Goal: Transaction & Acquisition: Book appointment/travel/reservation

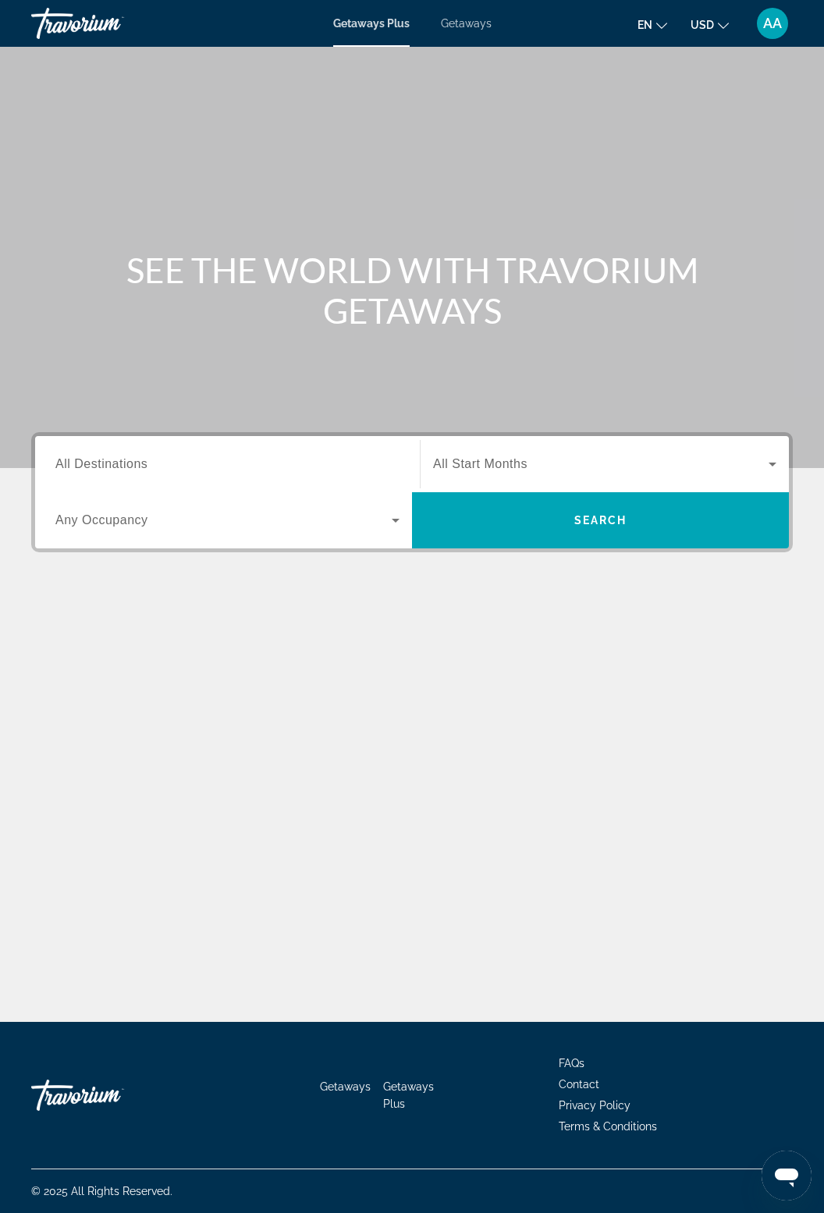
click at [473, 22] on span "Getaways" at bounding box center [466, 23] width 51 height 12
click at [141, 463] on span "All Destinations" at bounding box center [101, 463] width 92 height 13
click at [141, 463] on input "Destination All Destinations" at bounding box center [227, 465] width 344 height 19
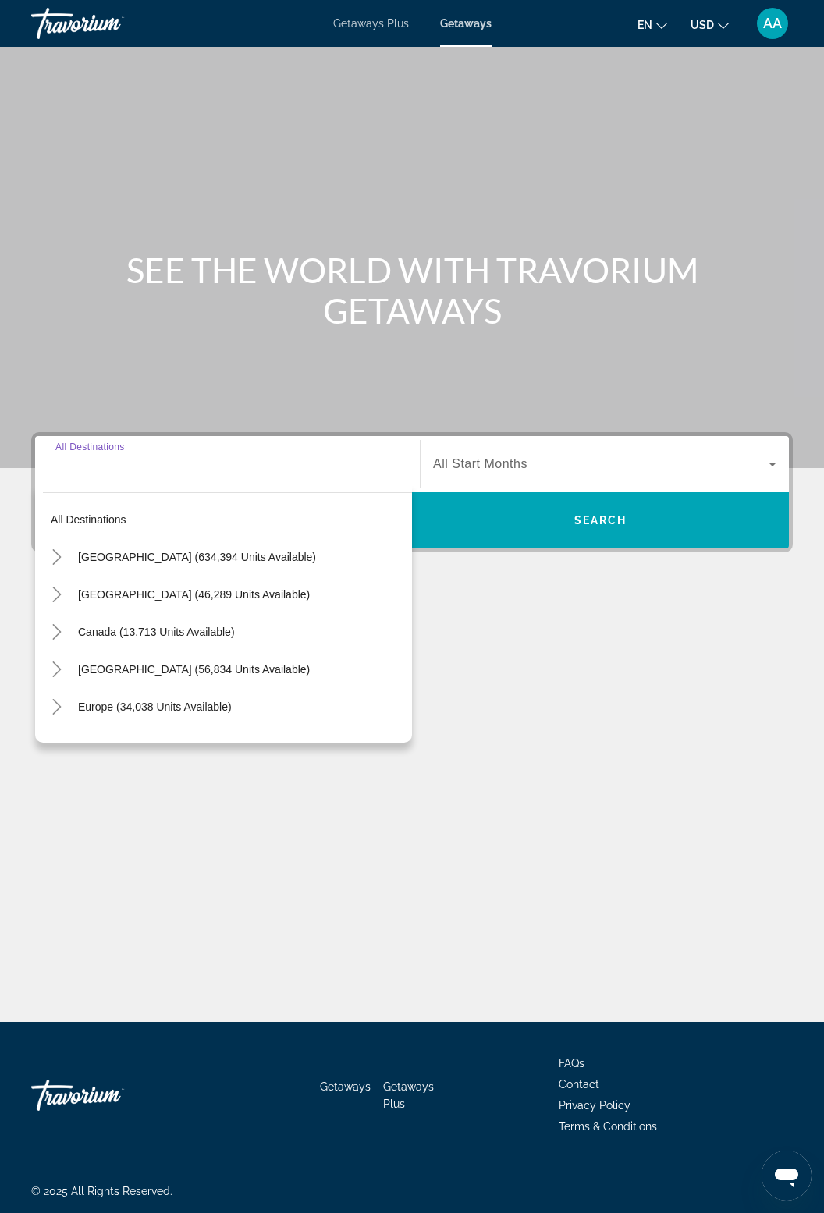
scroll to position [50, 0]
click at [128, 538] on span "Search widget" at bounding box center [241, 556] width 342 height 37
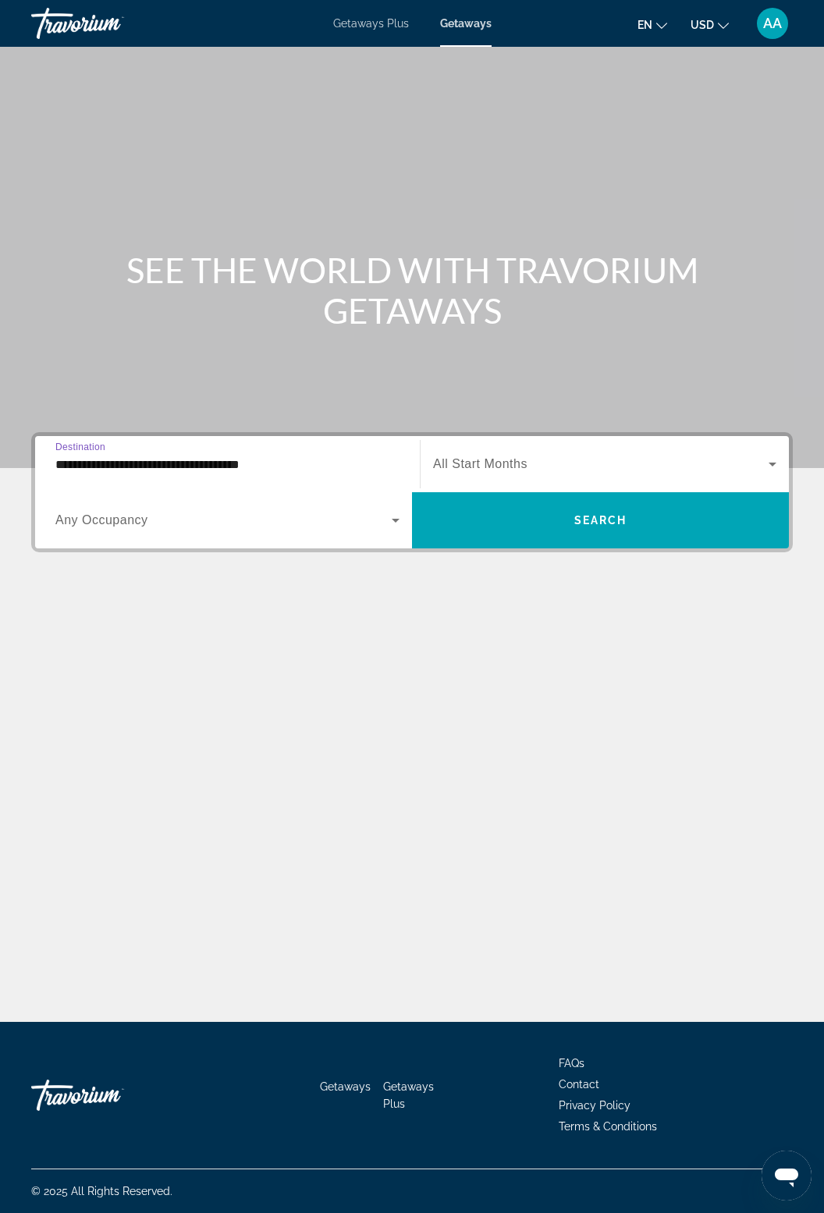
click at [194, 442] on div "**********" at bounding box center [227, 464] width 344 height 44
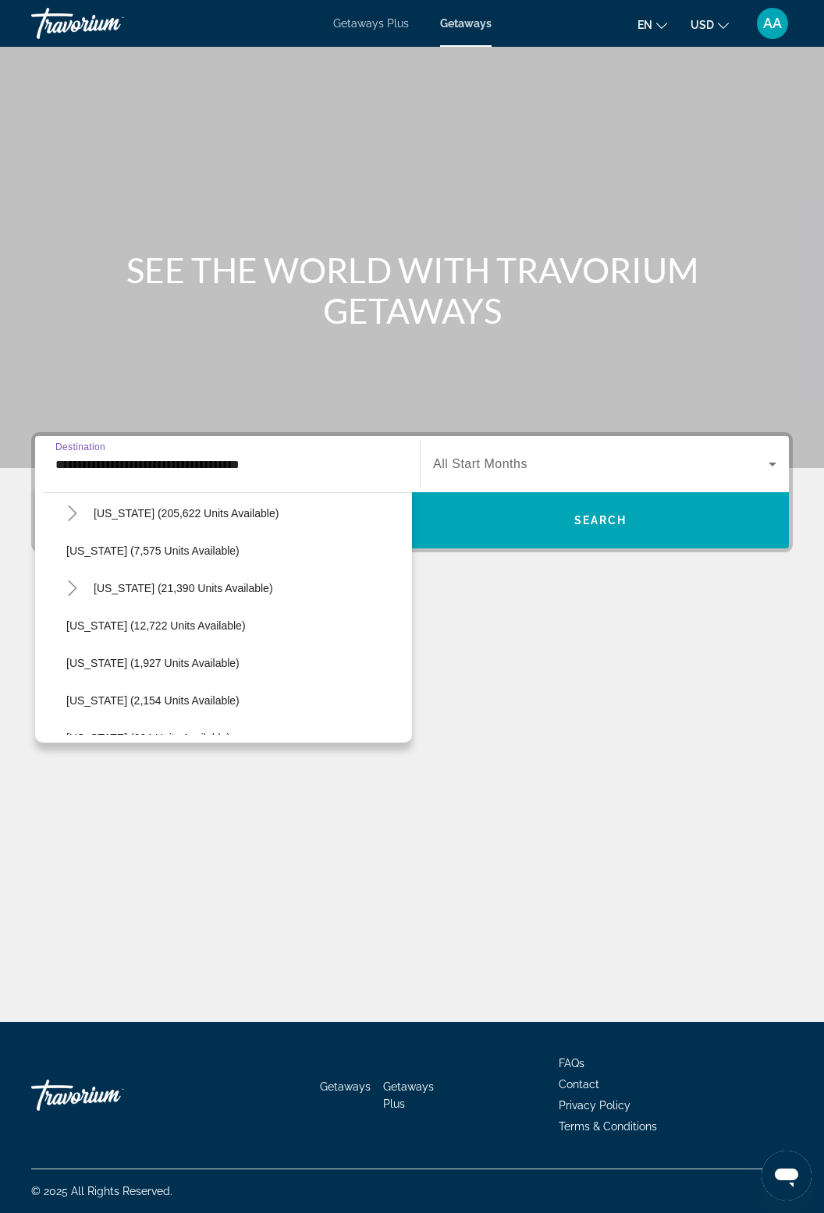
scroll to position [307, 0]
click at [219, 575] on span "Search widget" at bounding box center [249, 587] width 326 height 37
type input "**********"
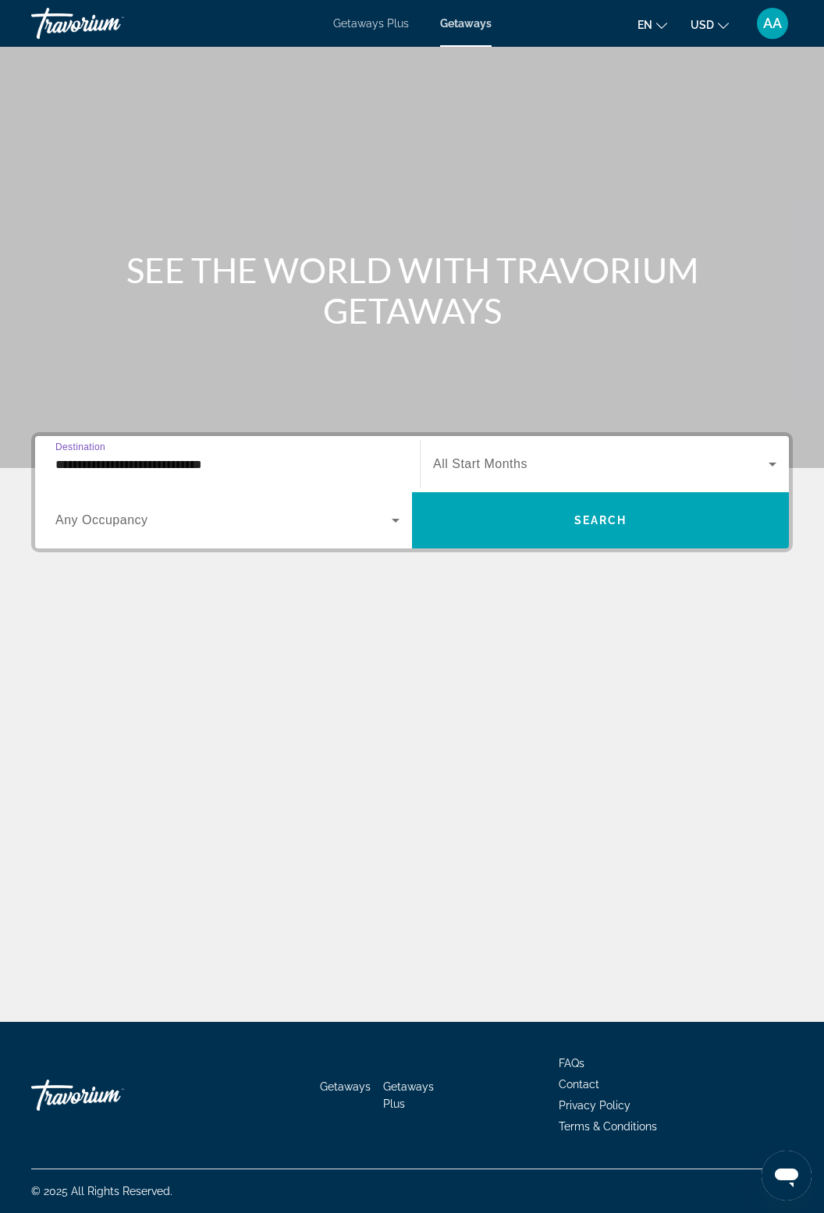
scroll to position [50, 0]
click at [500, 457] on span "All Start Months" at bounding box center [480, 463] width 94 height 13
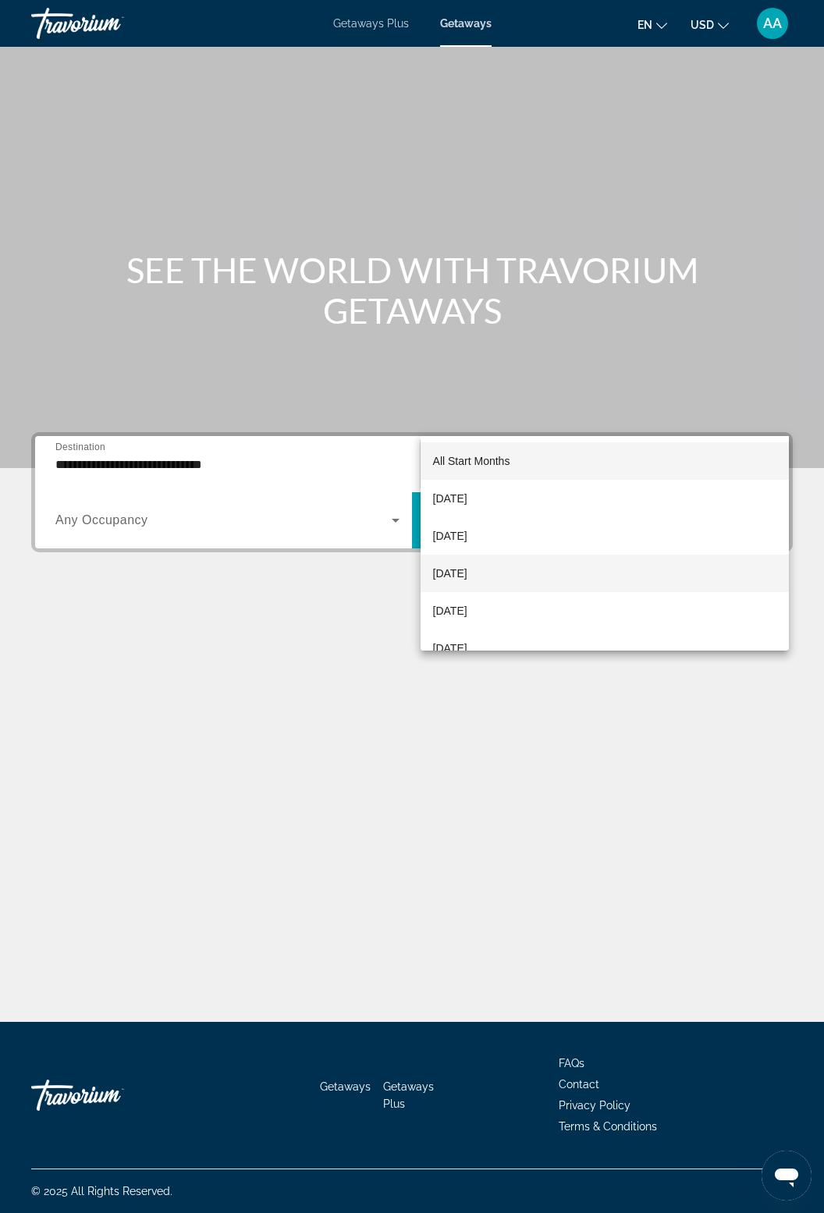
click at [467, 576] on span "[DATE]" at bounding box center [450, 573] width 34 height 19
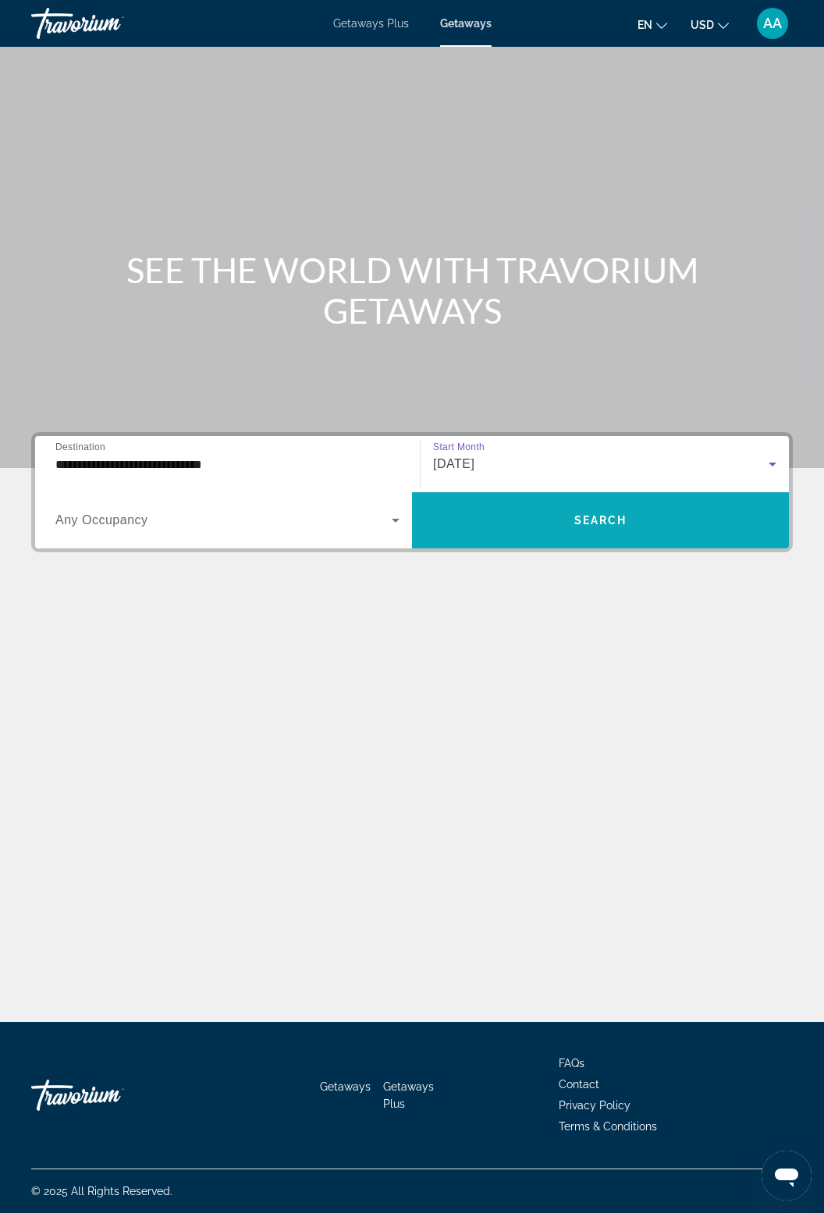
click at [594, 502] on span "Search widget" at bounding box center [600, 520] width 377 height 37
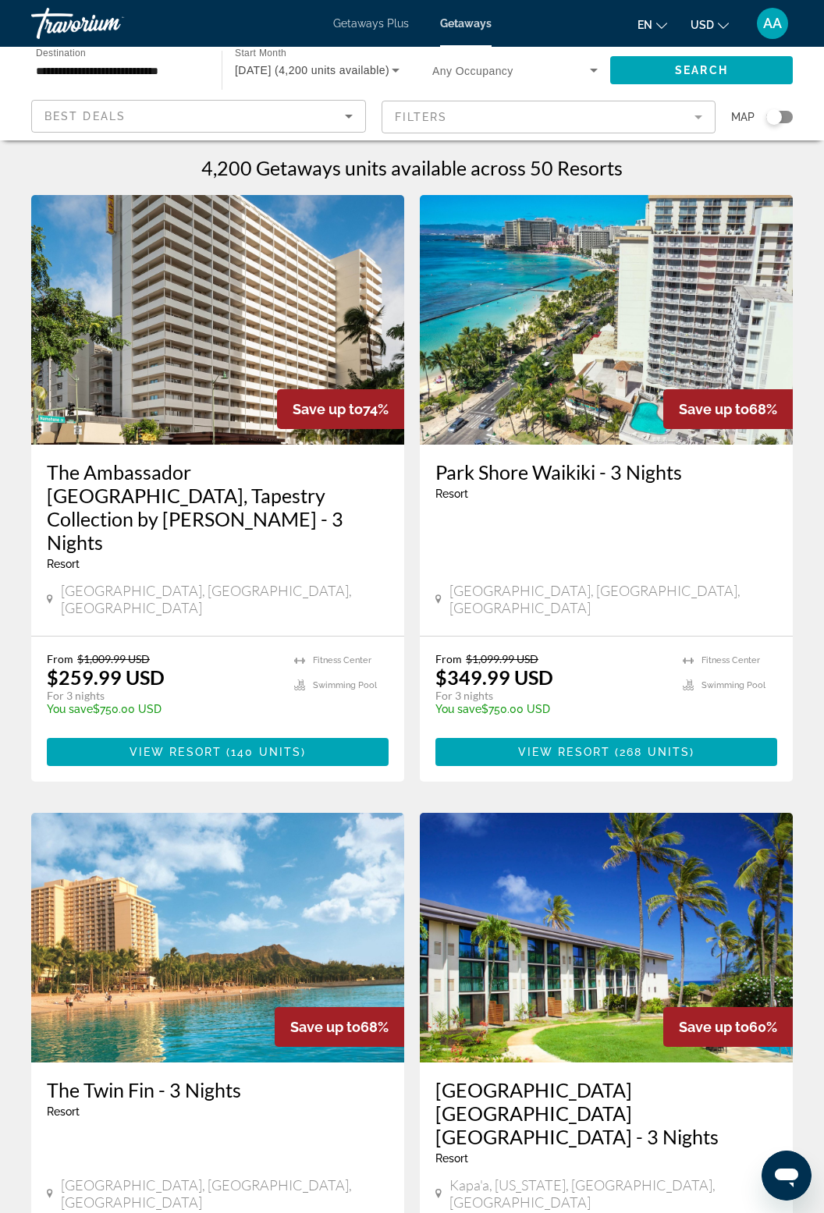
click at [607, 325] on img "Main content" at bounding box center [606, 320] width 373 height 250
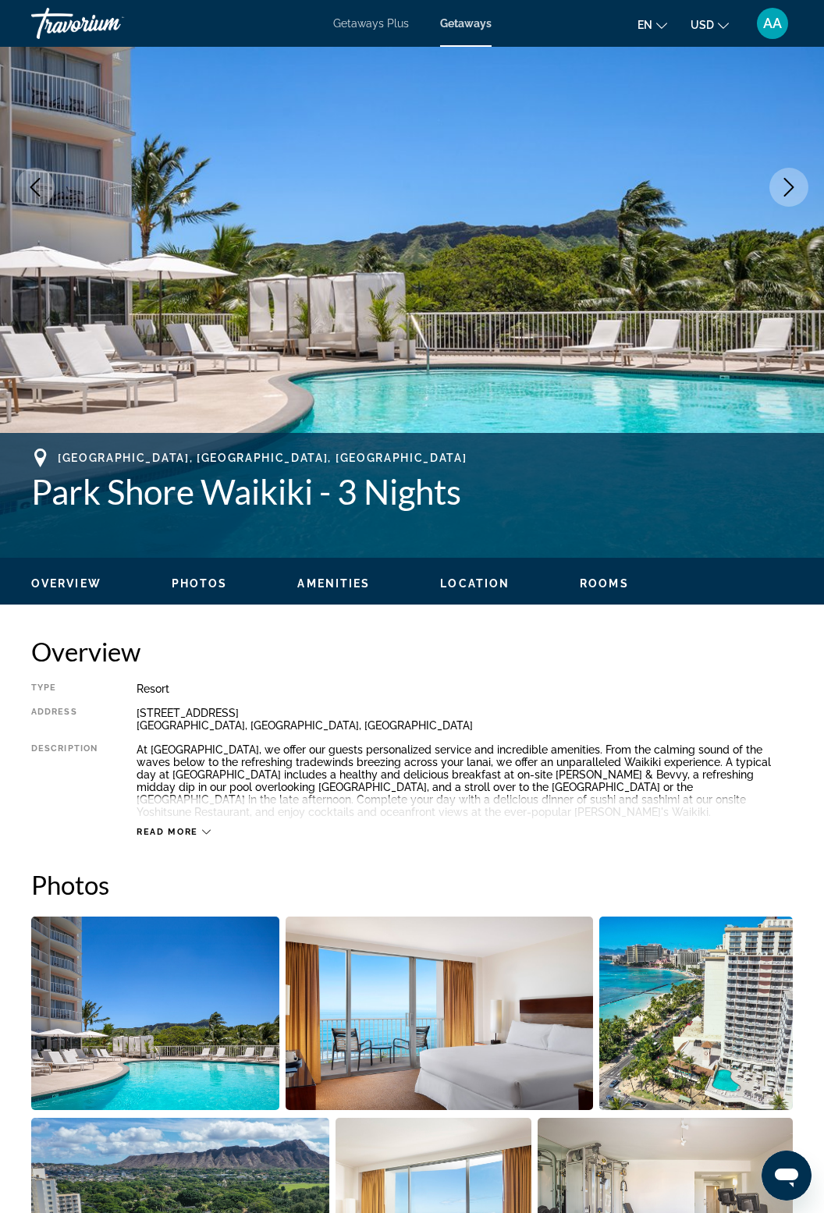
scroll to position [222, 0]
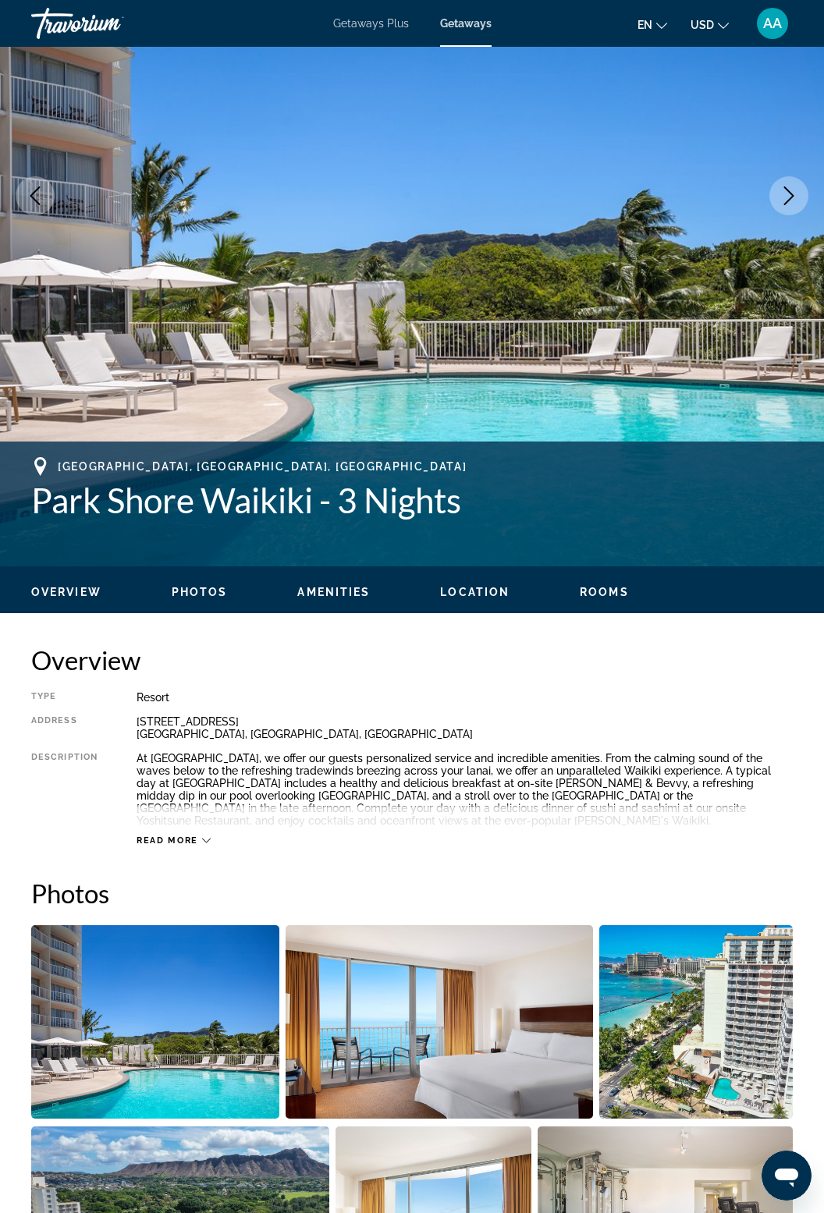
click at [787, 176] on img "Main content" at bounding box center [412, 195] width 824 height 741
click at [805, 186] on button "Next image" at bounding box center [788, 195] width 39 height 39
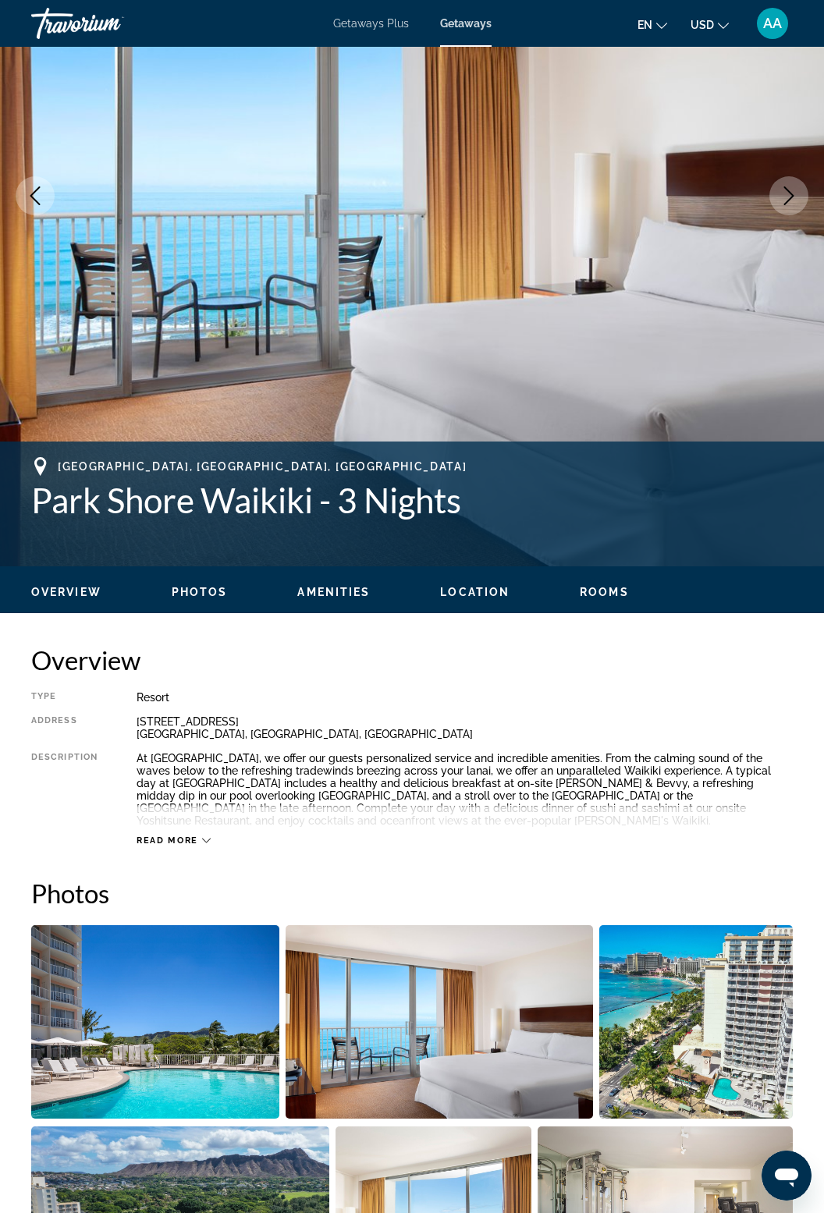
click at [793, 198] on icon "Next image" at bounding box center [789, 195] width 19 height 19
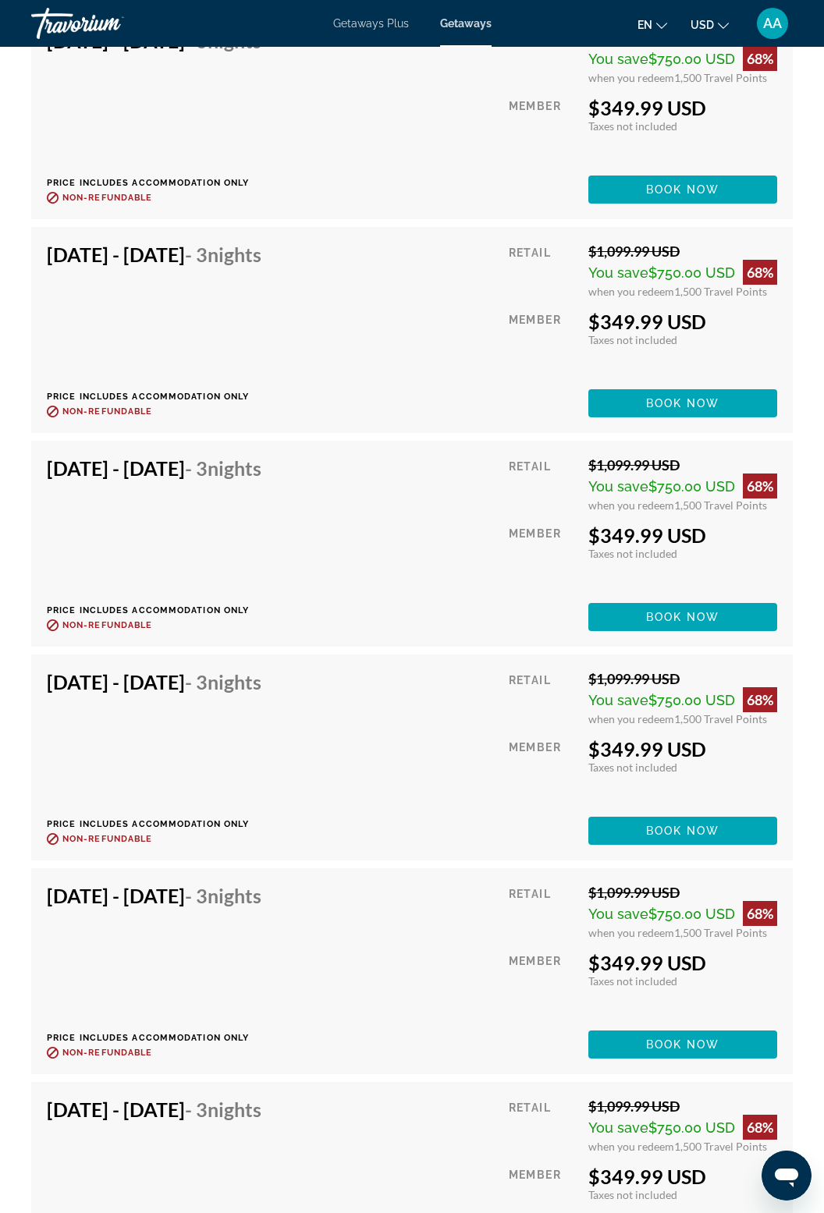
scroll to position [3119, 0]
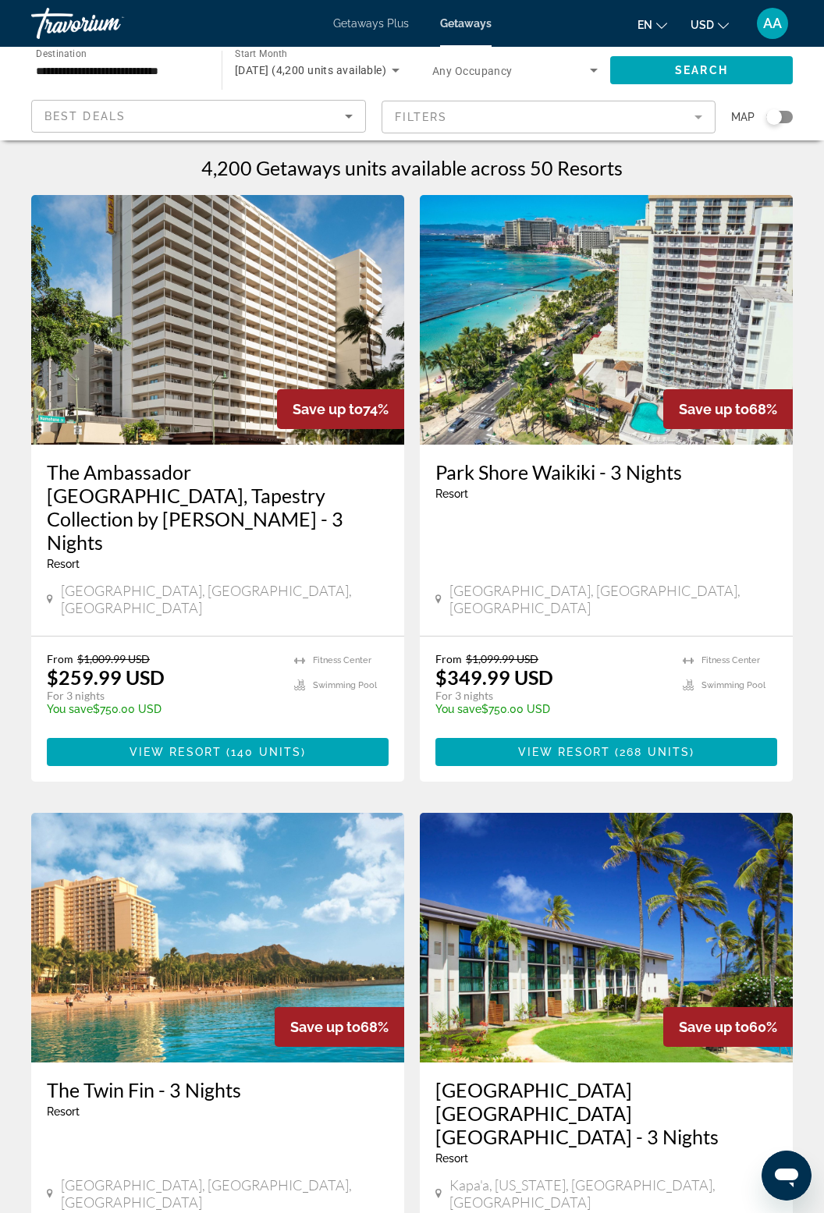
click at [244, 364] on img "Main content" at bounding box center [217, 320] width 373 height 250
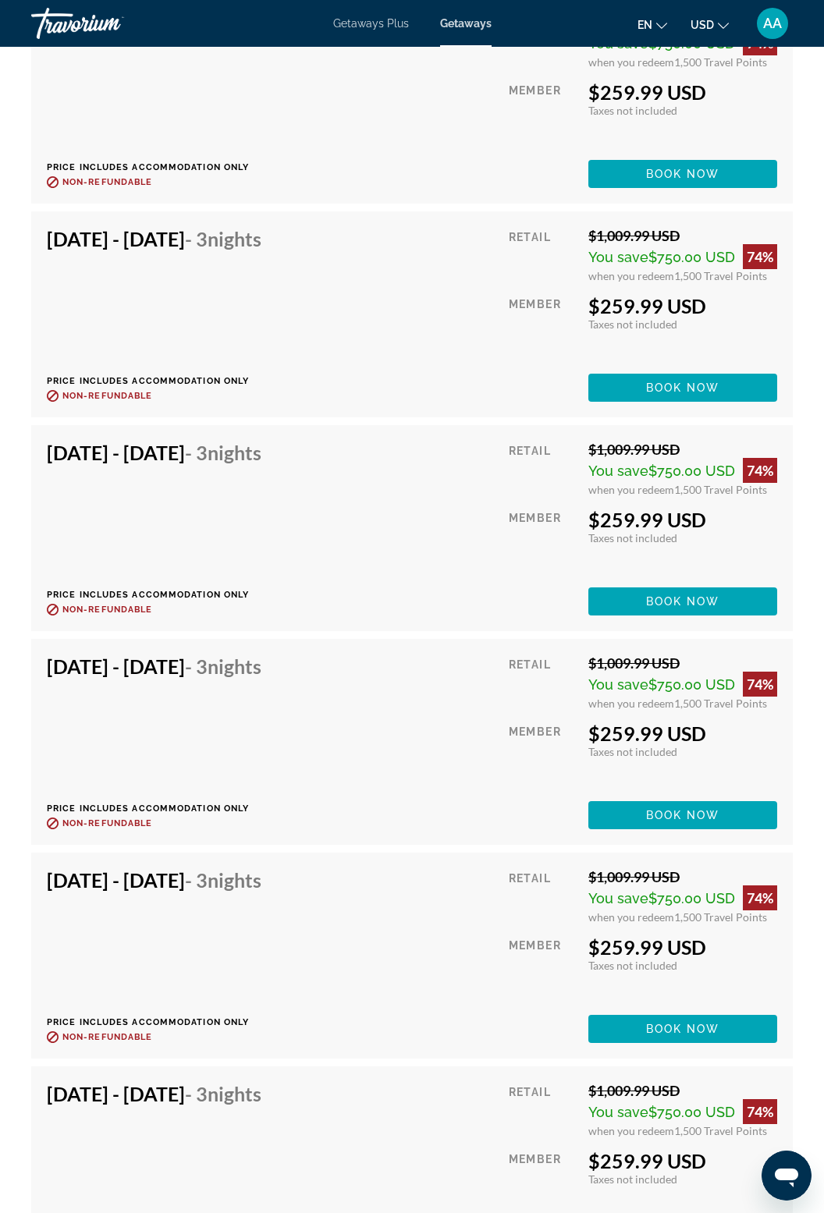
scroll to position [4799, 0]
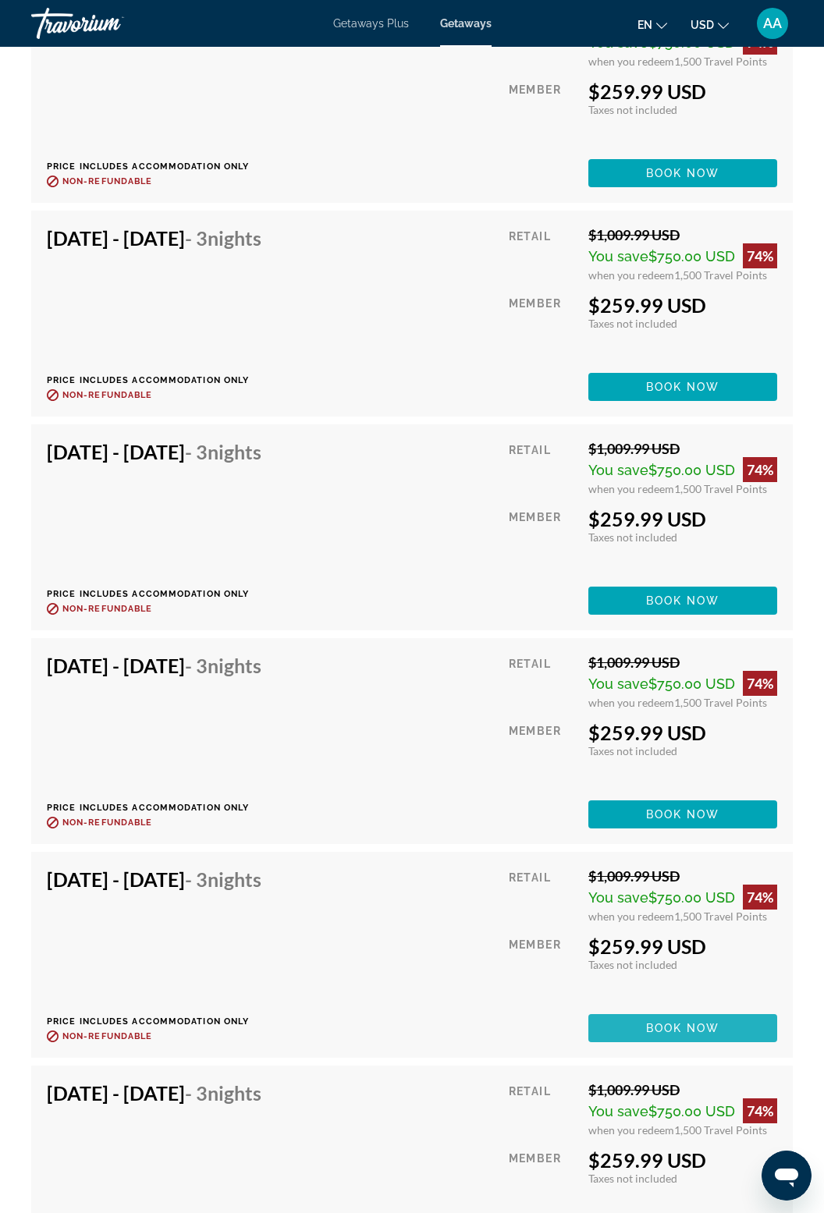
click at [685, 1017] on span "Main content" at bounding box center [682, 1028] width 189 height 37
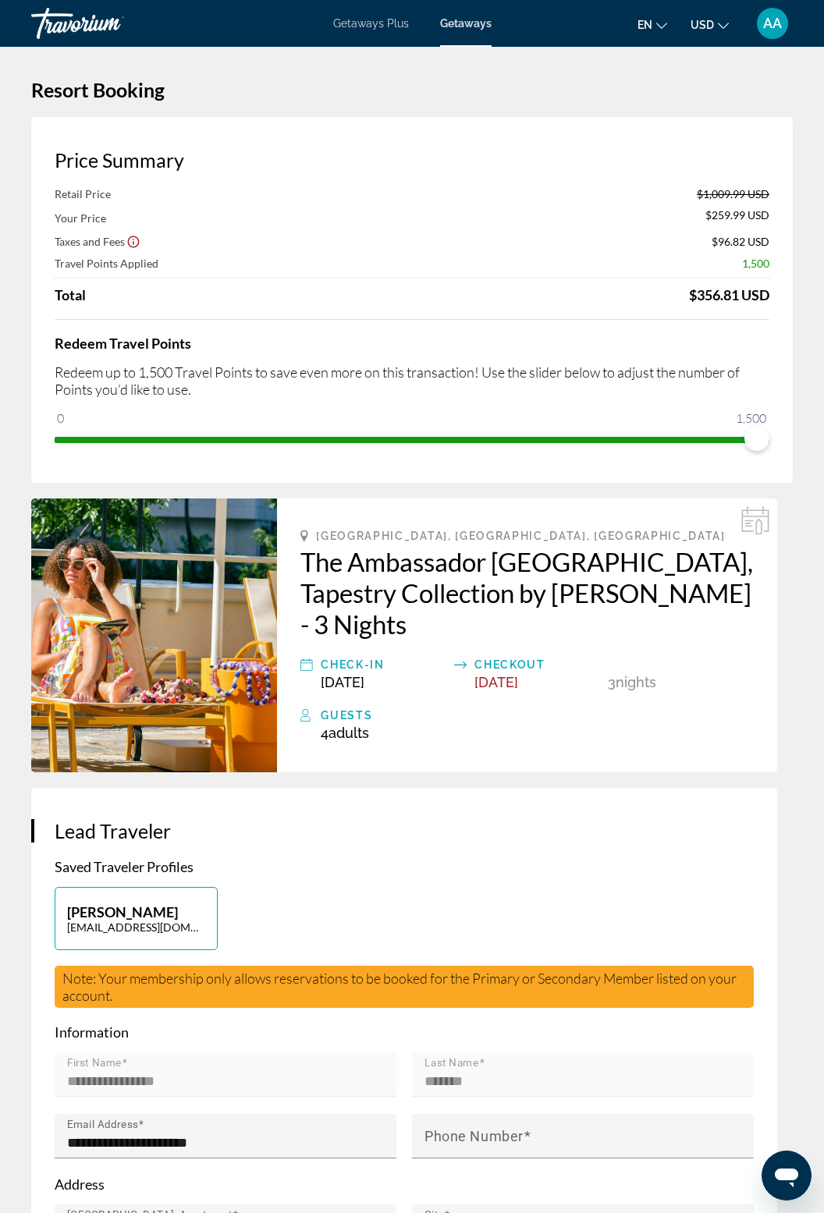
click at [778, 418] on div "Price Summary Retail Price $1,009.99 USD Your Price $259.99 USD Taxes and Fees …" at bounding box center [412, 300] width 762 height 366
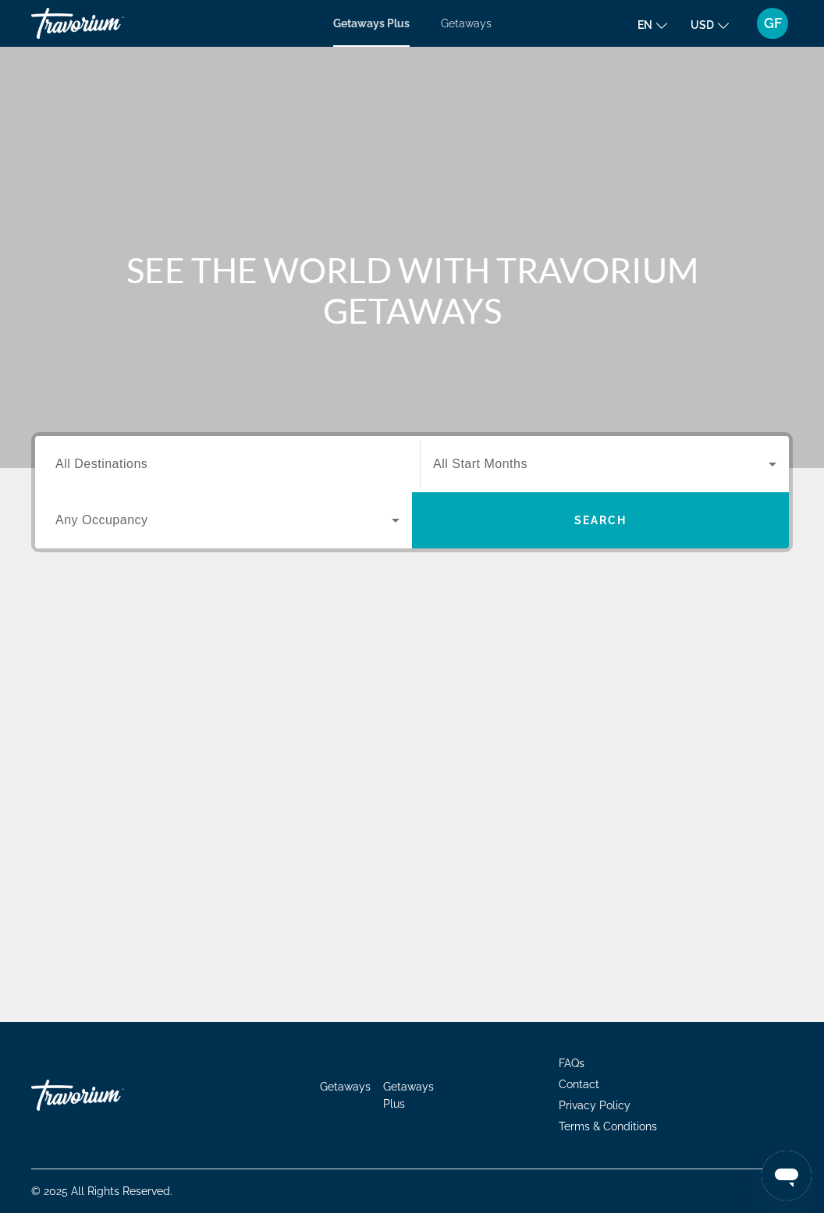
click at [453, 24] on span "Getaways" at bounding box center [466, 23] width 51 height 12
click at [94, 471] on div "Destination All Destinations" at bounding box center [227, 464] width 344 height 44
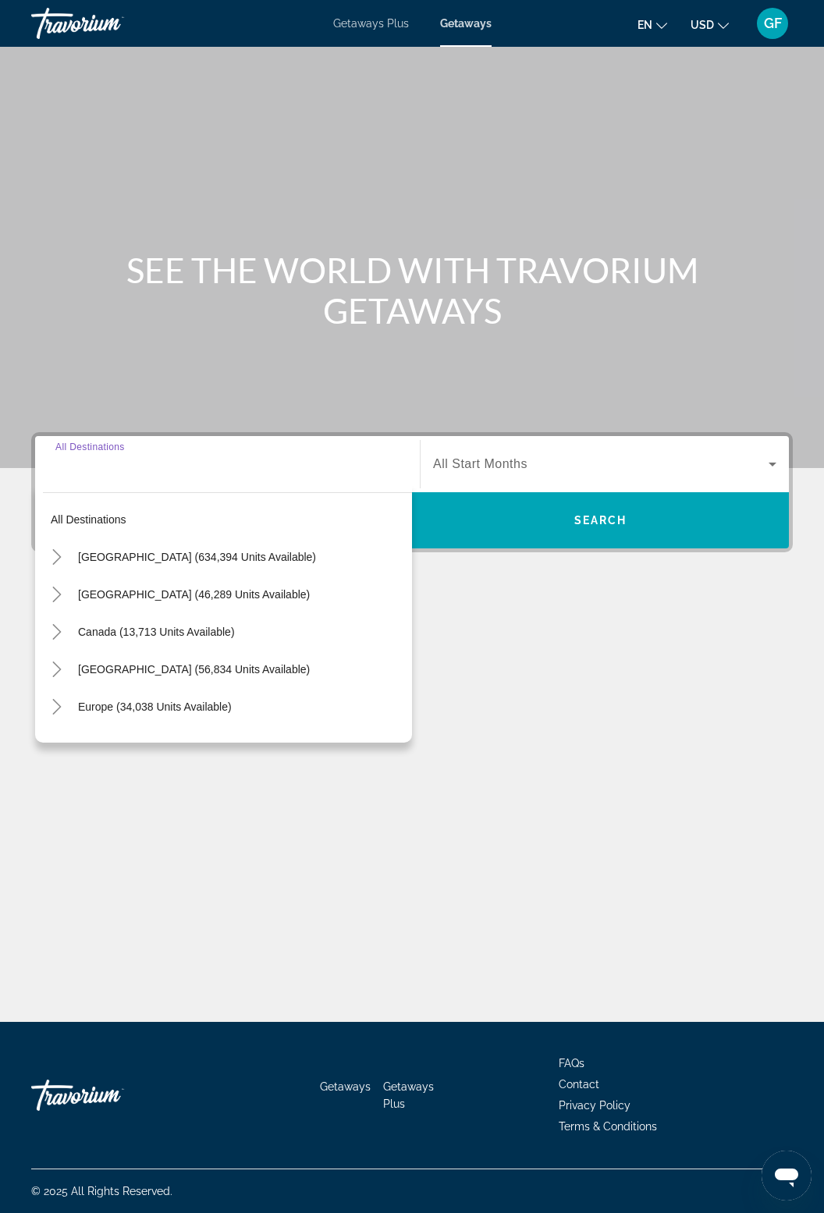
scroll to position [50, 0]
click at [67, 544] on mat-icon "Toggle United States (634,394 units available)" at bounding box center [56, 557] width 27 height 27
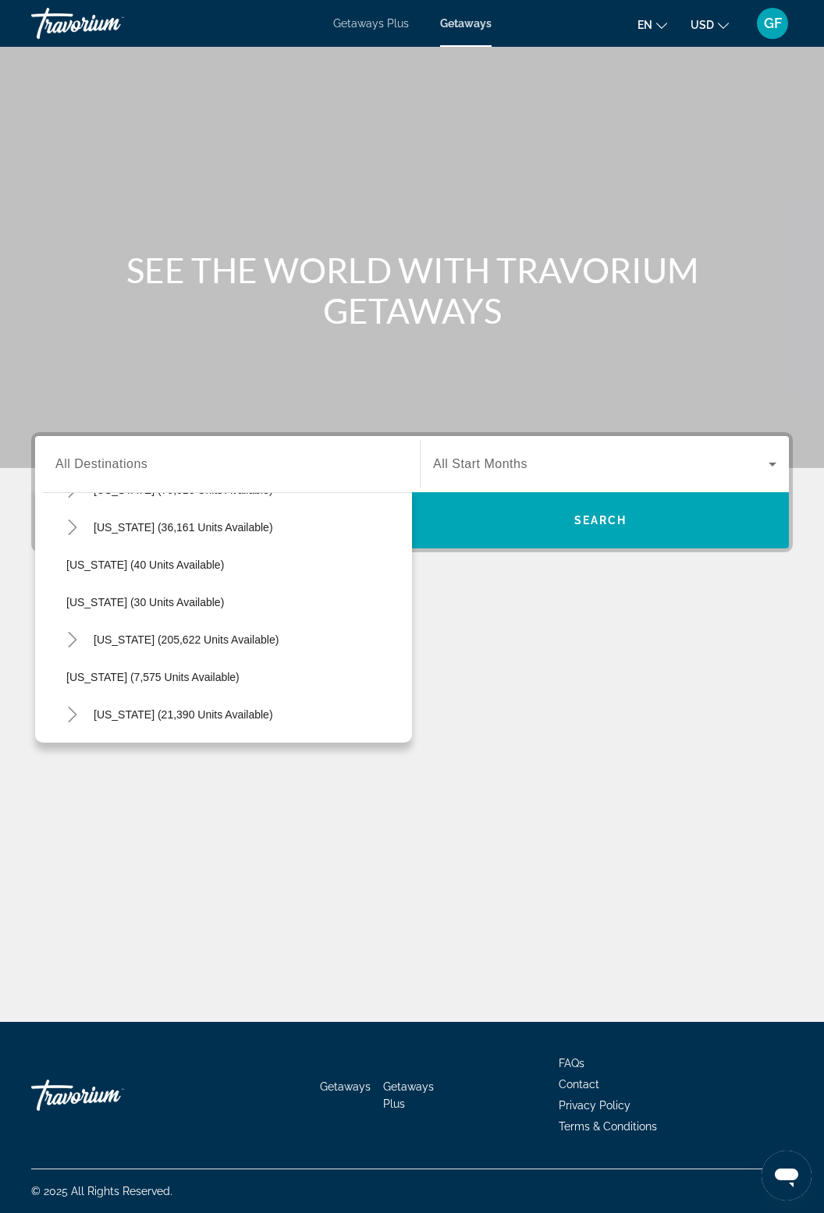
scroll to position [179, 0]
click at [116, 634] on span "[US_STATE] (205,622 units available)" at bounding box center [186, 640] width 185 height 12
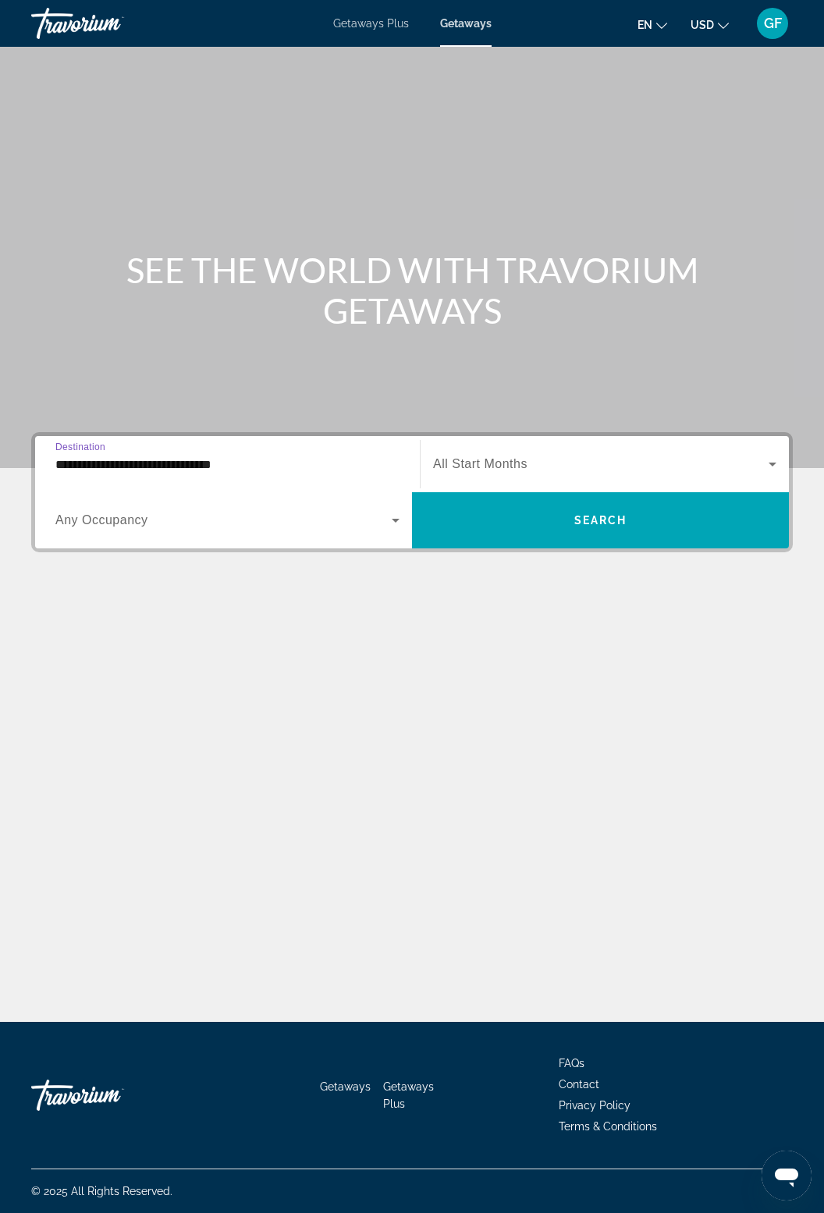
click at [94, 456] on input "**********" at bounding box center [227, 465] width 344 height 19
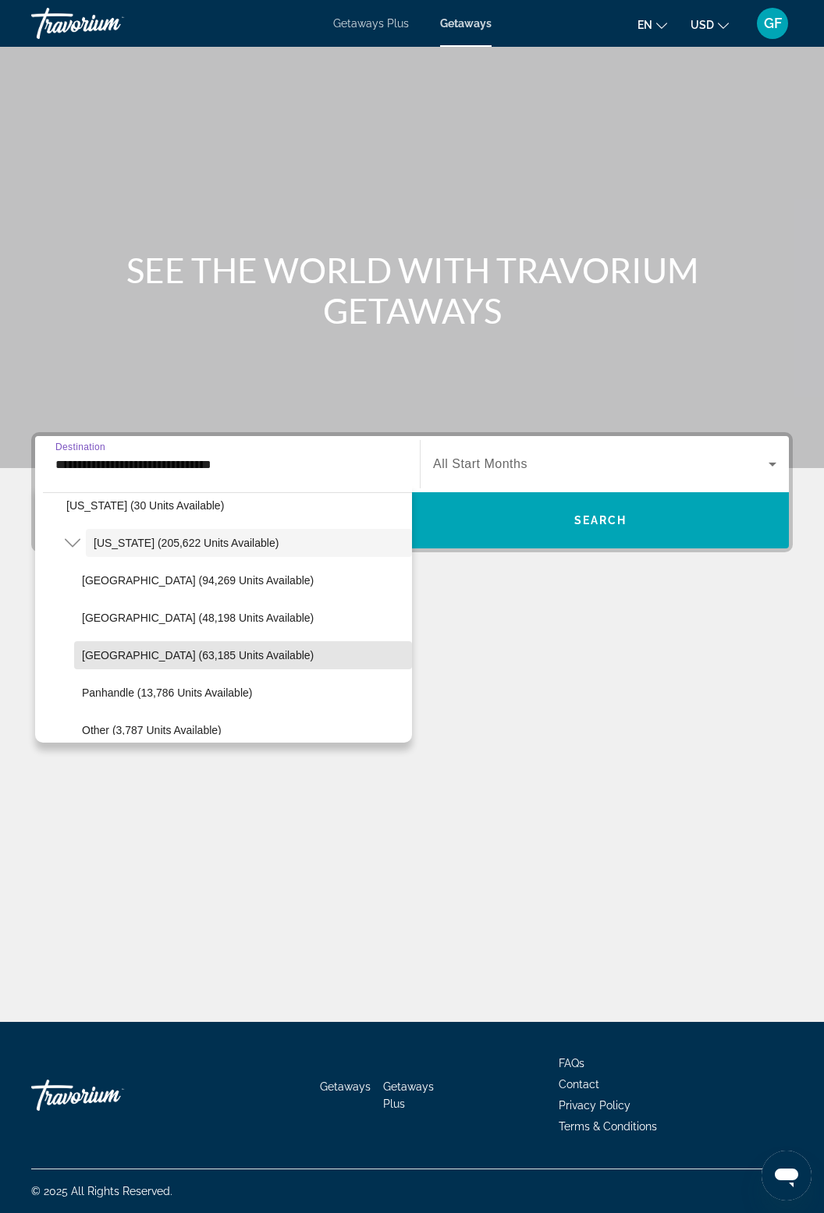
scroll to position [272, 0]
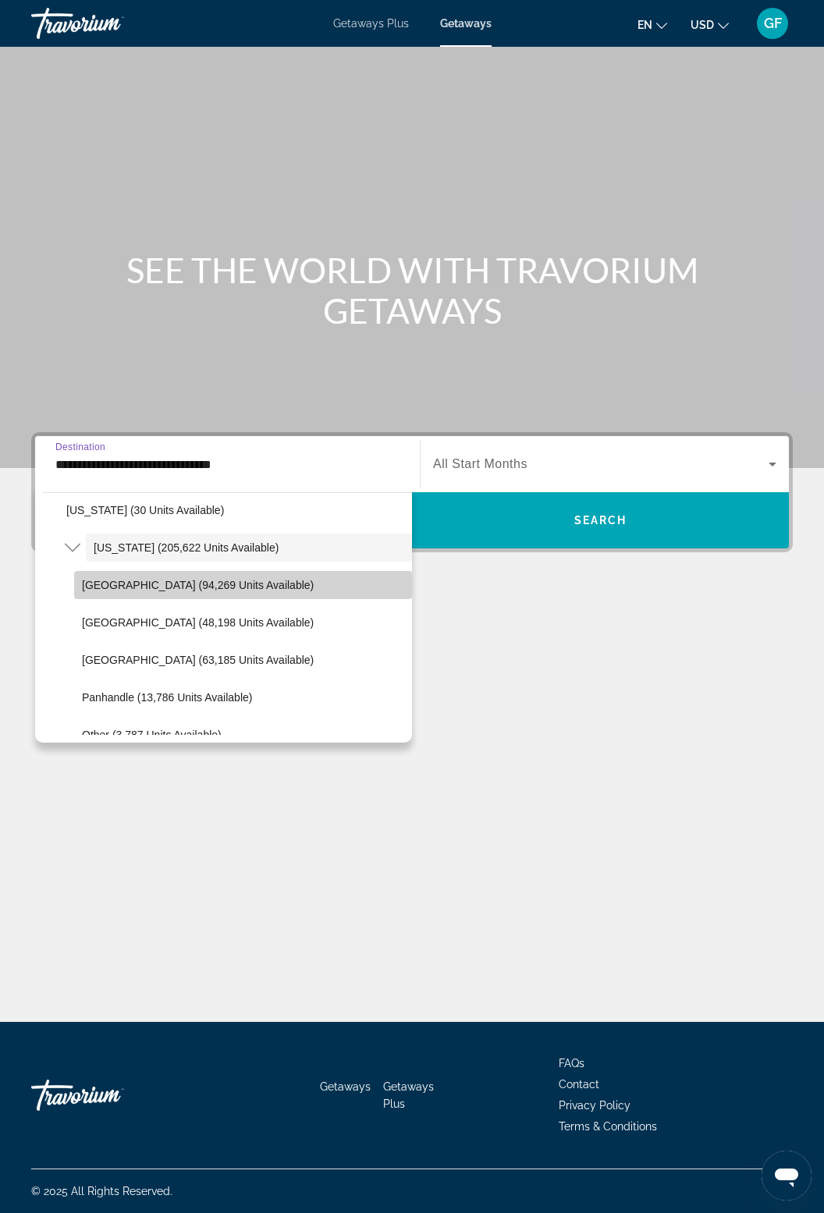
click at [265, 579] on span "Orlando & Disney Area (94,269 units available)" at bounding box center [198, 585] width 232 height 12
type input "**********"
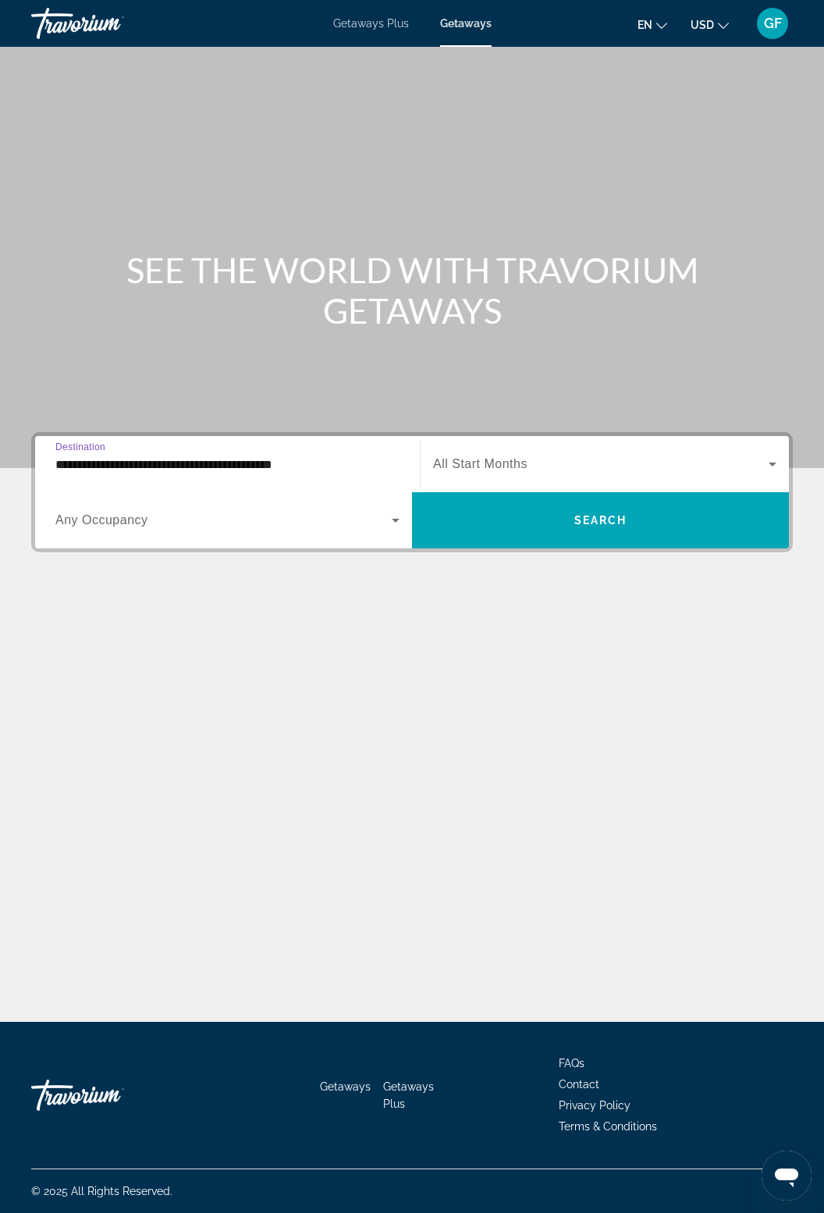
scroll to position [50, 0]
click at [772, 463] on icon "Search widget" at bounding box center [773, 465] width 8 height 4
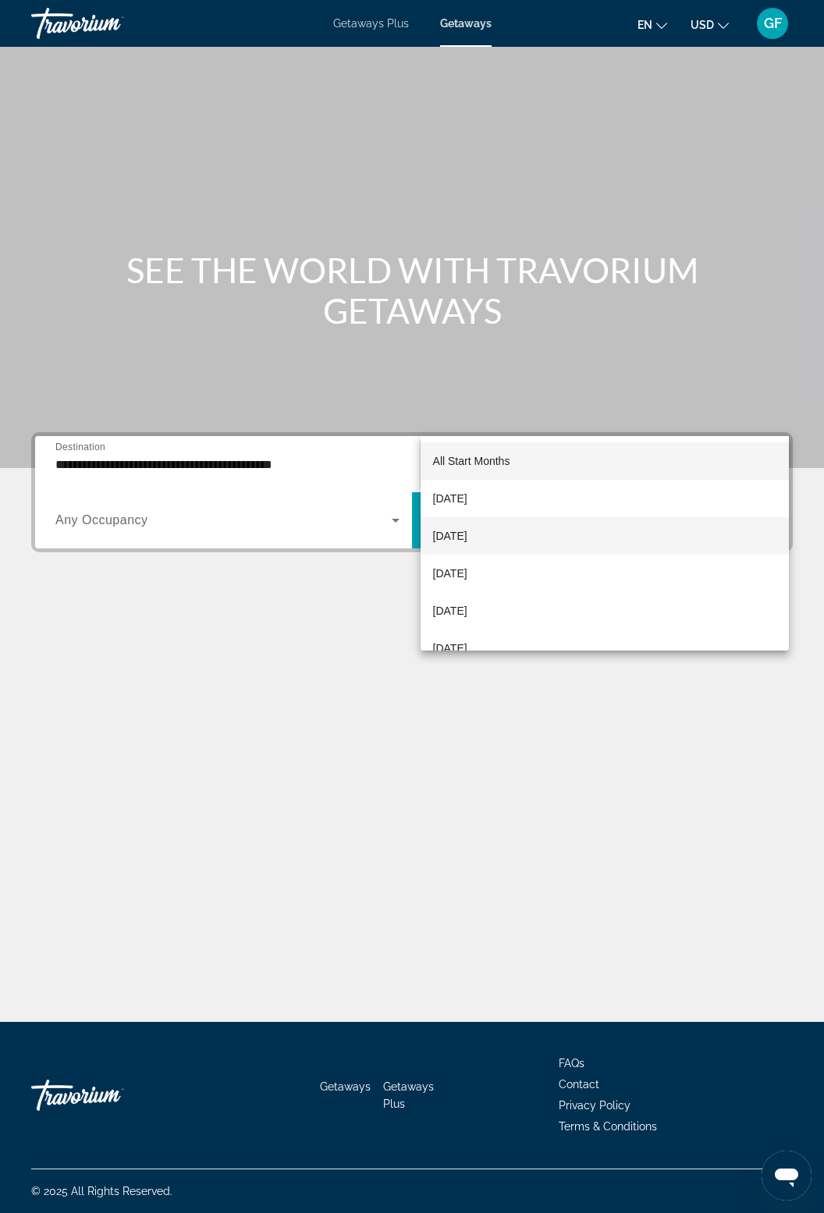
click at [467, 542] on span "[DATE]" at bounding box center [450, 536] width 34 height 19
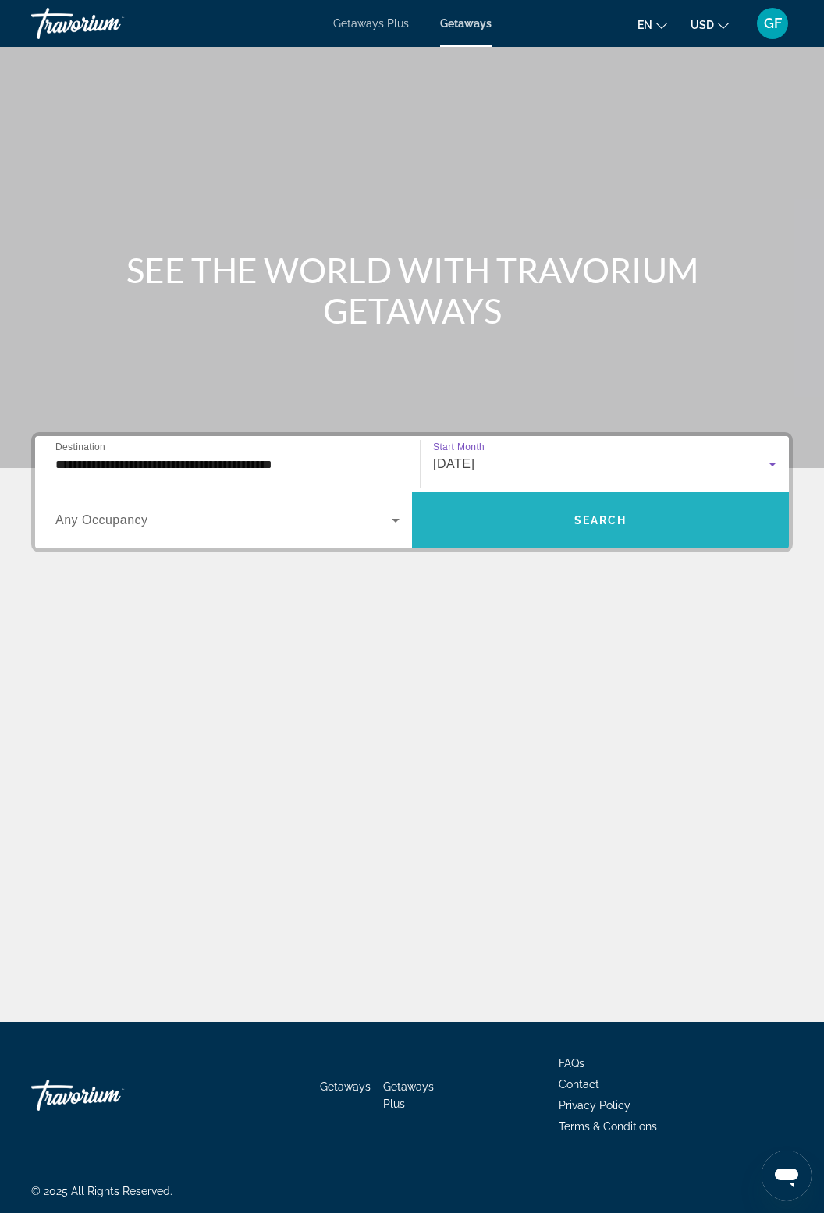
click at [606, 514] on span "Search" at bounding box center [600, 520] width 53 height 12
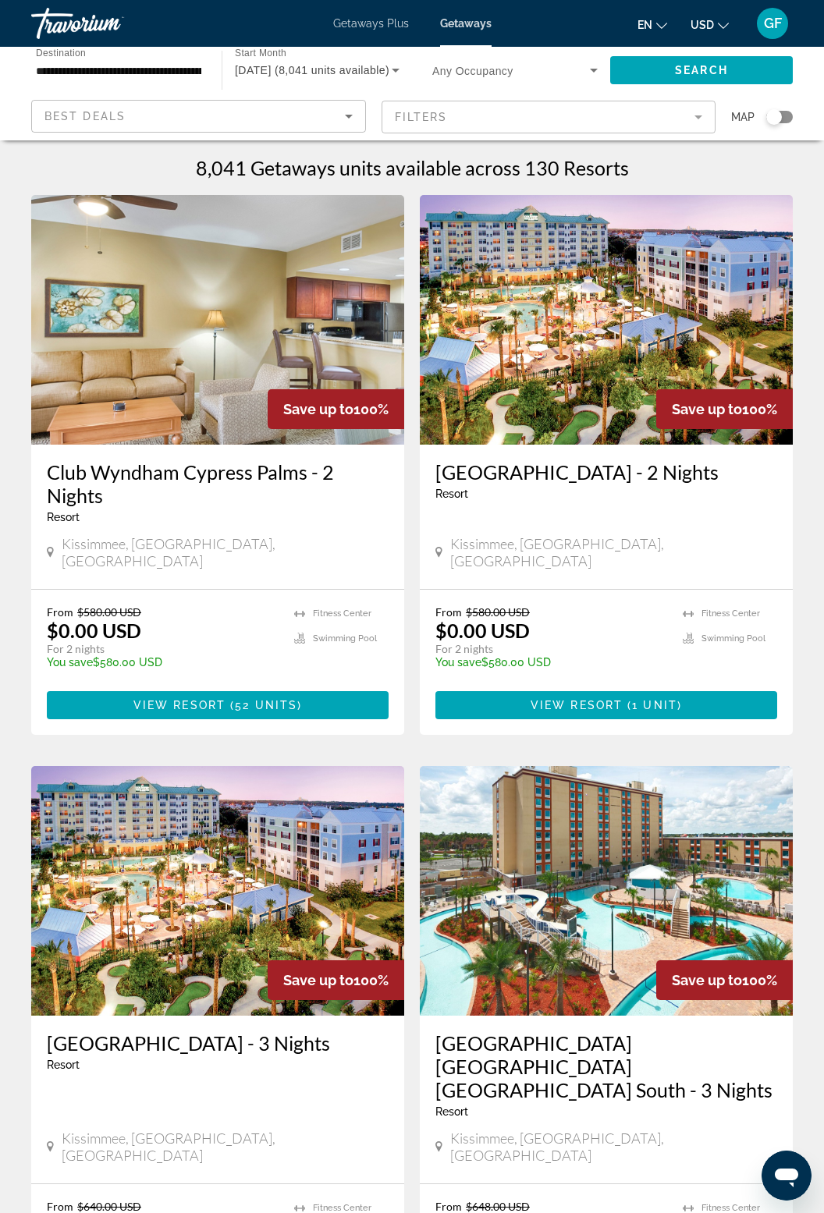
click at [594, 347] on img "Main content" at bounding box center [606, 320] width 373 height 250
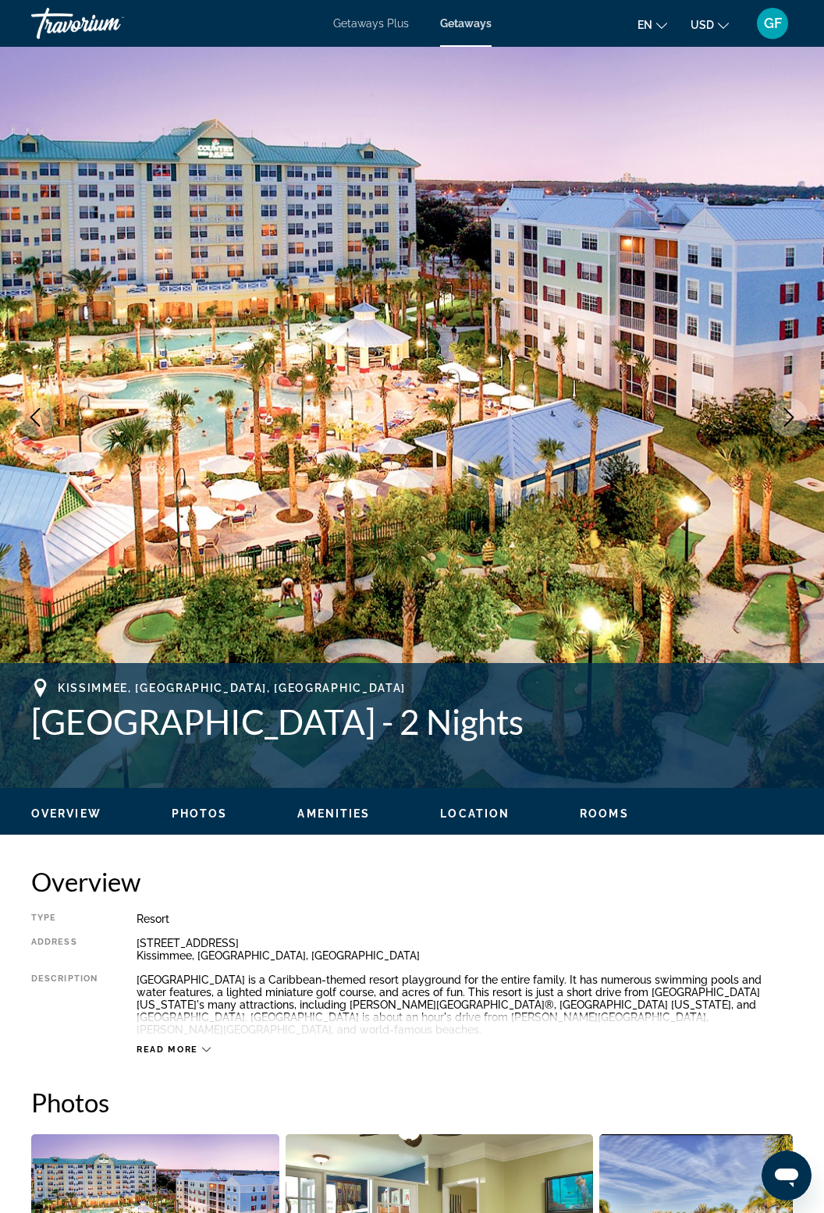
click at [797, 414] on icon "Next image" at bounding box center [789, 417] width 19 height 19
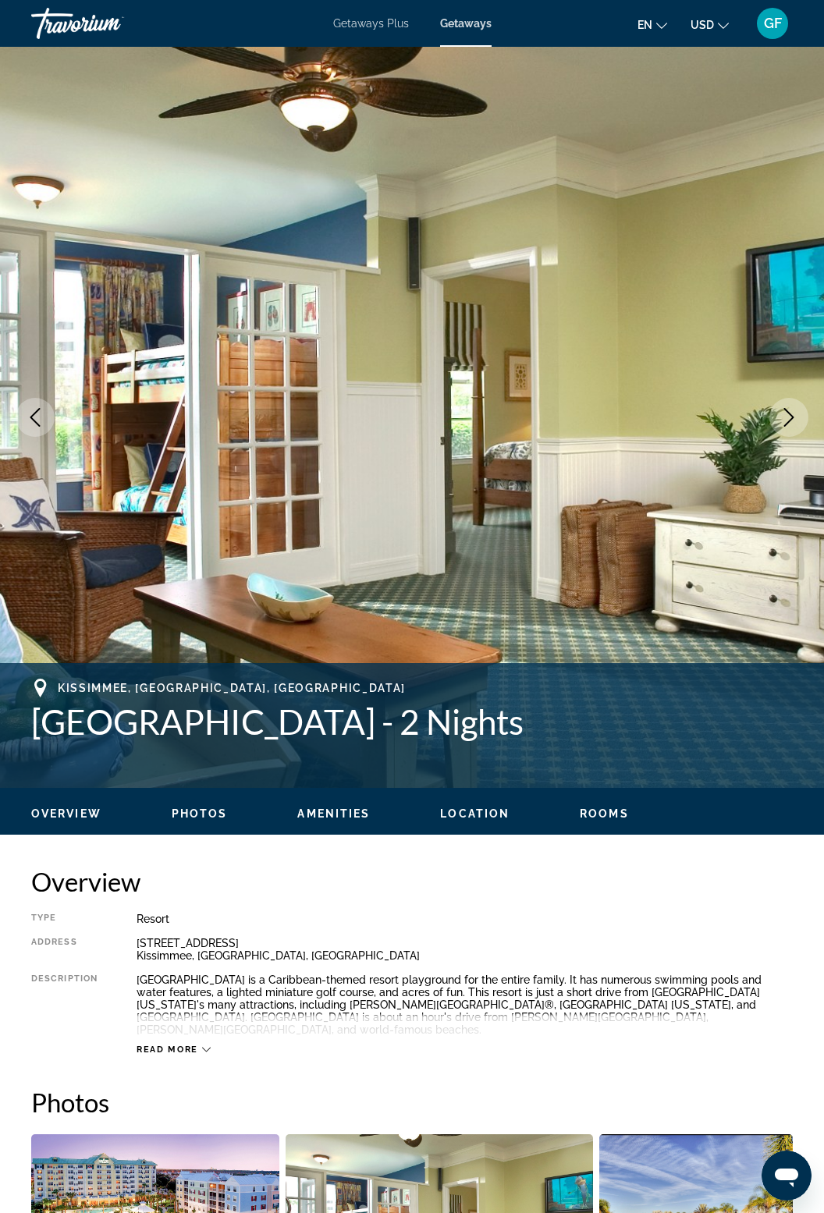
click at [796, 419] on icon "Next image" at bounding box center [789, 417] width 19 height 19
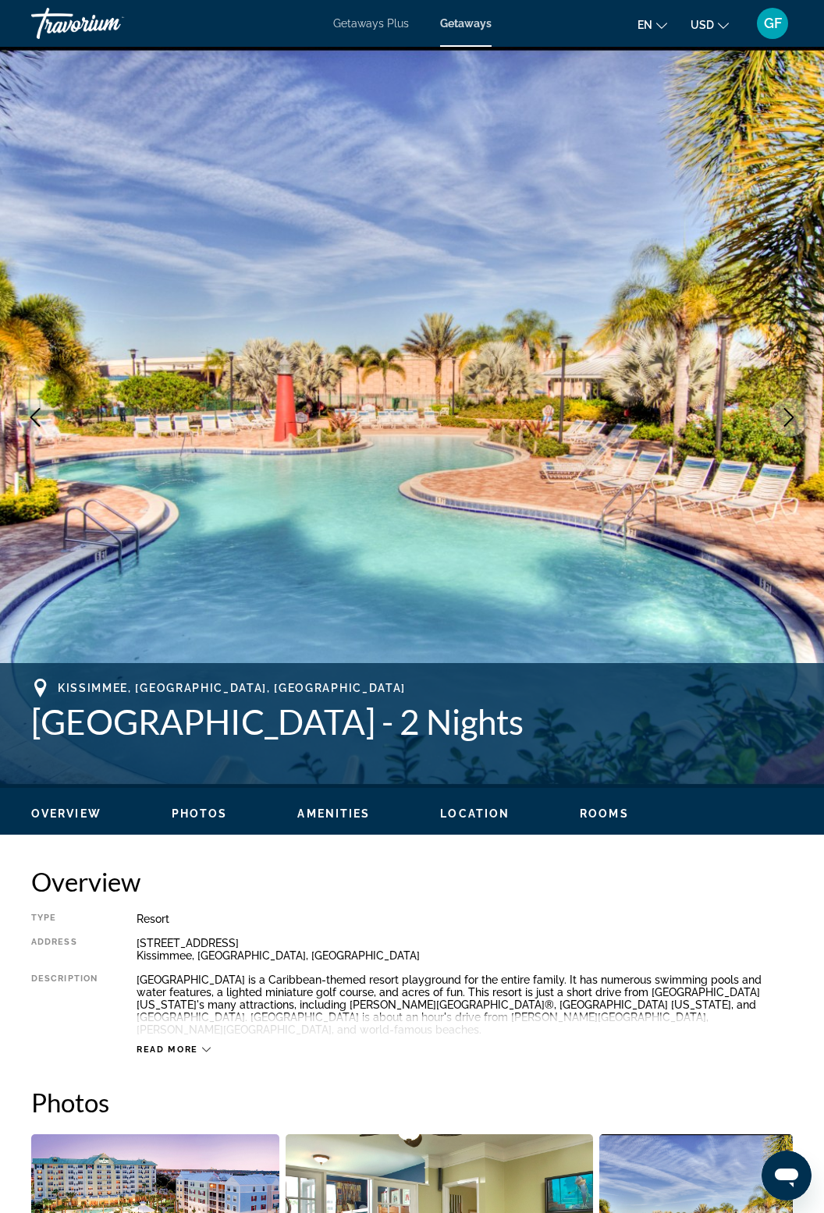
click at [794, 424] on icon "Next image" at bounding box center [789, 417] width 19 height 19
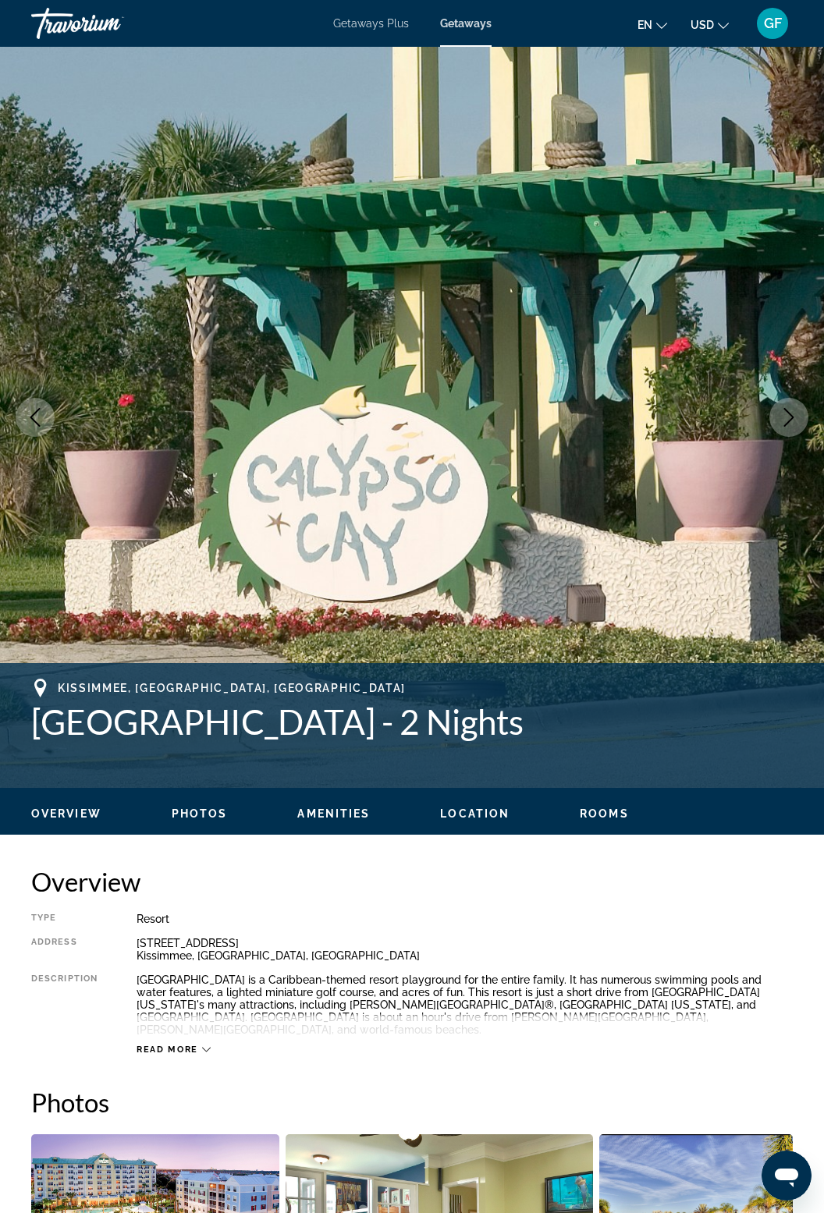
click at [789, 428] on button "Next image" at bounding box center [788, 417] width 39 height 39
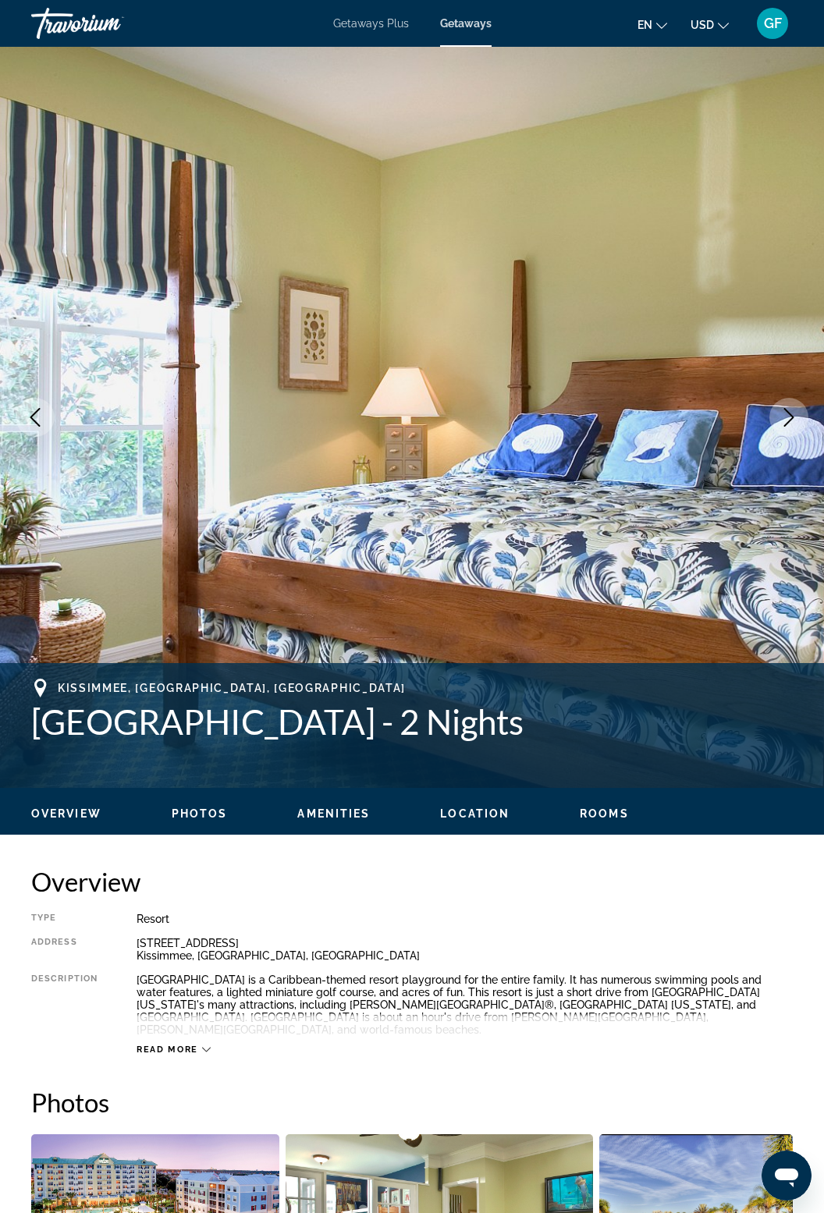
click at [790, 429] on button "Next image" at bounding box center [788, 417] width 39 height 39
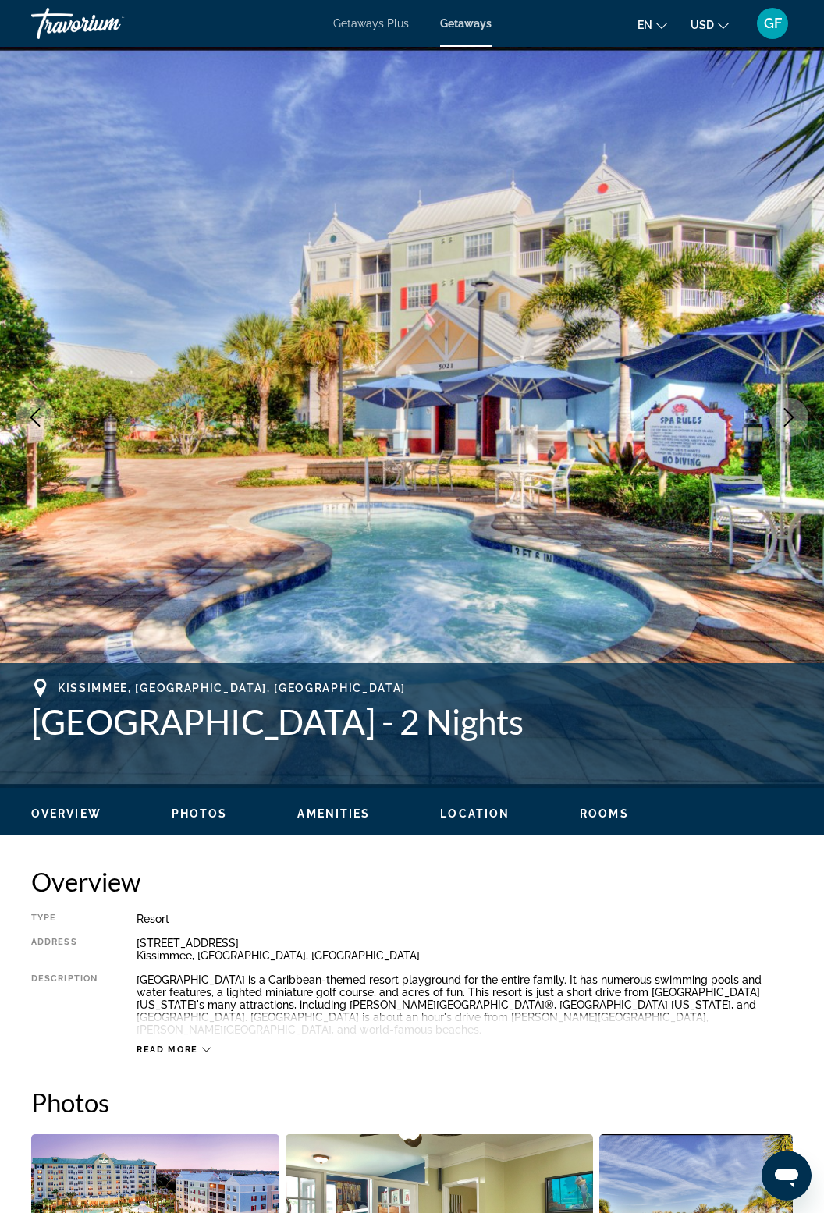
click at [794, 431] on button "Next image" at bounding box center [788, 417] width 39 height 39
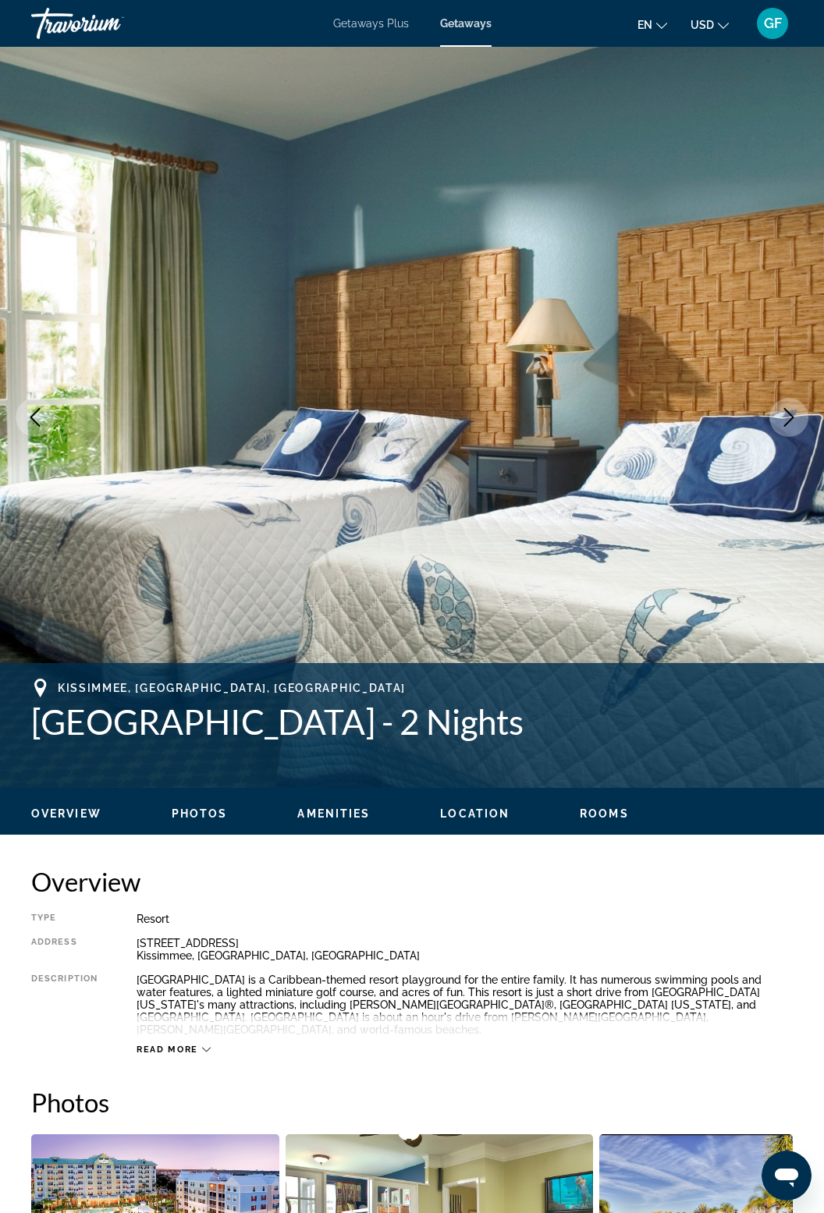
click at [794, 431] on button "Next image" at bounding box center [788, 417] width 39 height 39
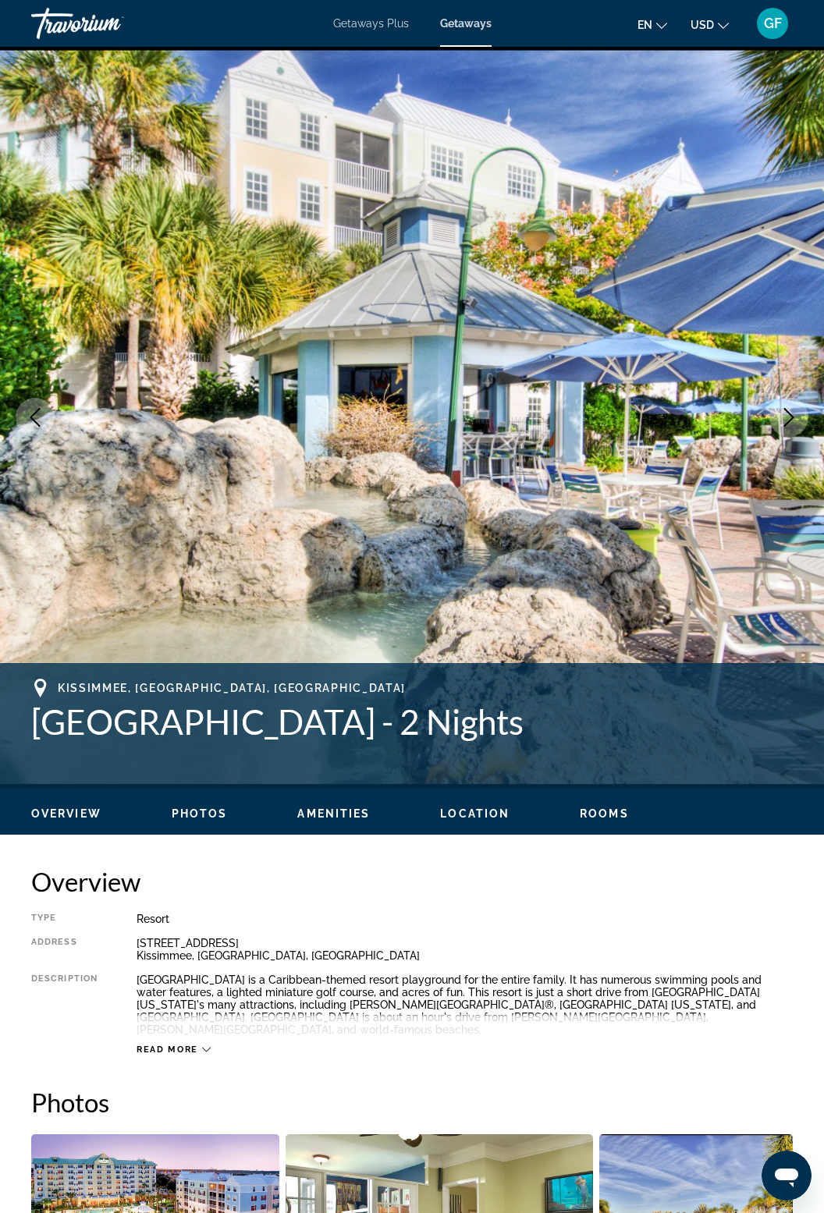
click at [791, 430] on button "Next image" at bounding box center [788, 417] width 39 height 39
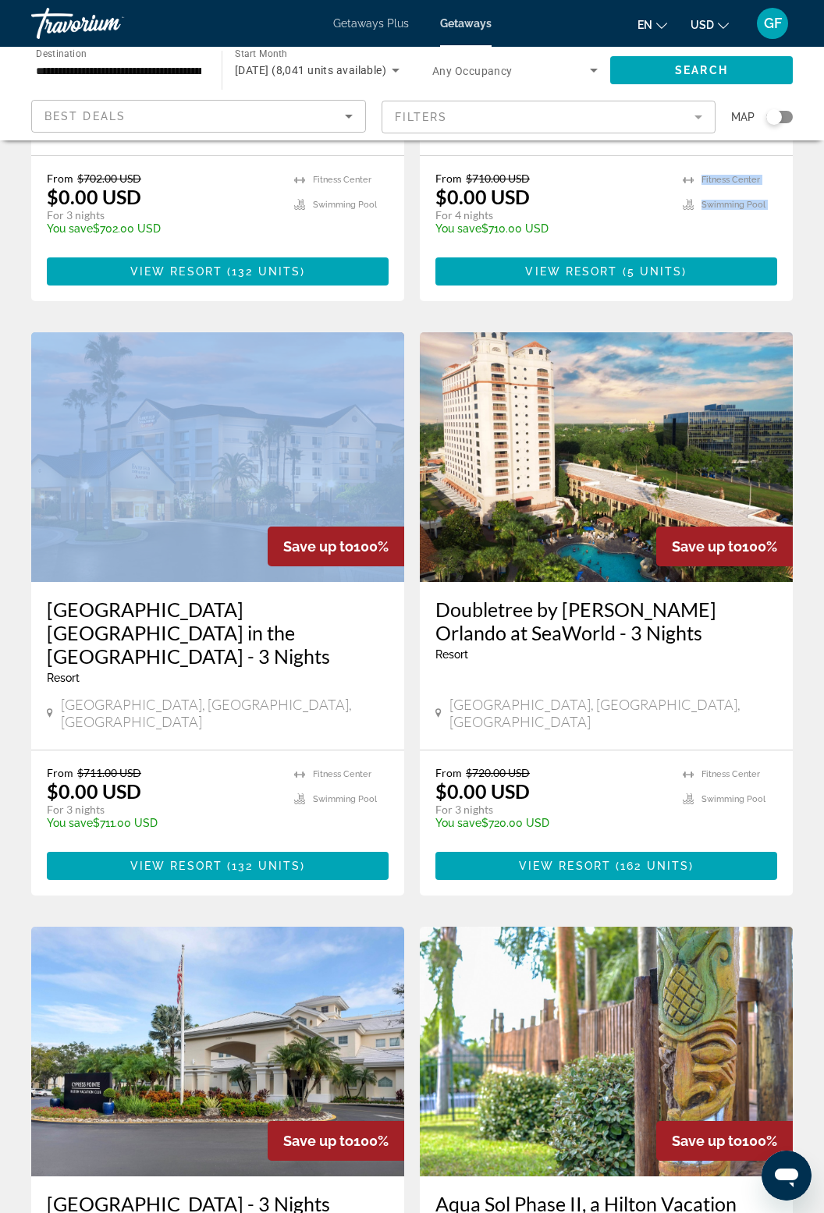
scroll to position [2194, 0]
click at [609, 345] on img "Main content" at bounding box center [606, 457] width 373 height 250
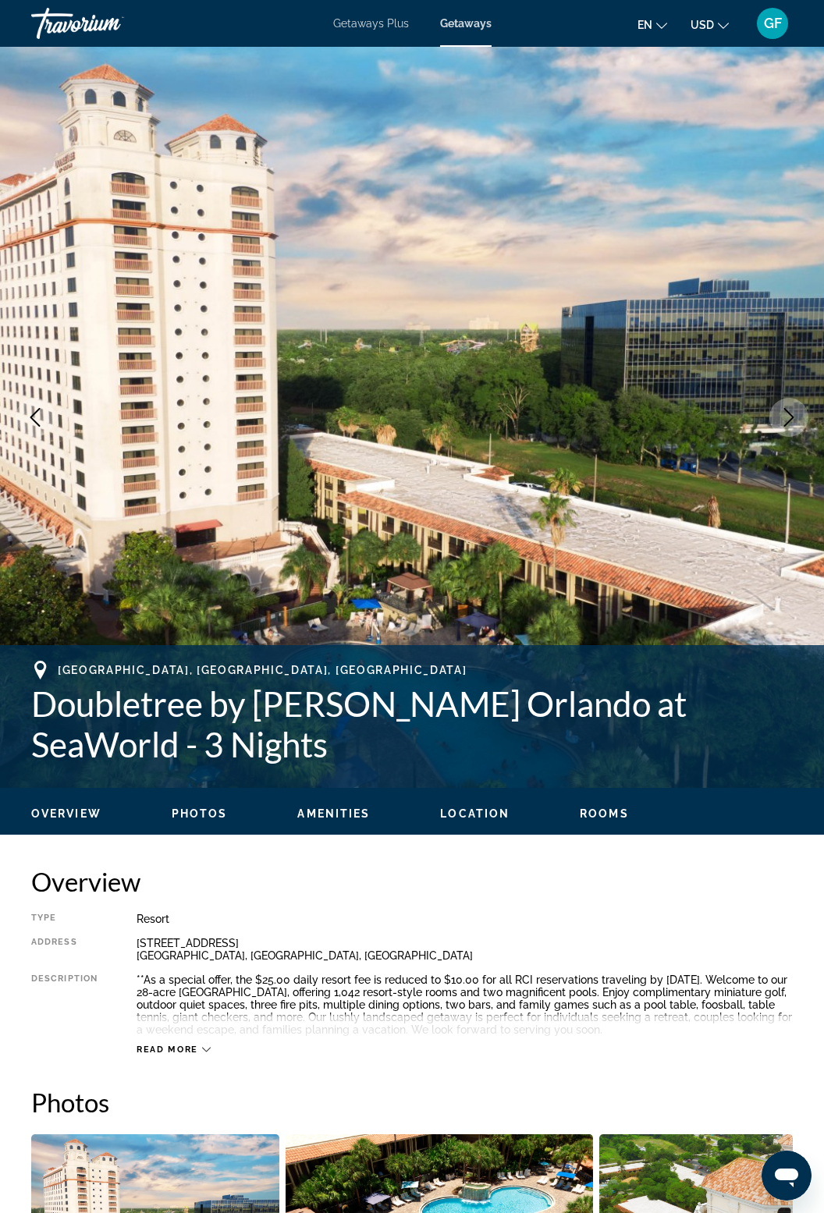
click at [790, 425] on icon "Next image" at bounding box center [789, 417] width 19 height 19
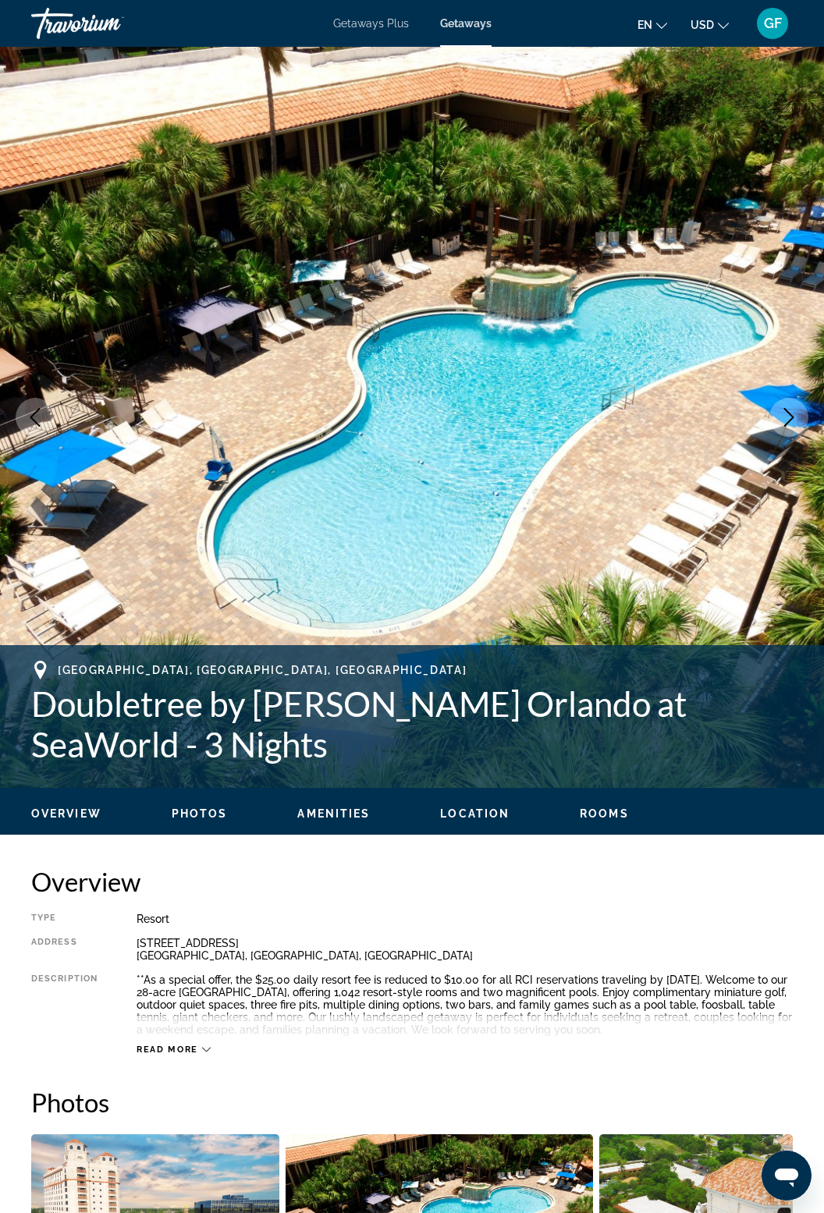
click at [797, 426] on icon "Next image" at bounding box center [789, 417] width 19 height 19
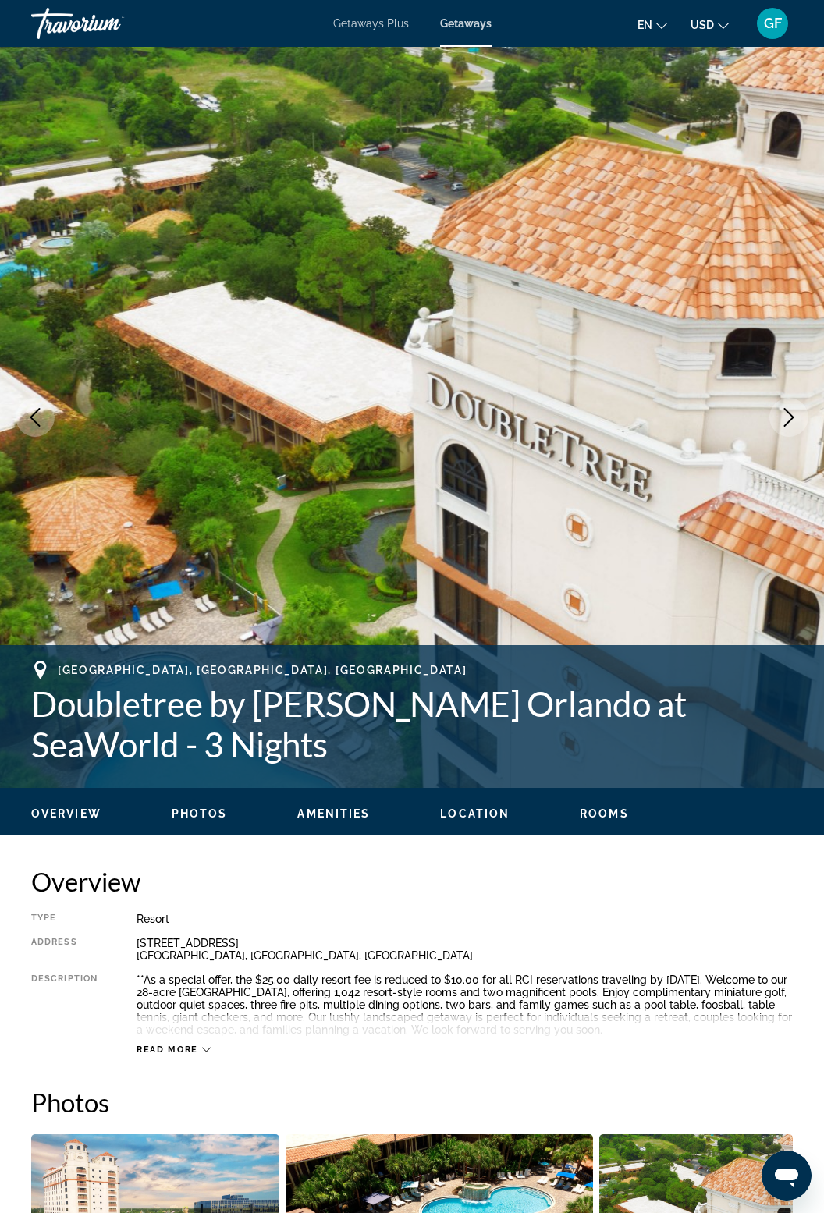
click at [778, 431] on button "Next image" at bounding box center [788, 417] width 39 height 39
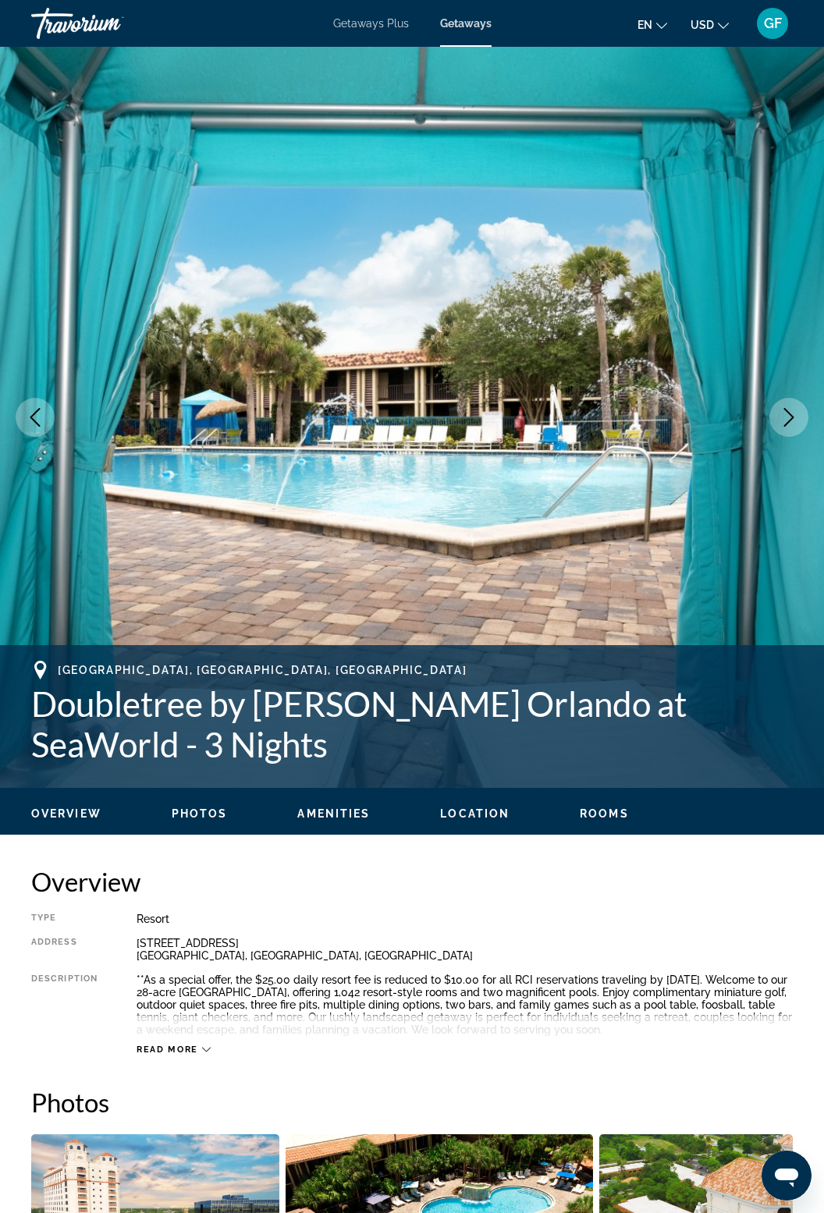
click at [776, 432] on img "Main content" at bounding box center [412, 417] width 824 height 741
click at [783, 432] on button "Next image" at bounding box center [788, 417] width 39 height 39
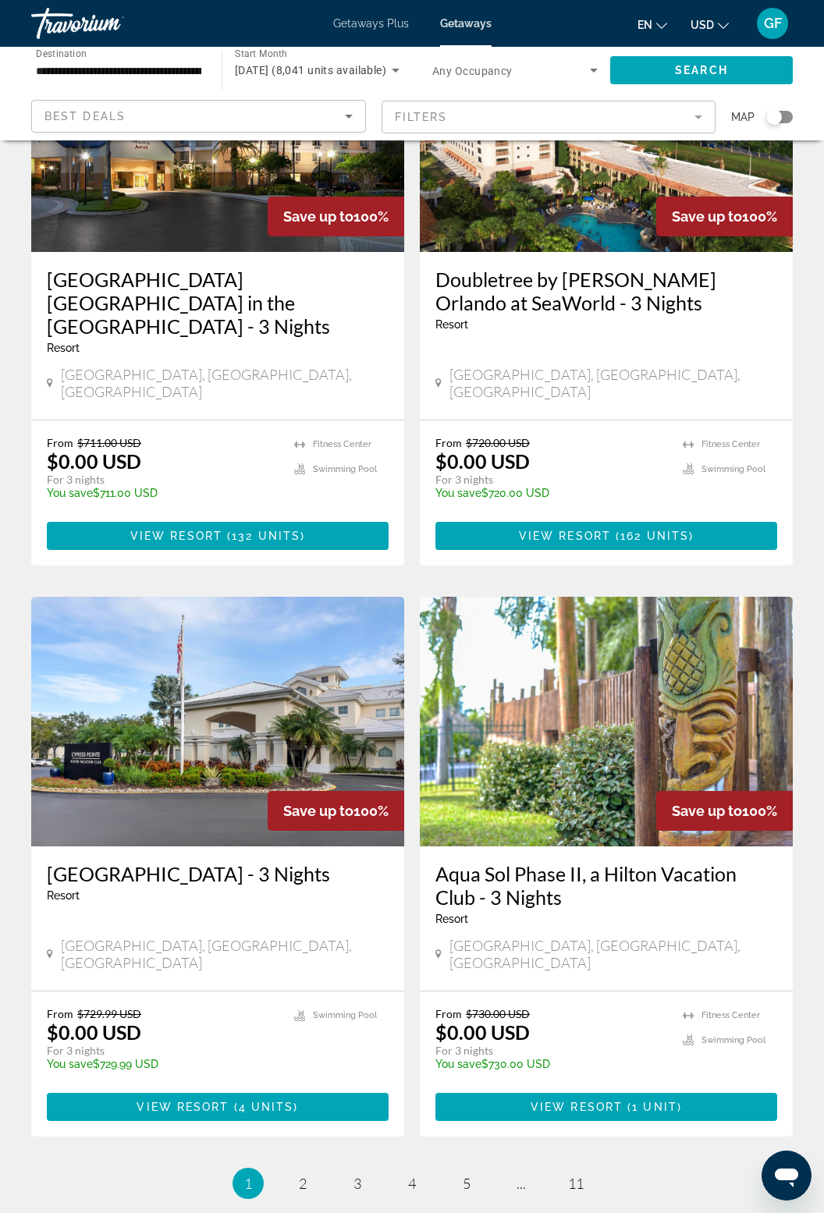
scroll to position [2530, 0]
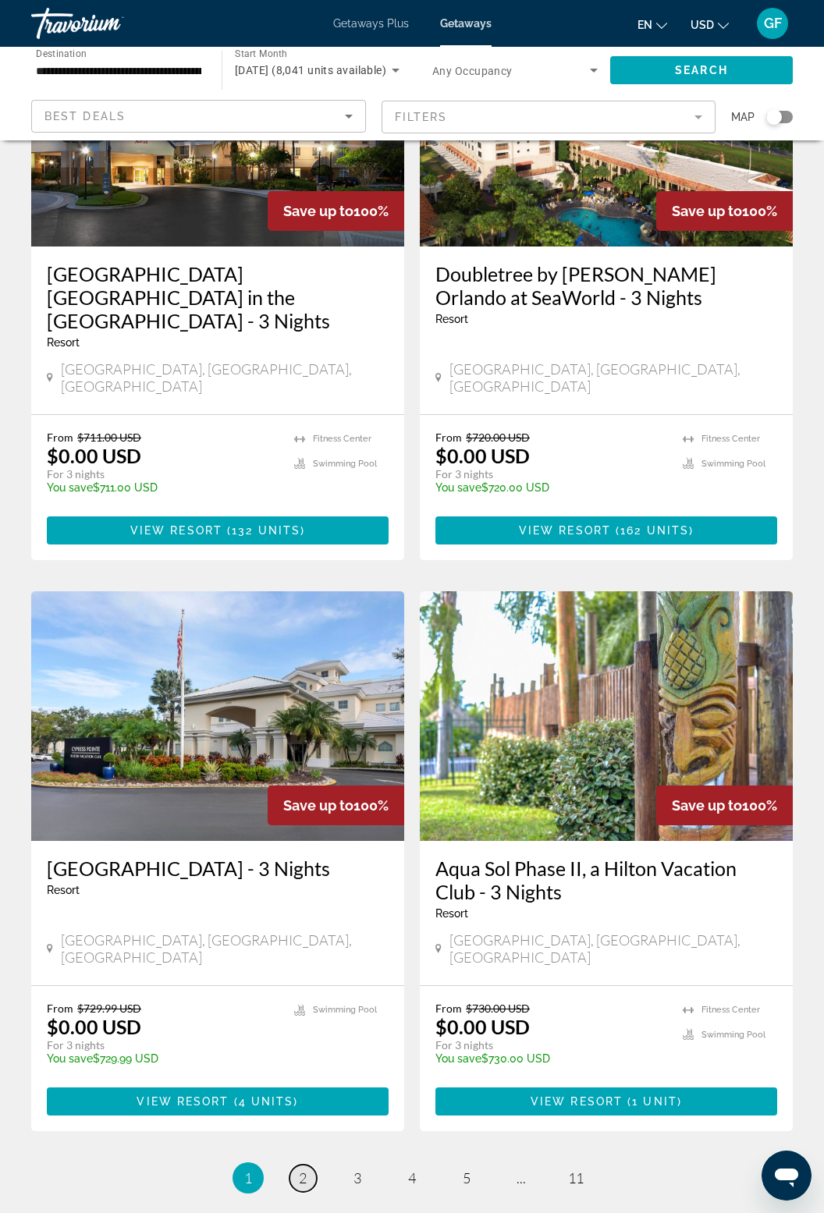
click at [308, 1165] on link "page 2" at bounding box center [302, 1178] width 27 height 27
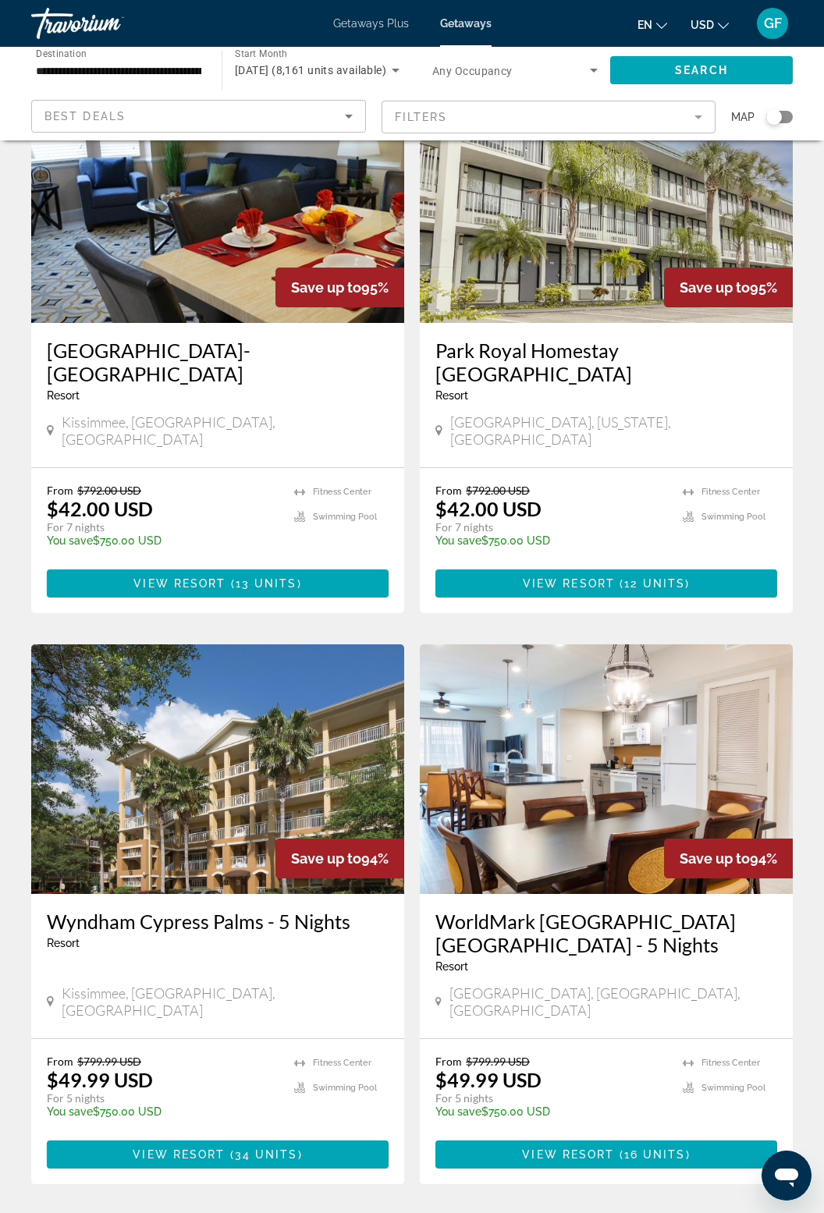
scroll to position [2436, 0]
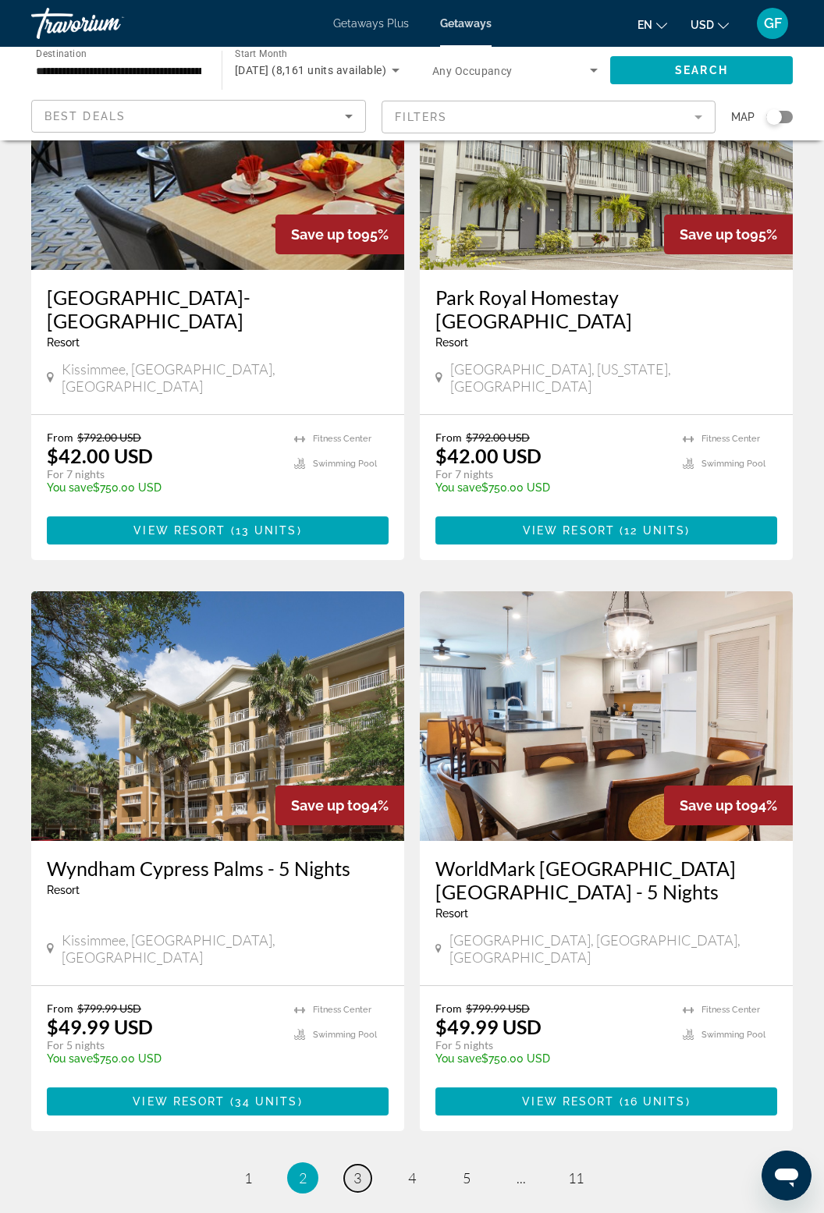
click at [359, 1165] on link "page 3" at bounding box center [357, 1178] width 27 height 27
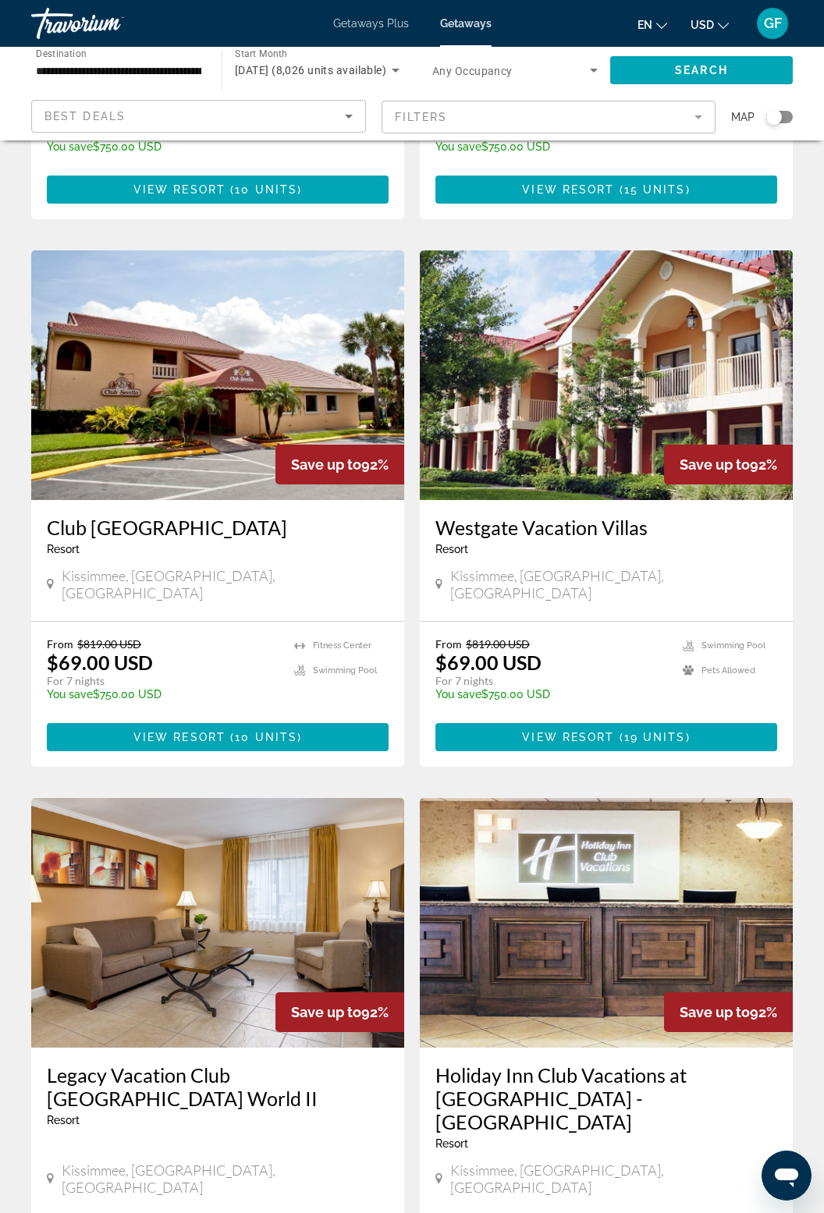
scroll to position [2436, 0]
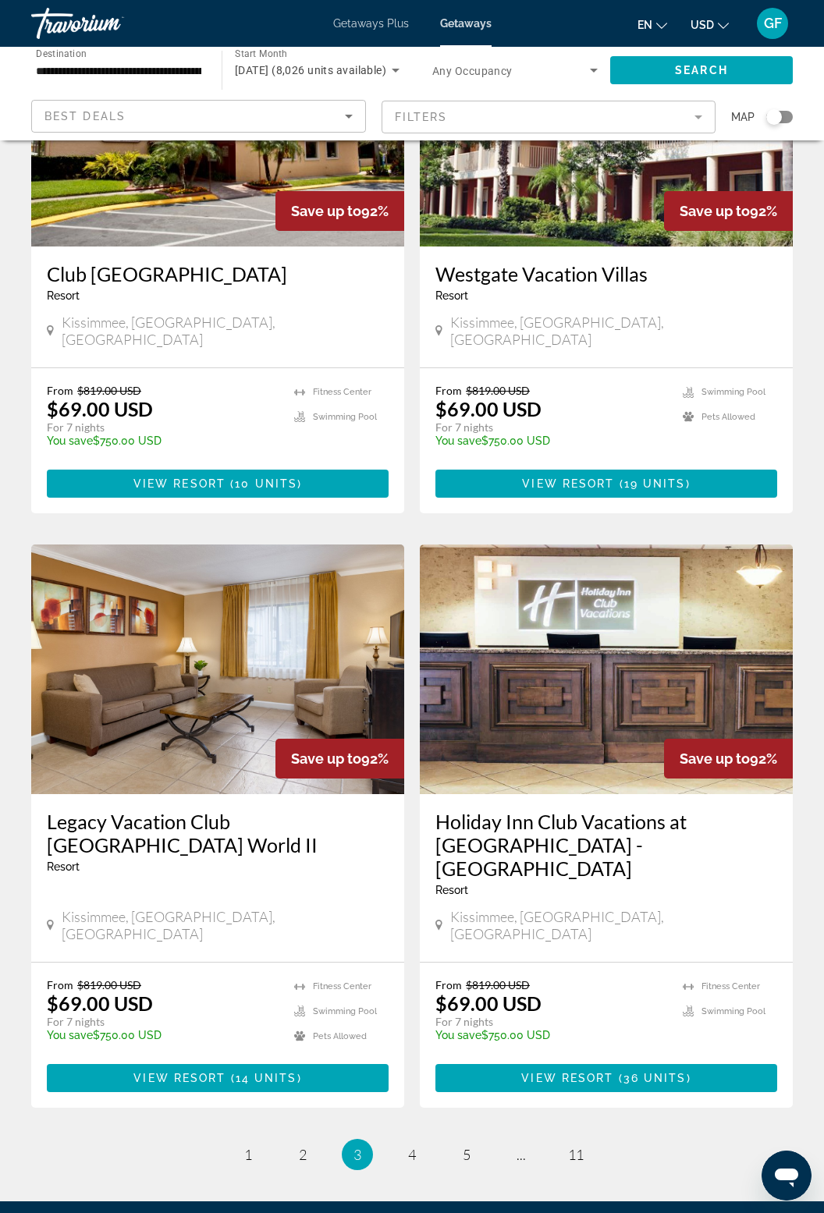
click at [569, 1139] on li "page 11" at bounding box center [575, 1154] width 31 height 31
click at [576, 1146] on span "11" at bounding box center [576, 1154] width 16 height 17
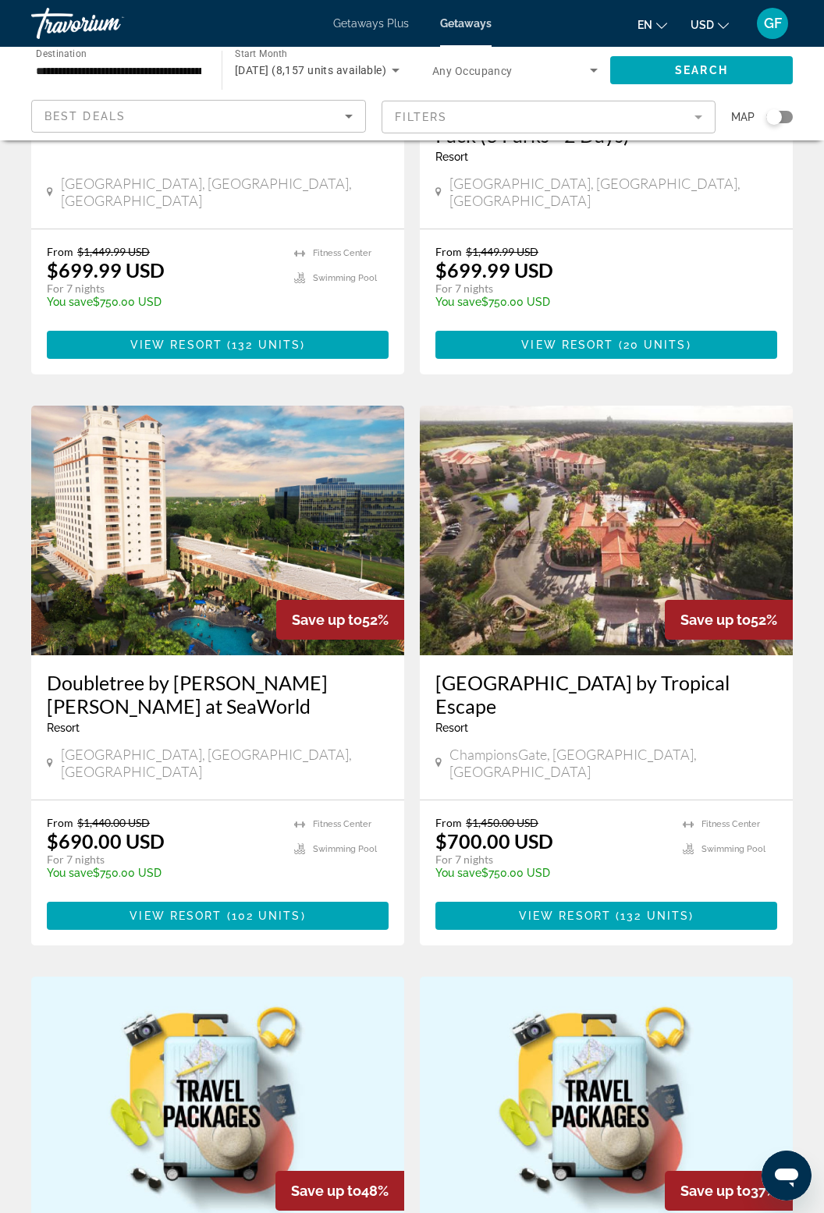
scroll to position [2507, 0]
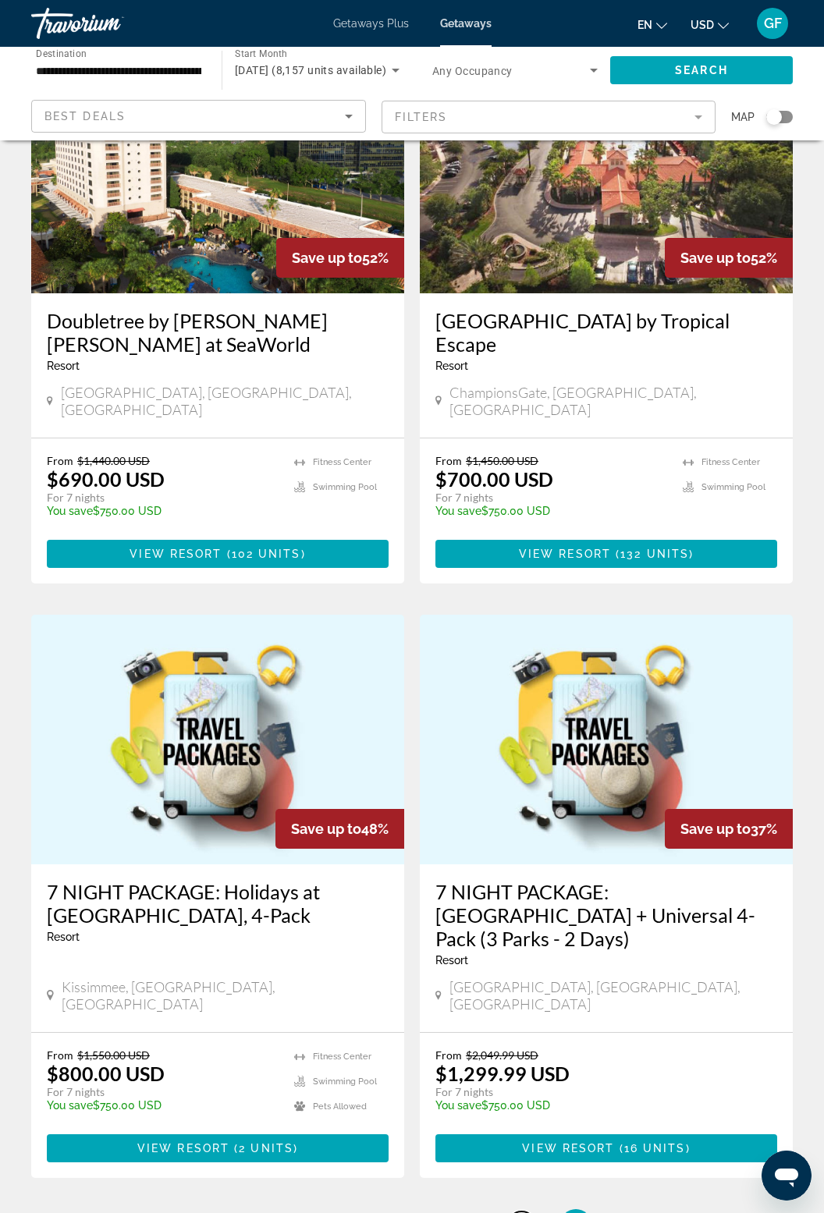
click at [513, 1213] on span "10" at bounding box center [521, 1224] width 16 height 17
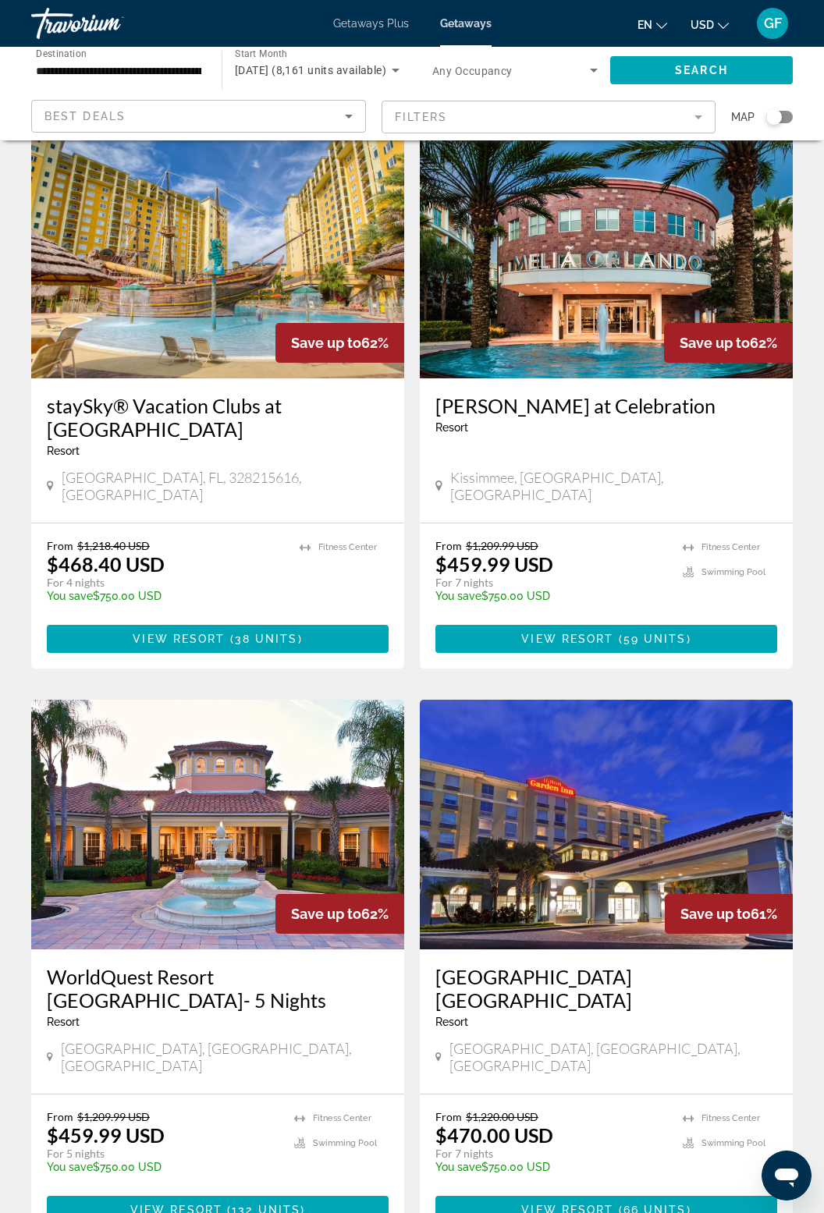
scroll to position [2483, 0]
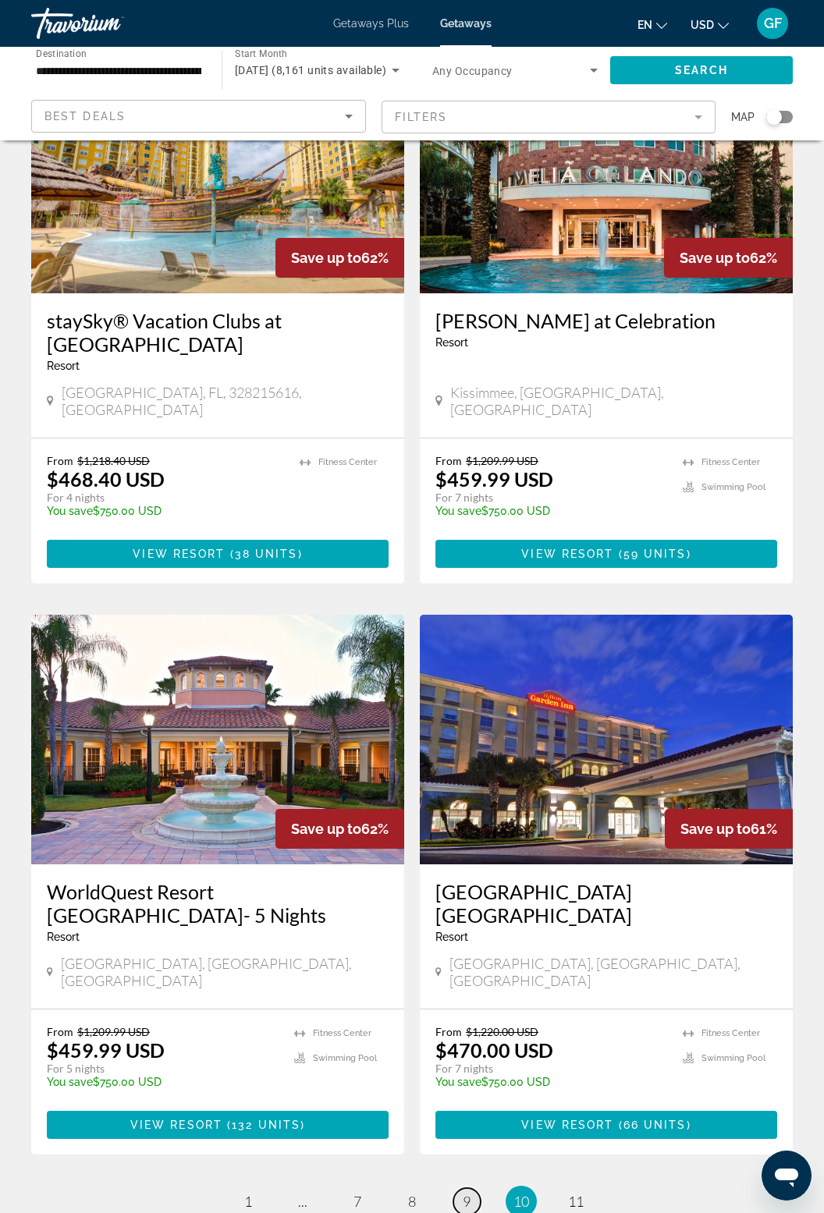
click at [460, 1188] on link "page 9" at bounding box center [466, 1201] width 27 height 27
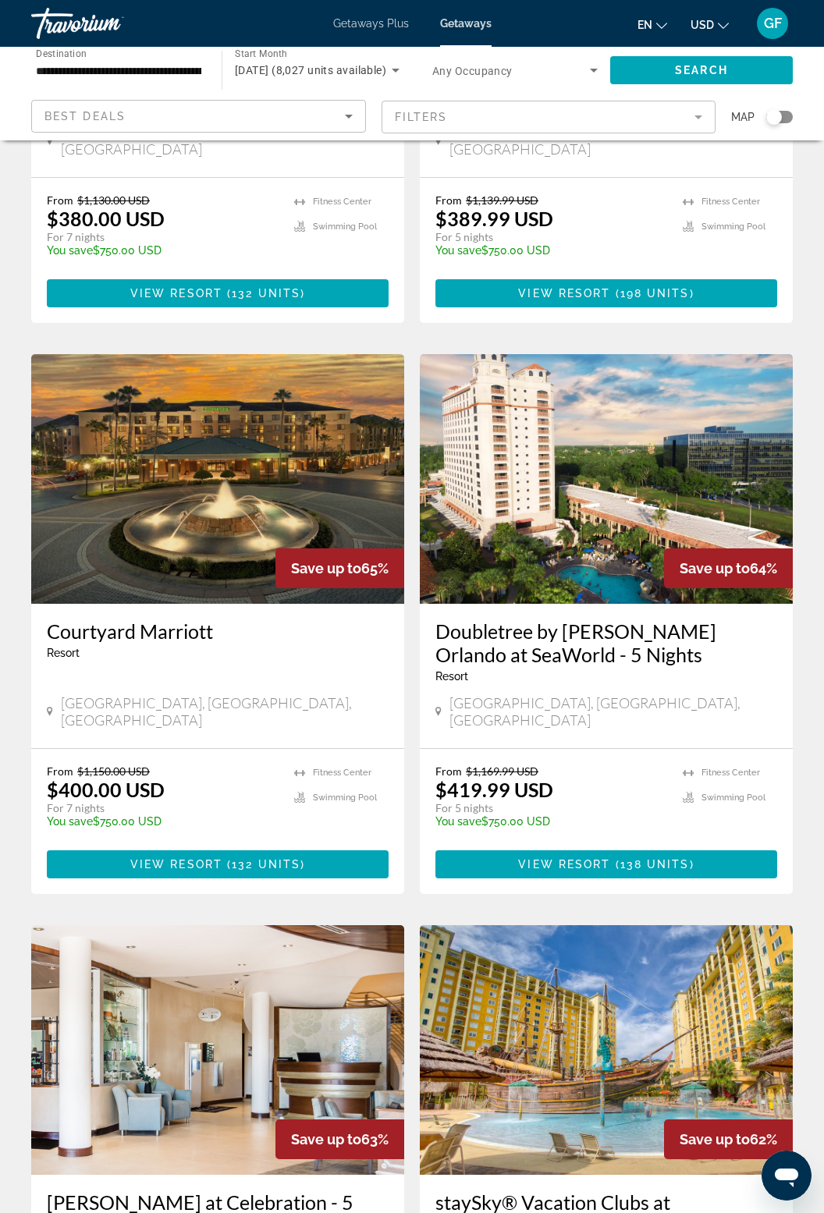
scroll to position [2483, 0]
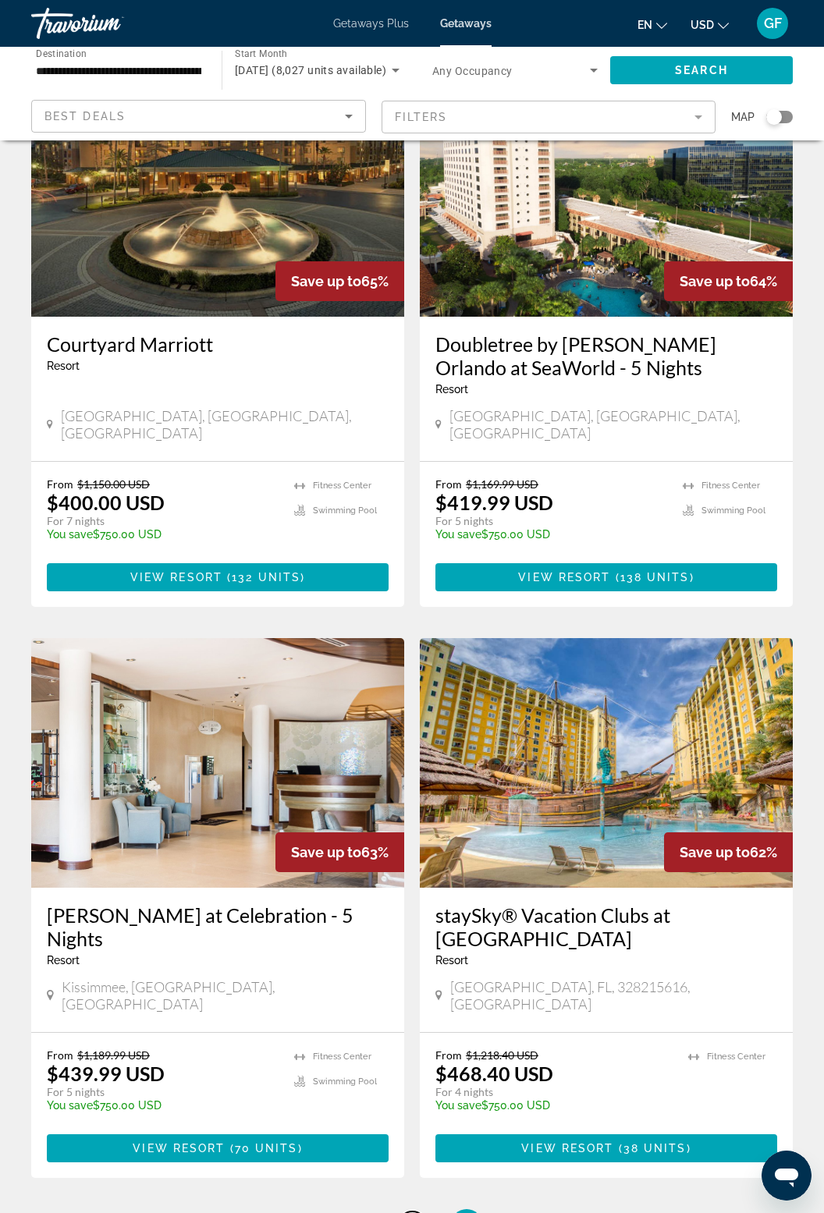
click at [403, 1212] on link "page 8" at bounding box center [412, 1225] width 27 height 27
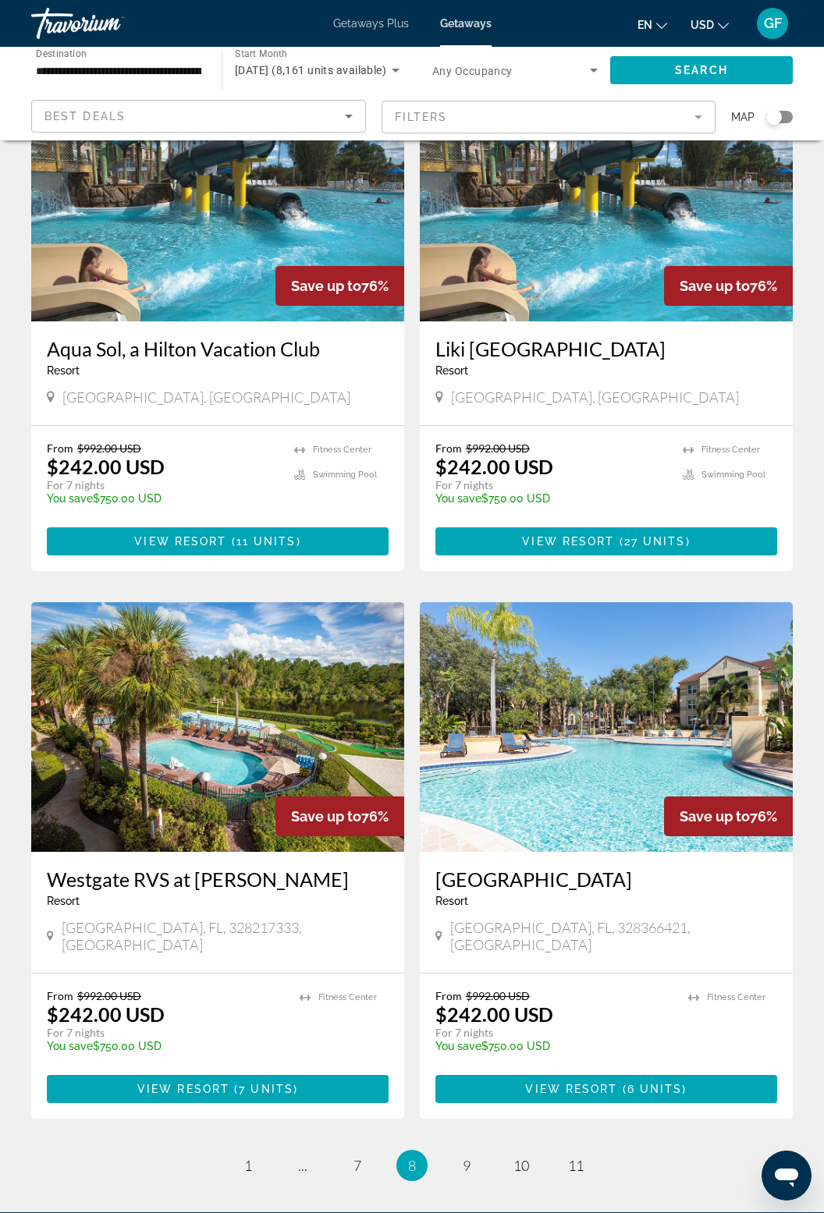
scroll to position [2389, 0]
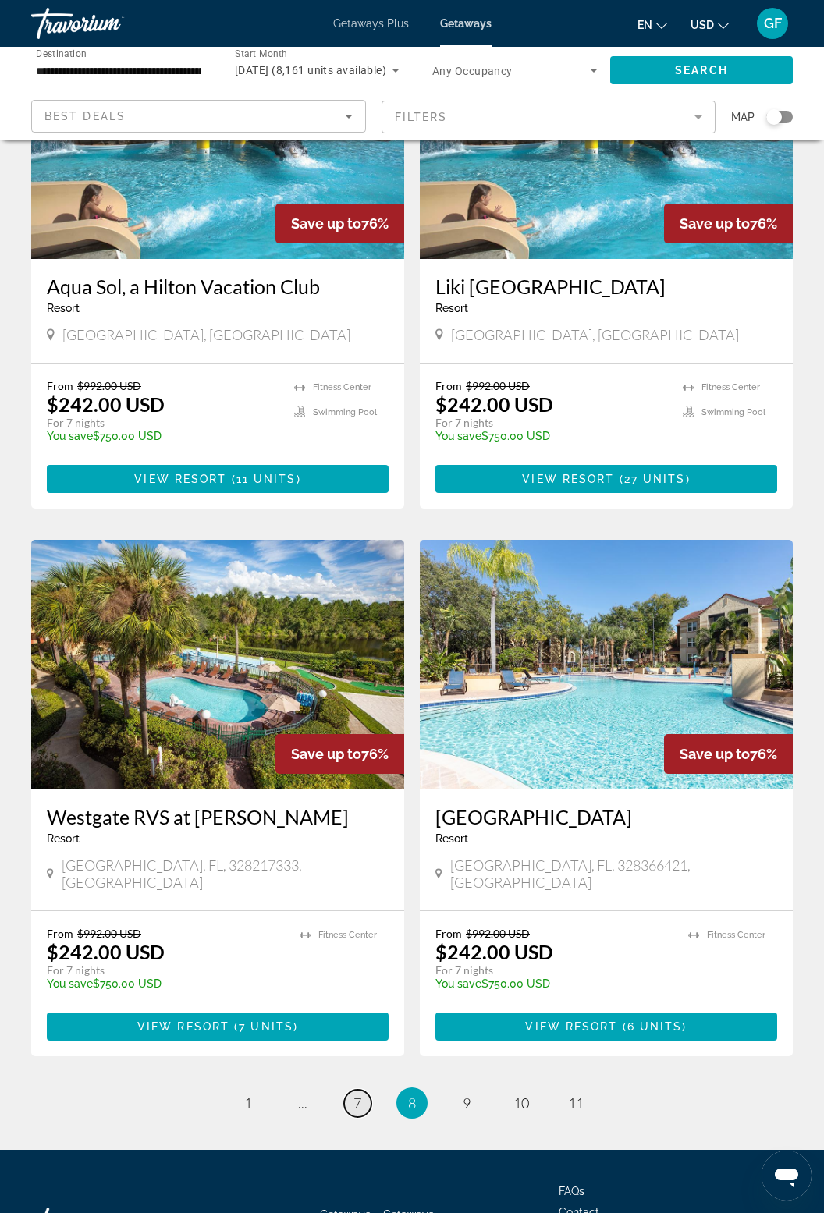
click at [357, 1095] on span "7" at bounding box center [357, 1103] width 8 height 17
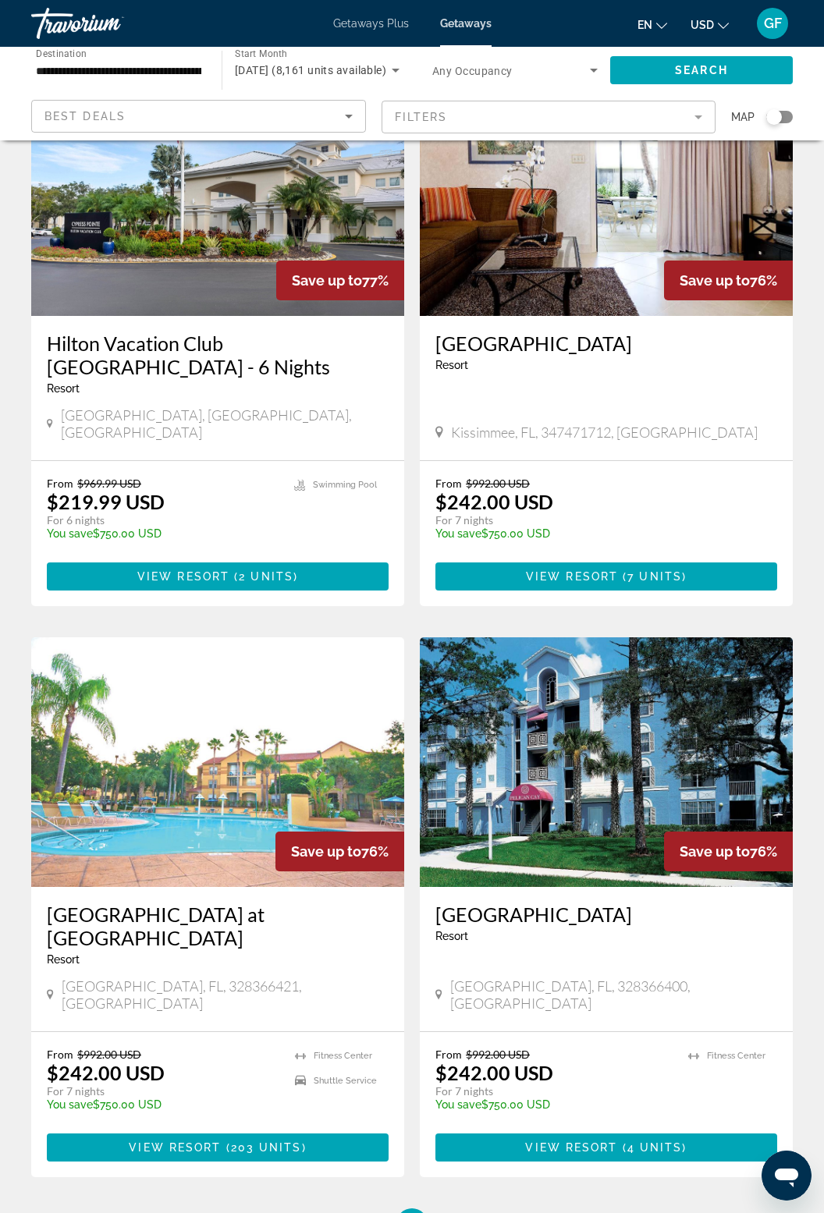
scroll to position [2389, 0]
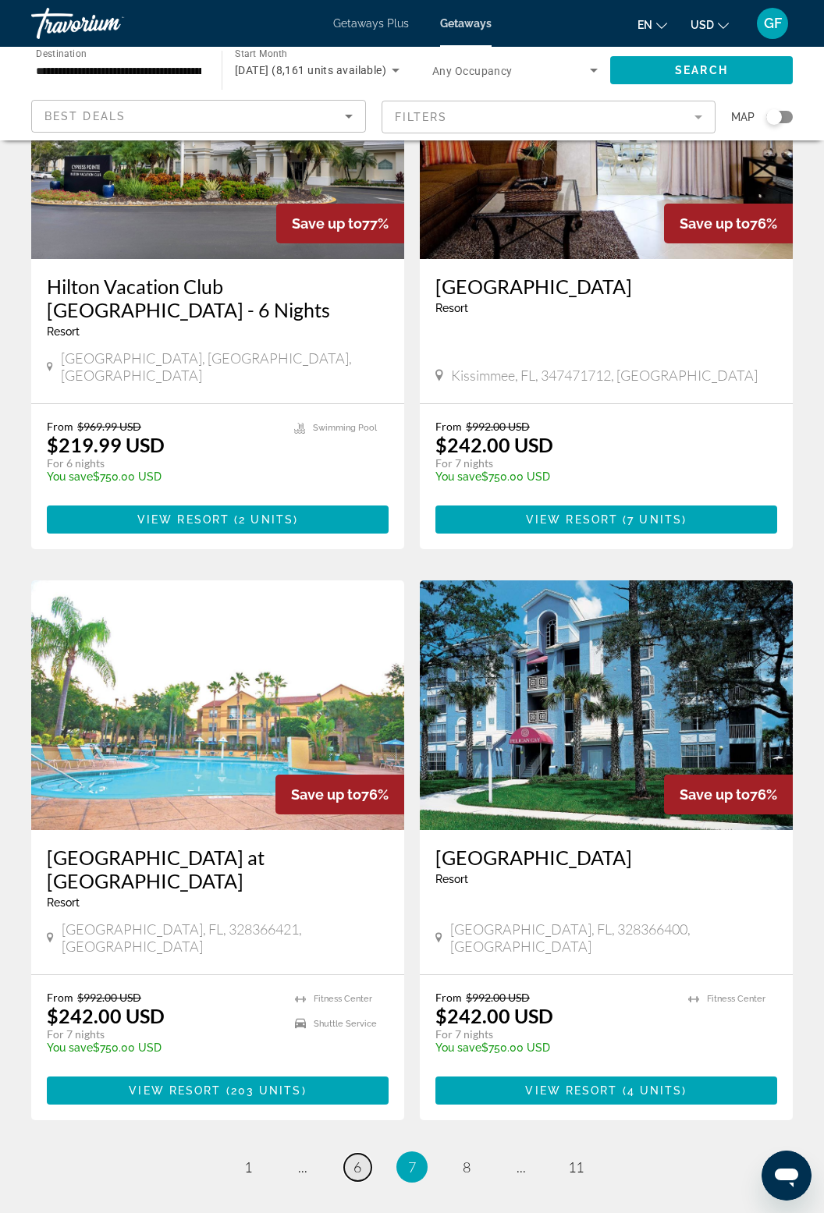
click at [356, 1159] on span "6" at bounding box center [357, 1167] width 8 height 17
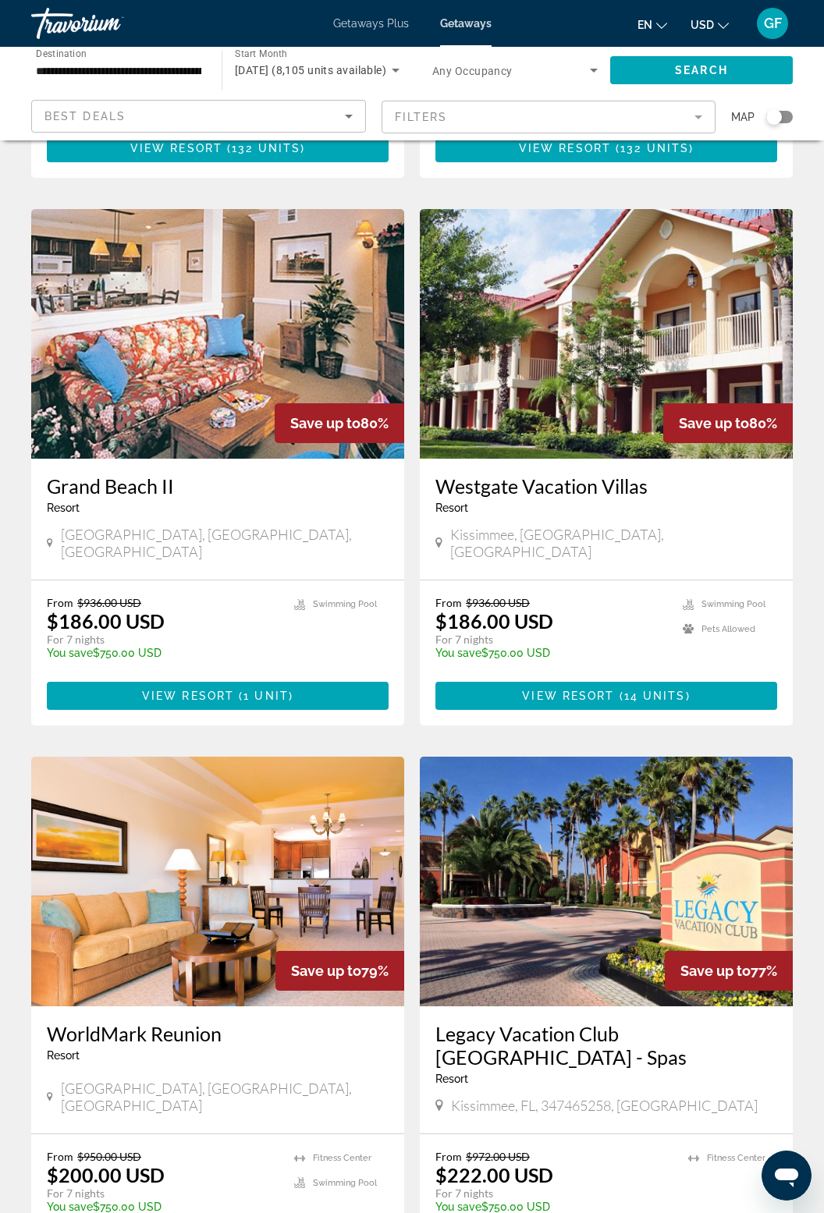
scroll to position [2436, 0]
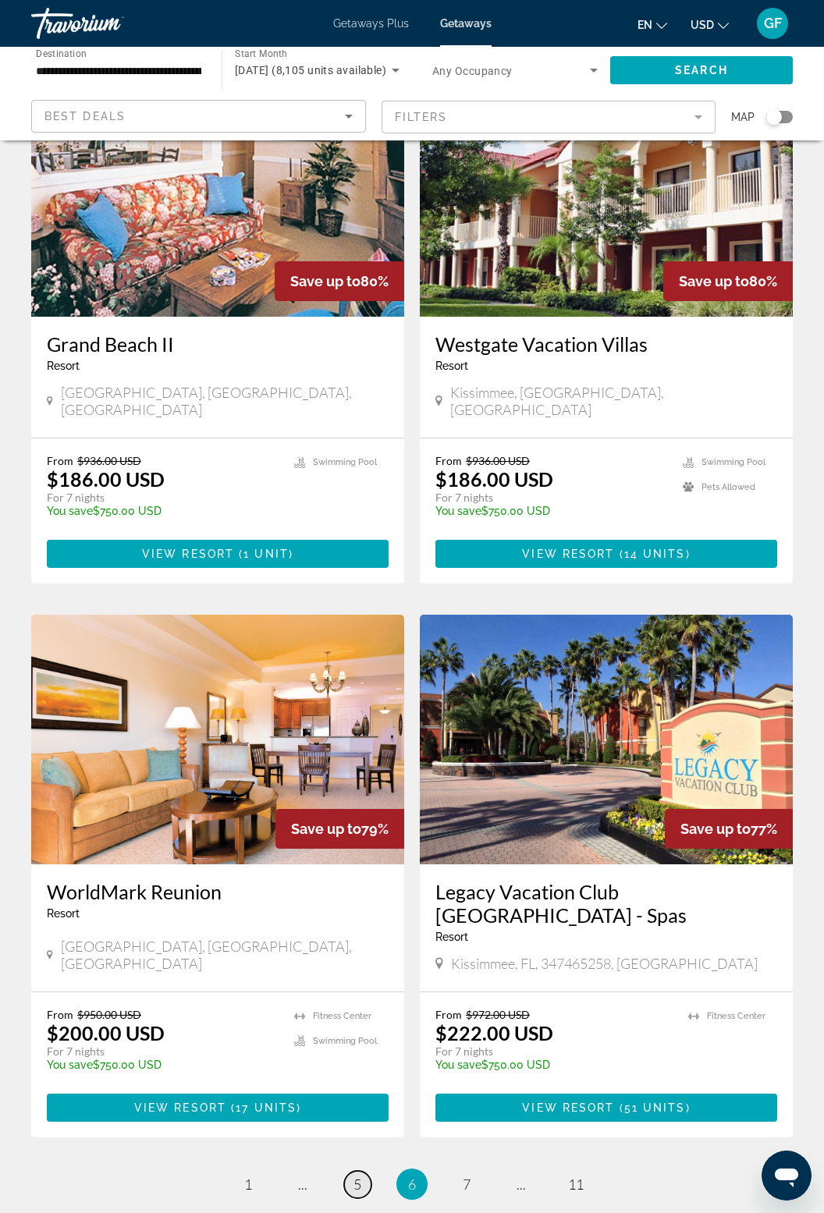
click at [349, 1171] on link "page 5" at bounding box center [357, 1184] width 27 height 27
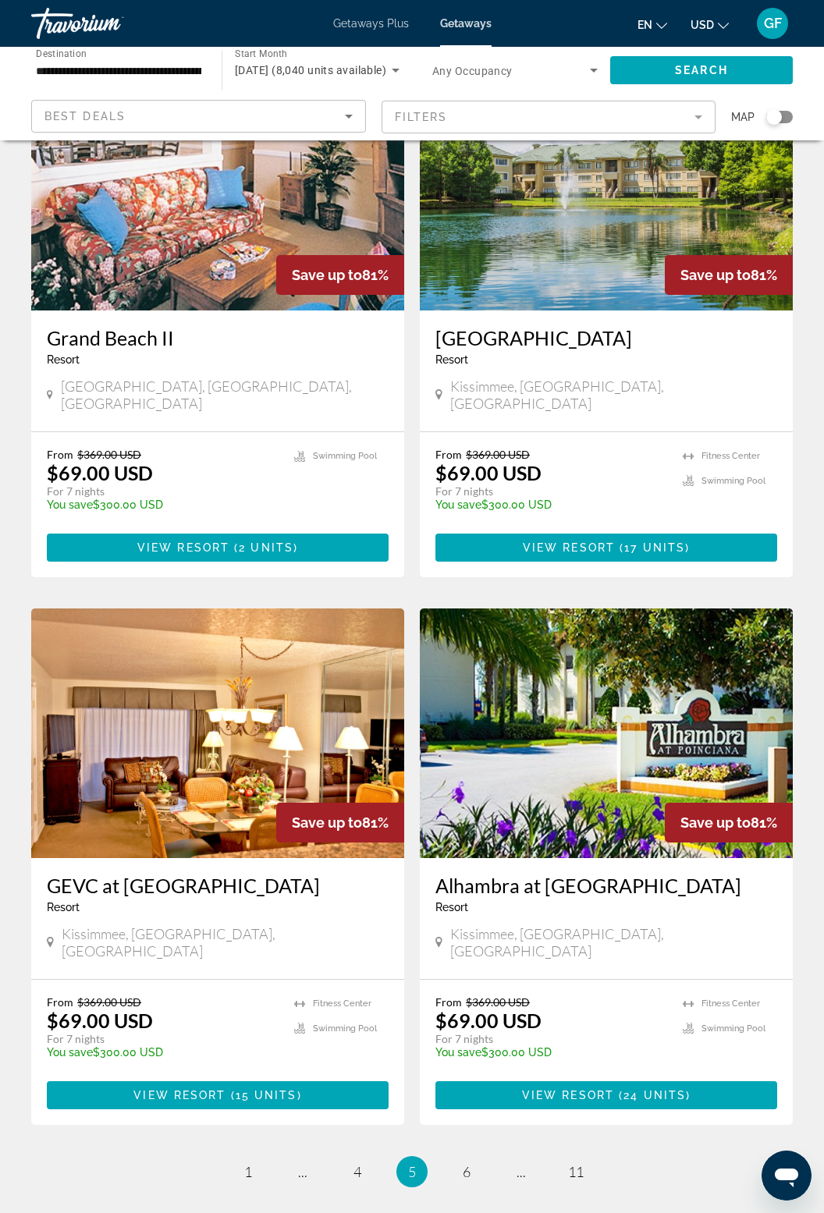
scroll to position [2442, 0]
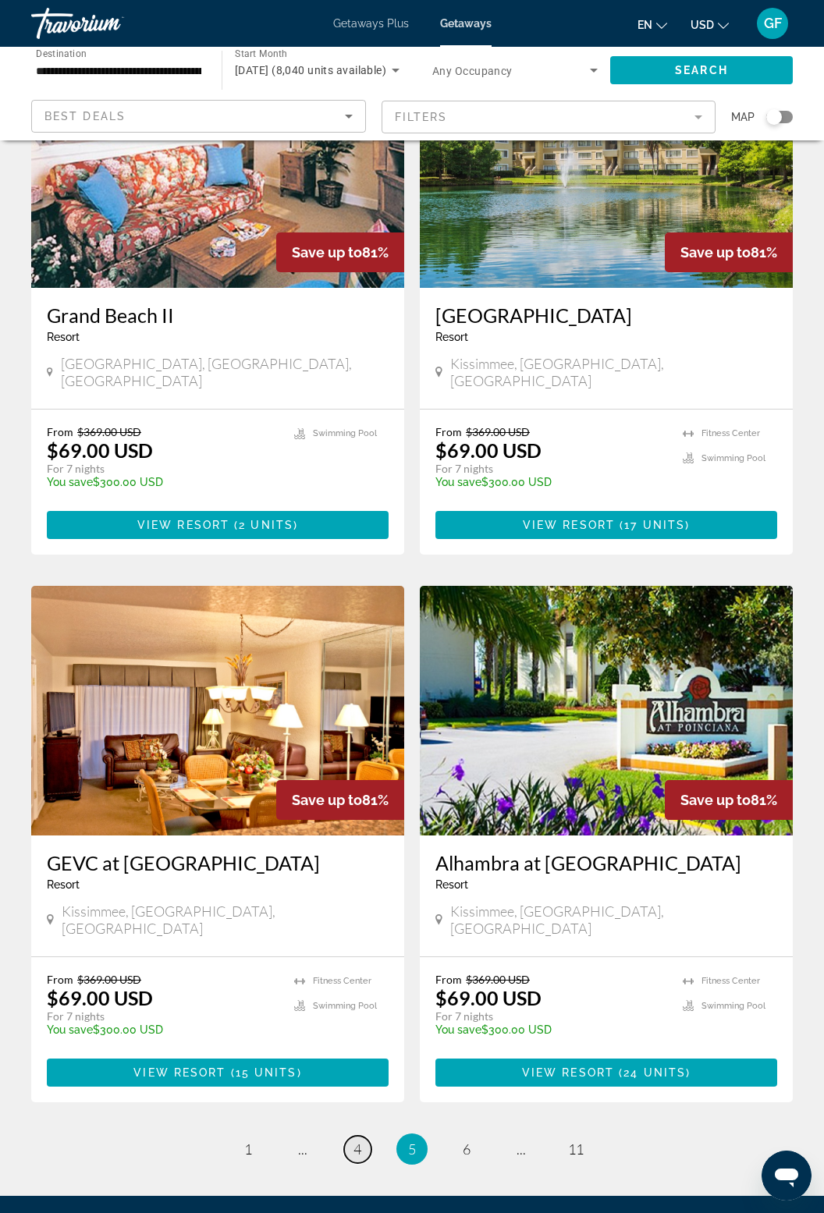
click at [351, 1136] on link "page 4" at bounding box center [357, 1149] width 27 height 27
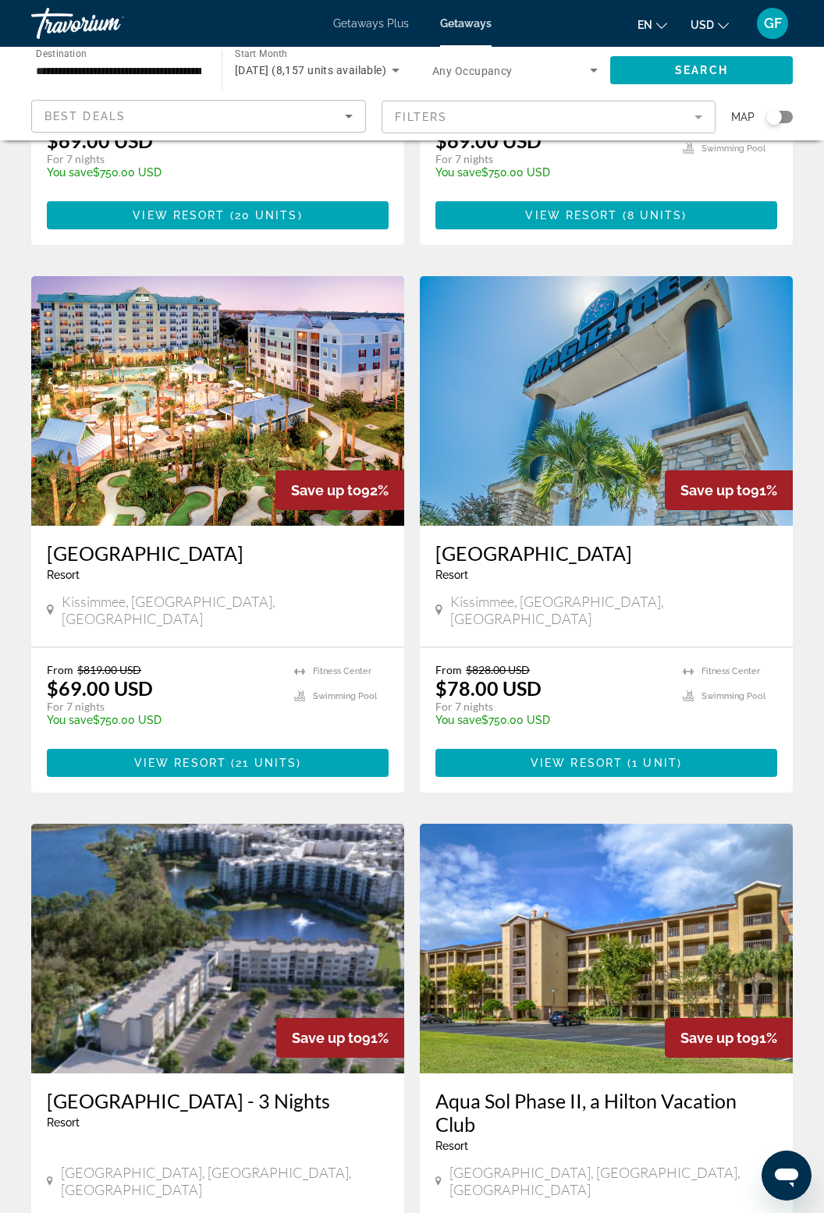
scroll to position [2436, 0]
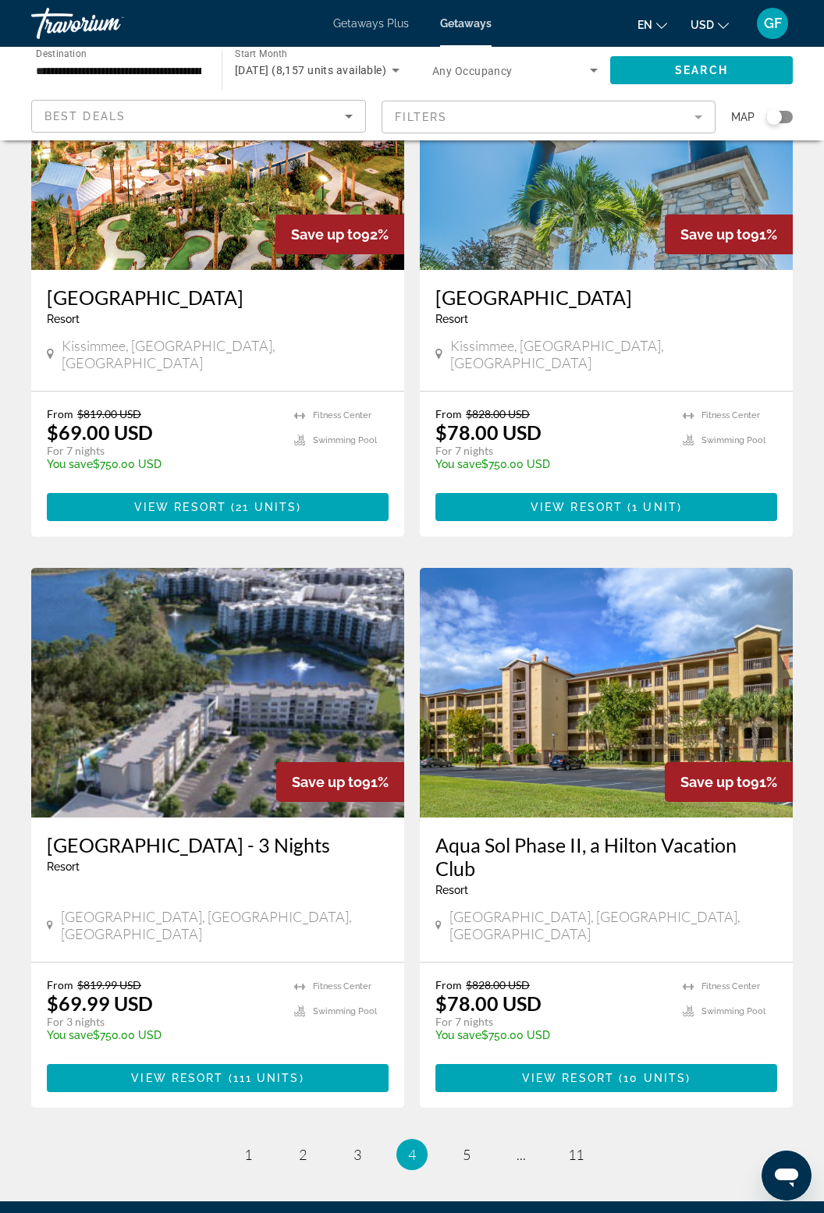
click at [218, 568] on img "Main content" at bounding box center [217, 693] width 373 height 250
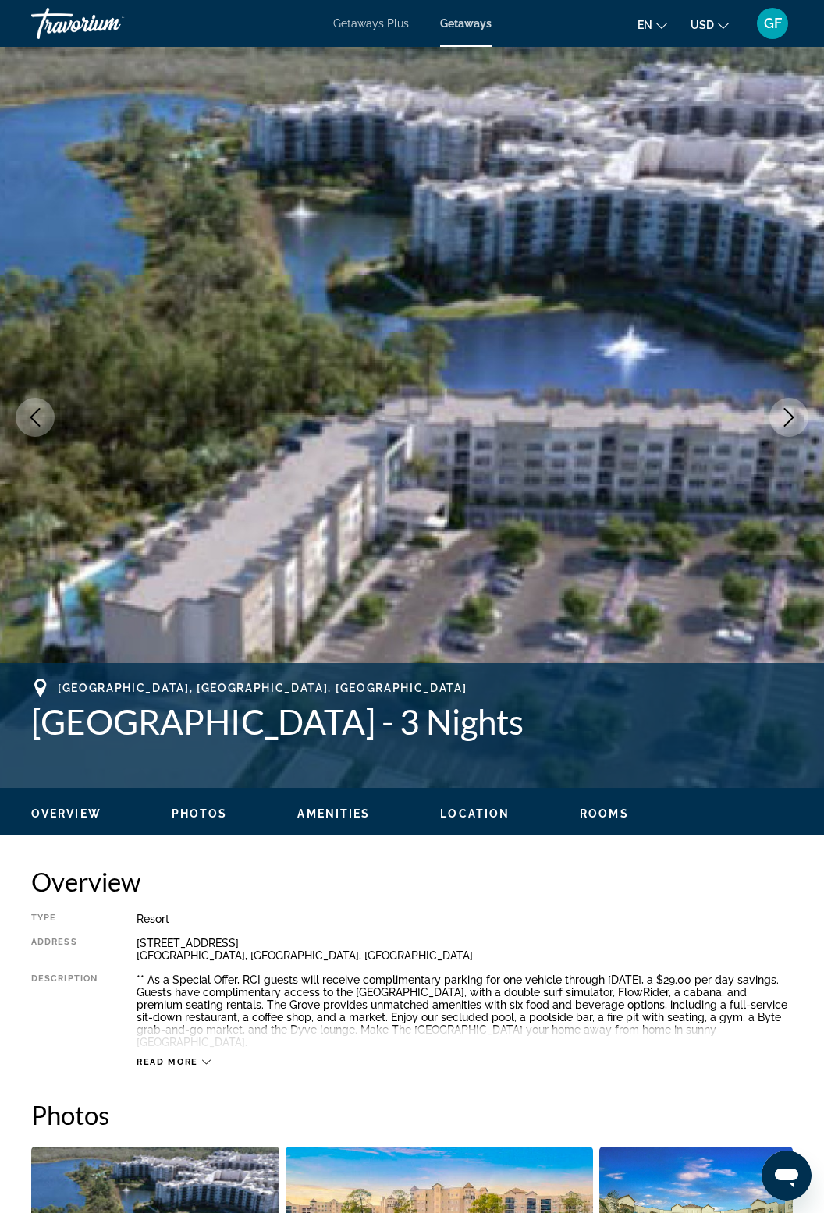
click at [794, 425] on icon "Next image" at bounding box center [789, 417] width 19 height 19
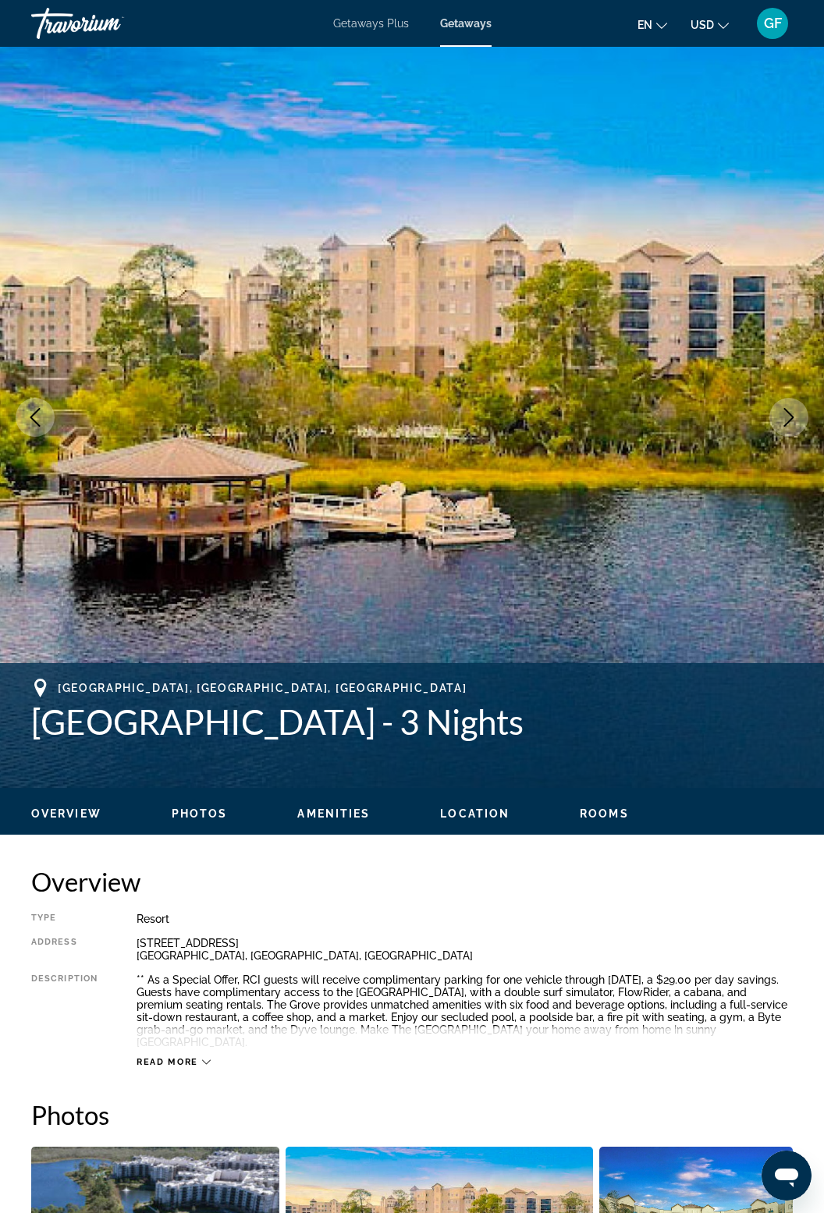
click at [780, 428] on button "Next image" at bounding box center [788, 417] width 39 height 39
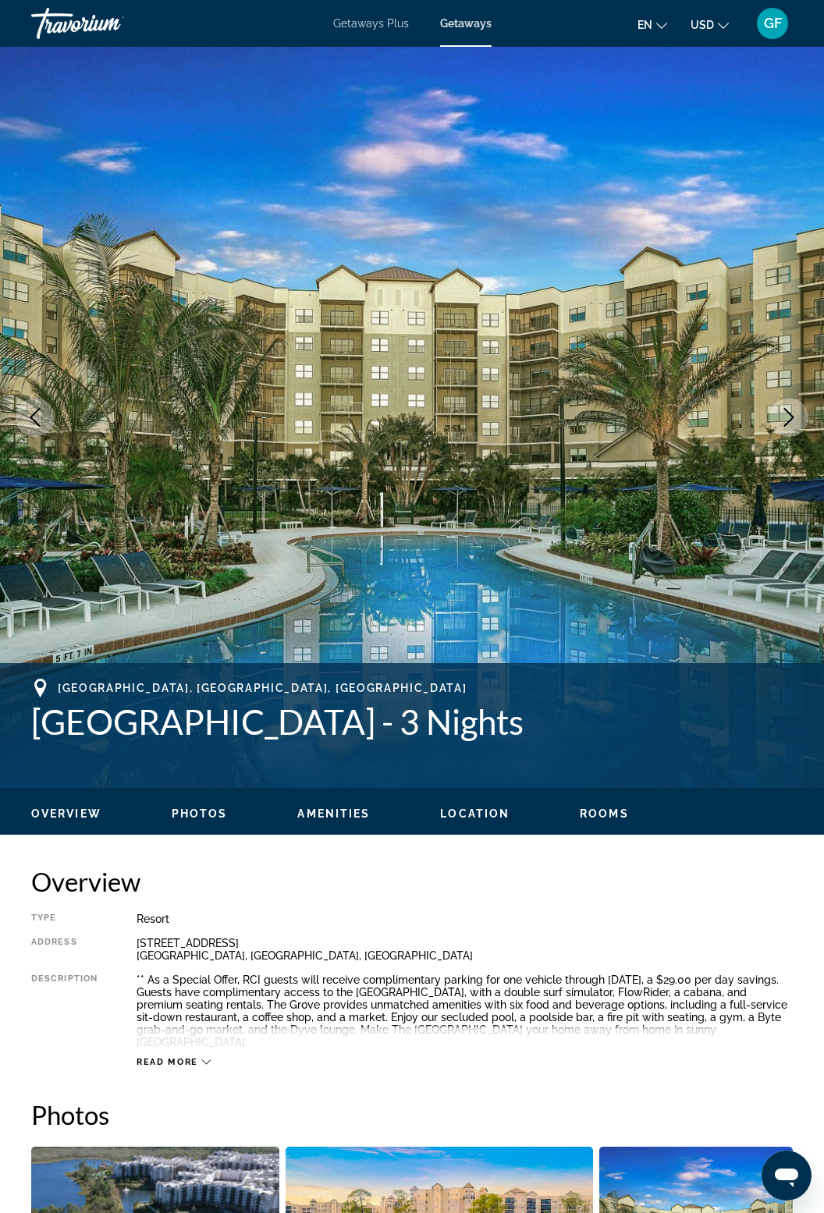
click at [792, 422] on icon "Next image" at bounding box center [789, 417] width 19 height 19
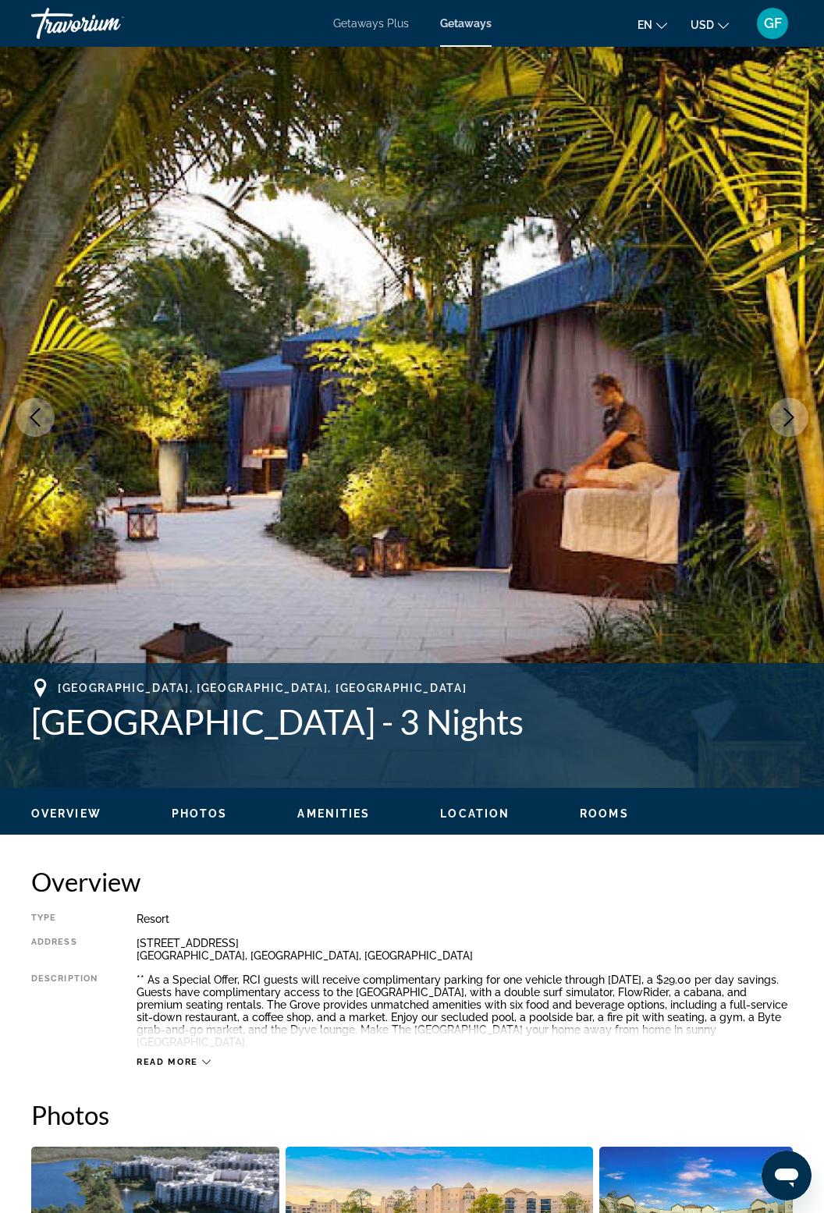
click at [797, 422] on icon "Next image" at bounding box center [789, 417] width 19 height 19
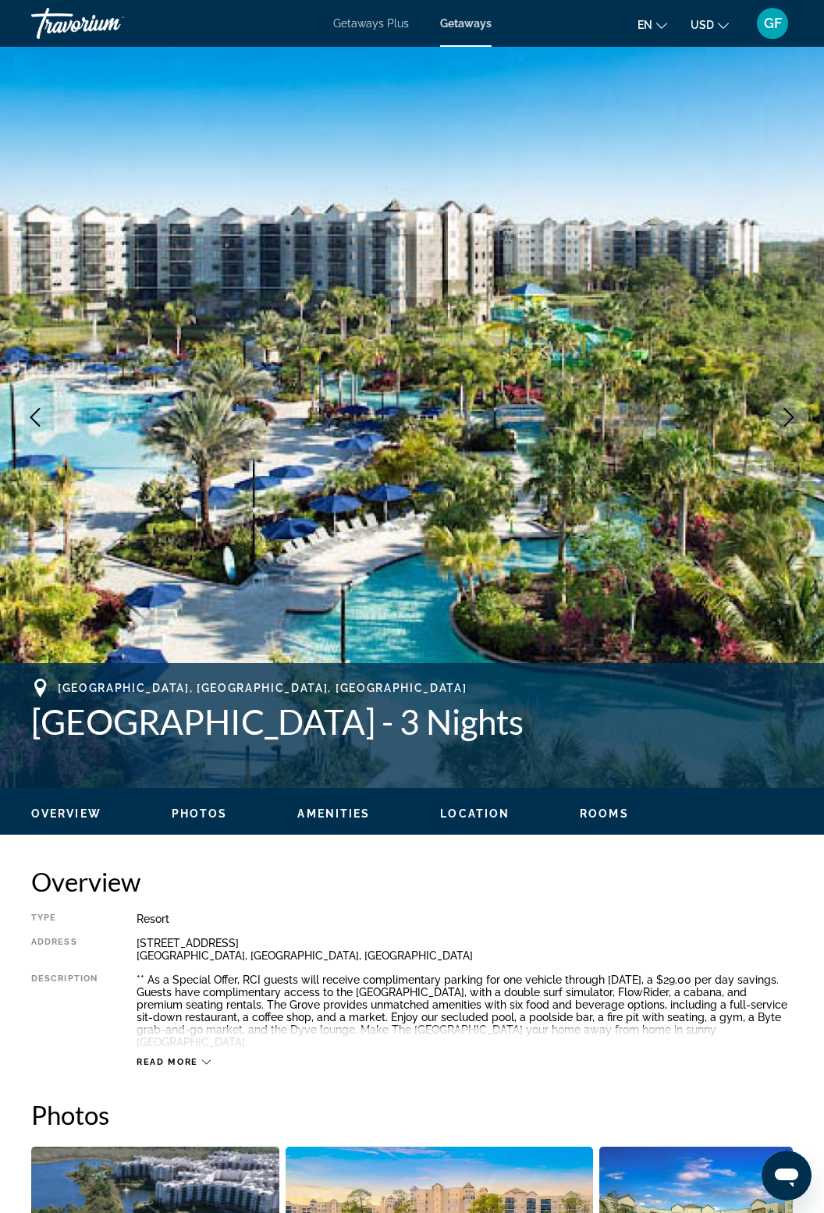
click at [792, 423] on icon "Next image" at bounding box center [789, 417] width 19 height 19
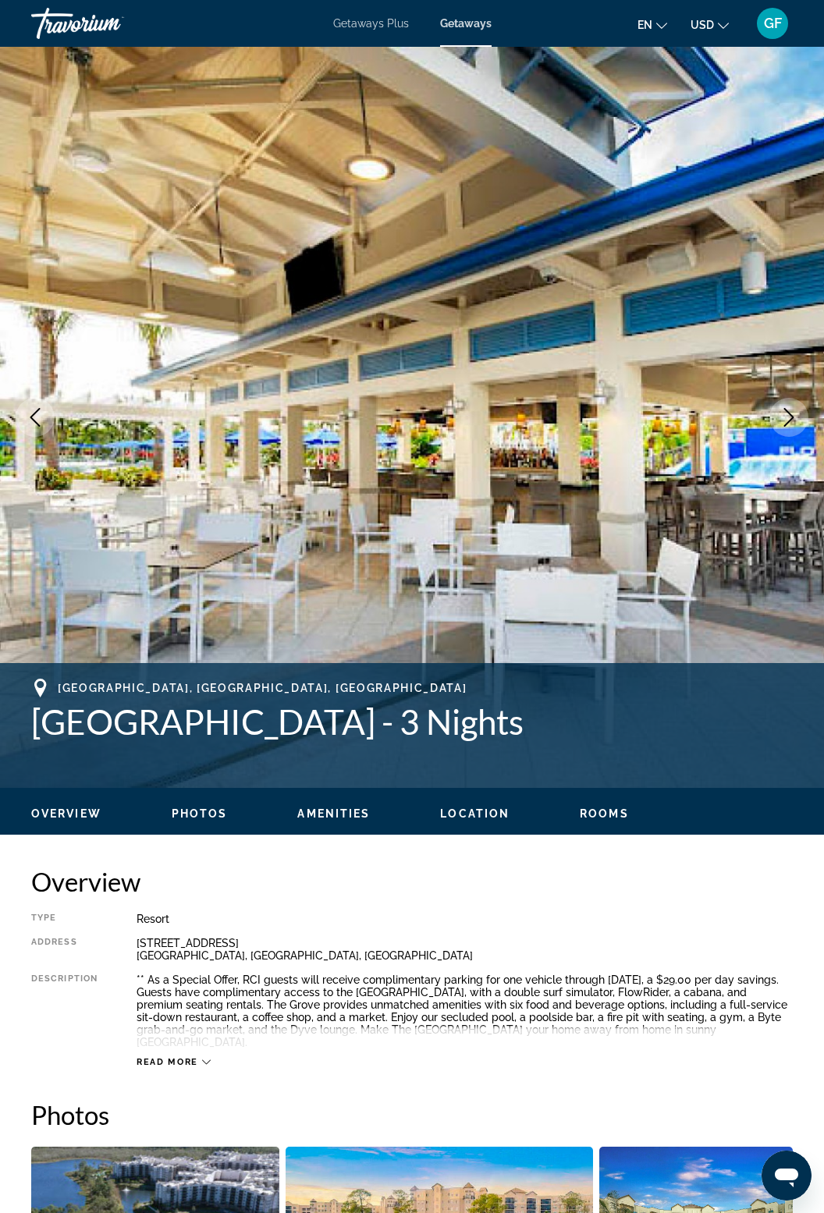
click at [797, 424] on icon "Next image" at bounding box center [789, 417] width 19 height 19
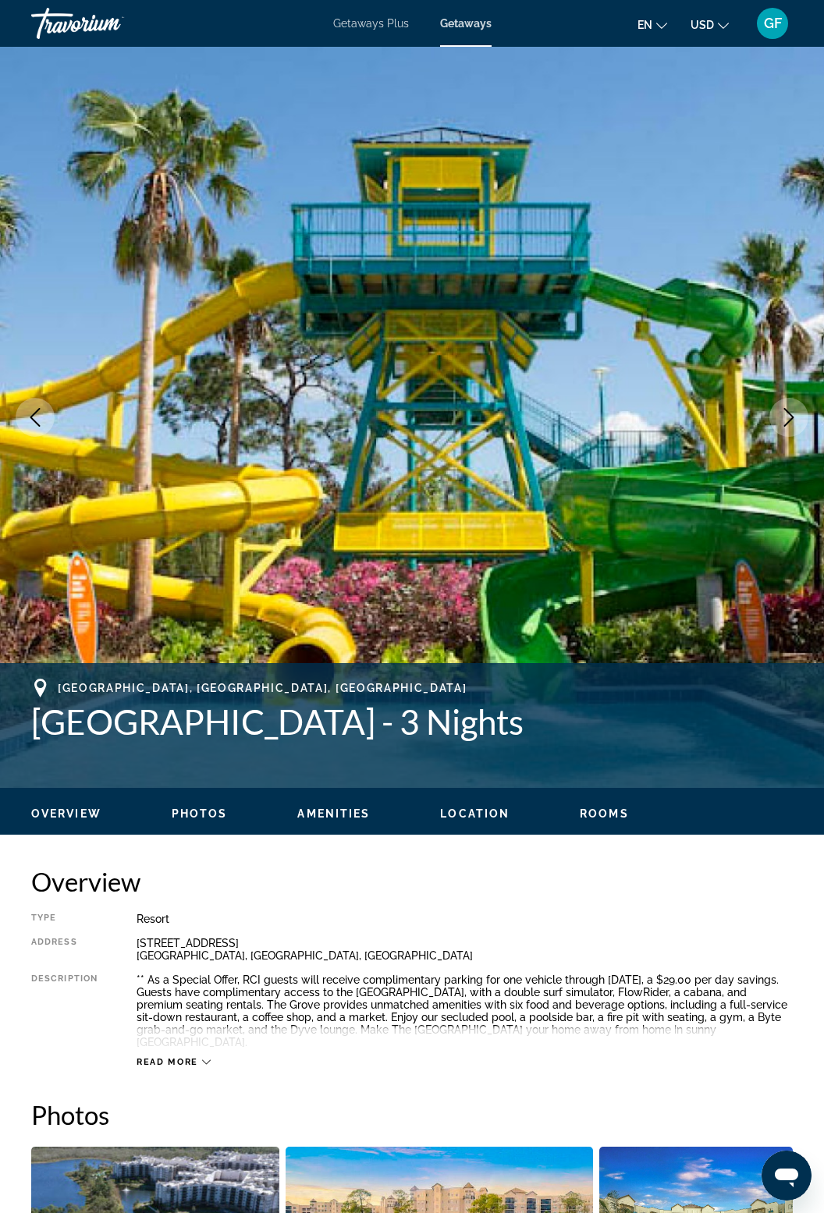
click at [797, 425] on icon "Next image" at bounding box center [789, 417] width 19 height 19
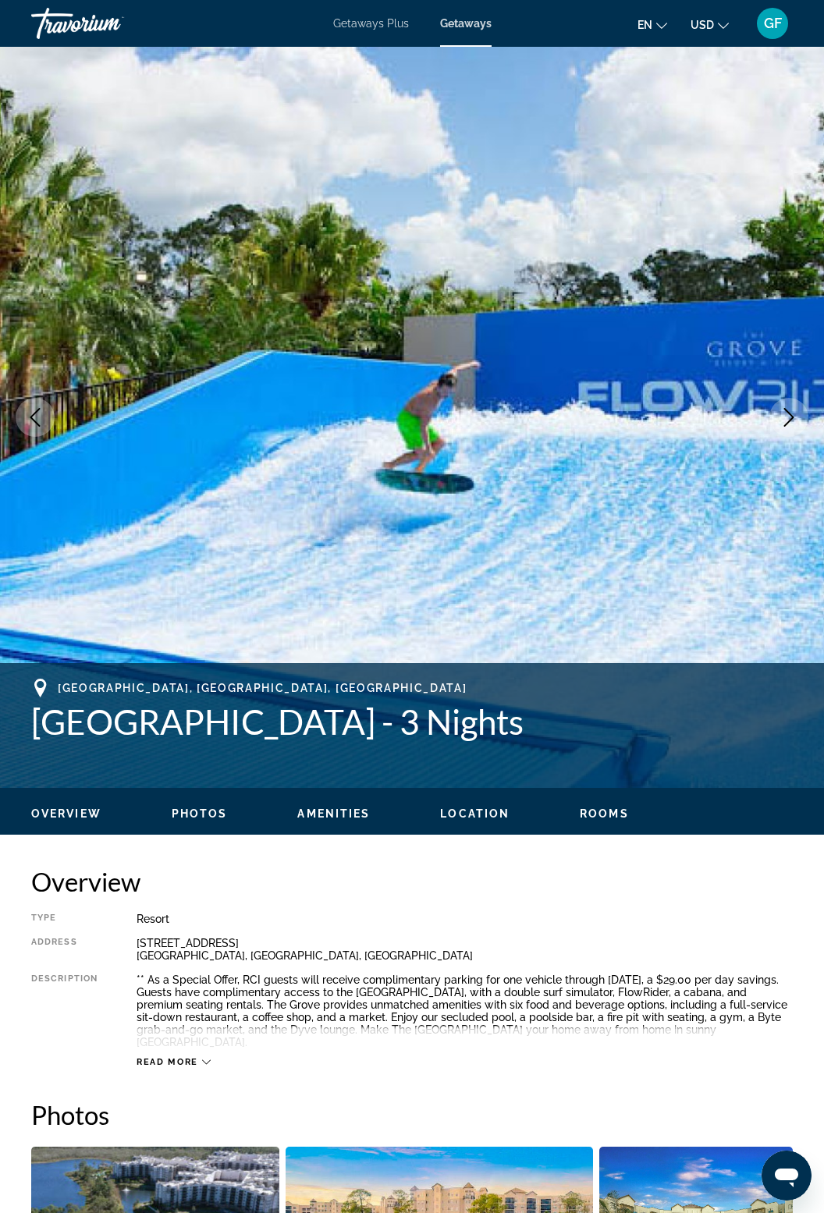
click at [793, 427] on button "Next image" at bounding box center [788, 417] width 39 height 39
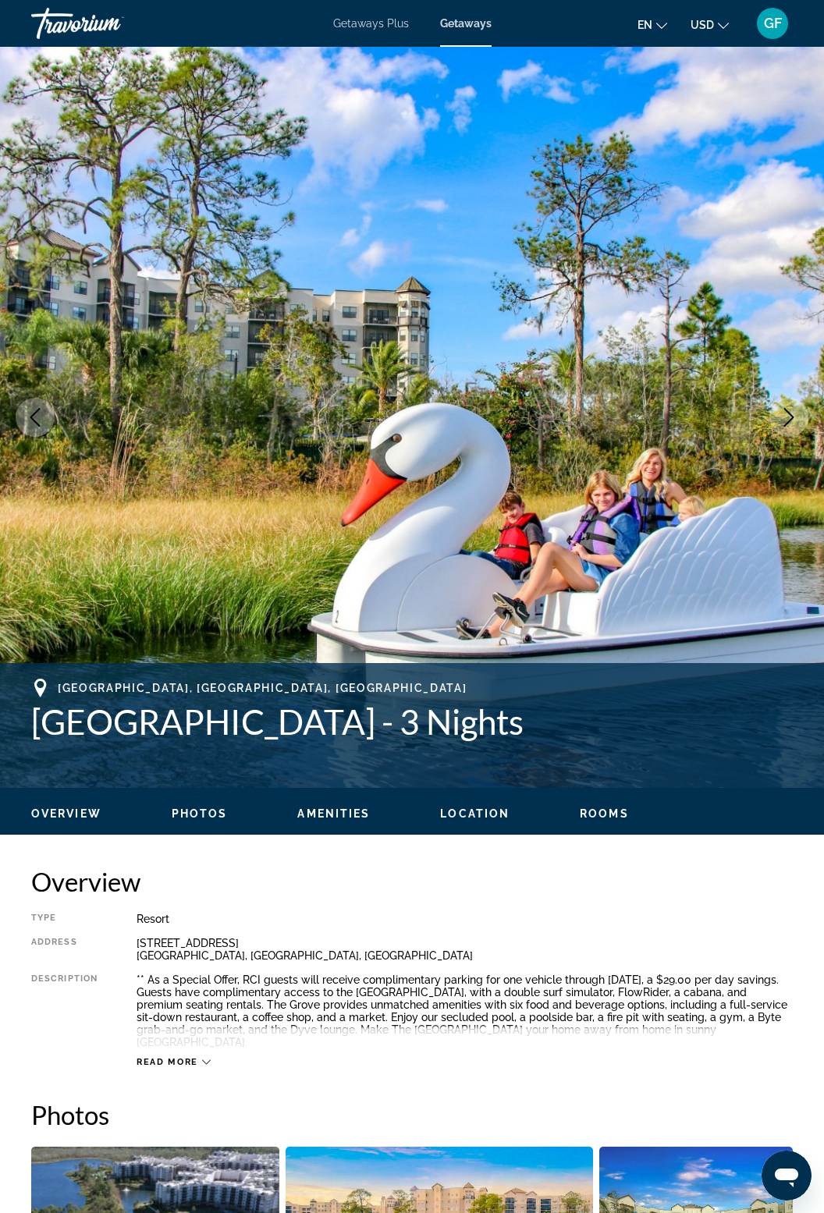
click at [797, 427] on button "Next image" at bounding box center [788, 417] width 39 height 39
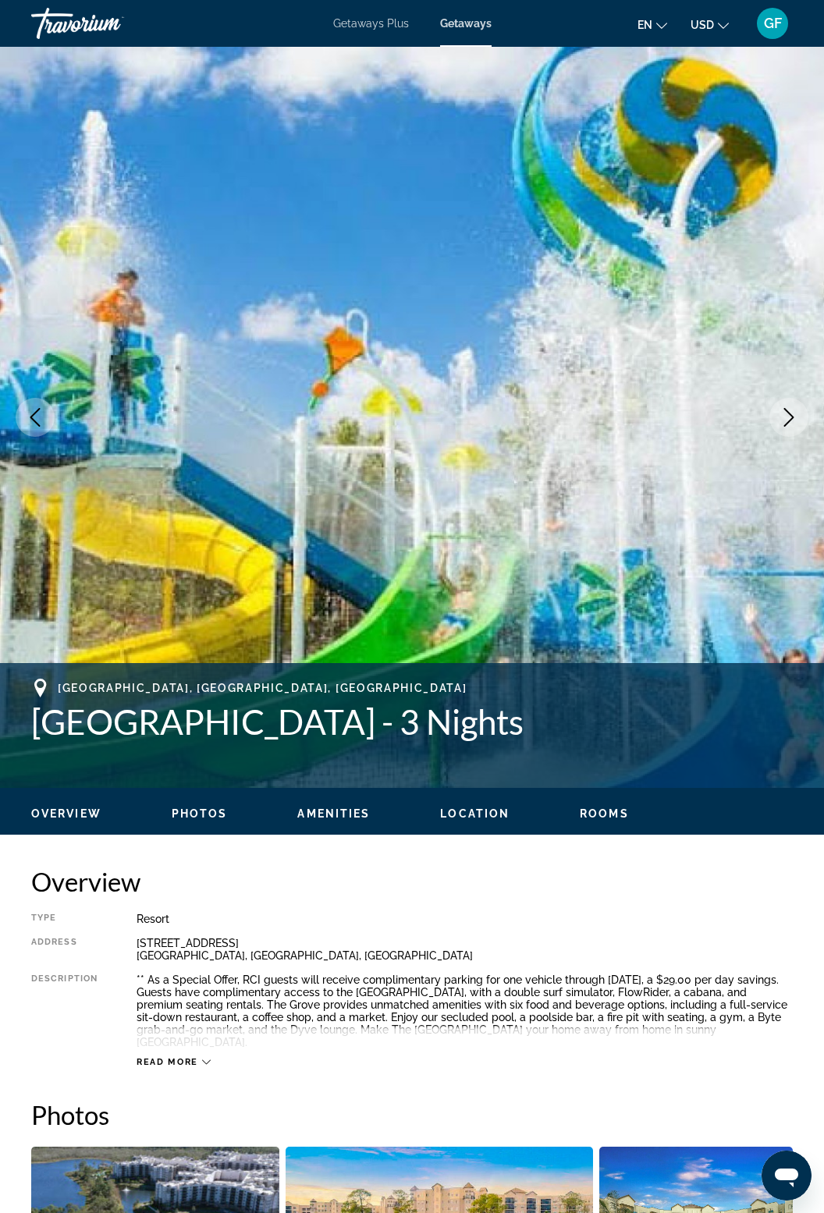
click at [794, 421] on icon "Next image" at bounding box center [789, 417] width 19 height 19
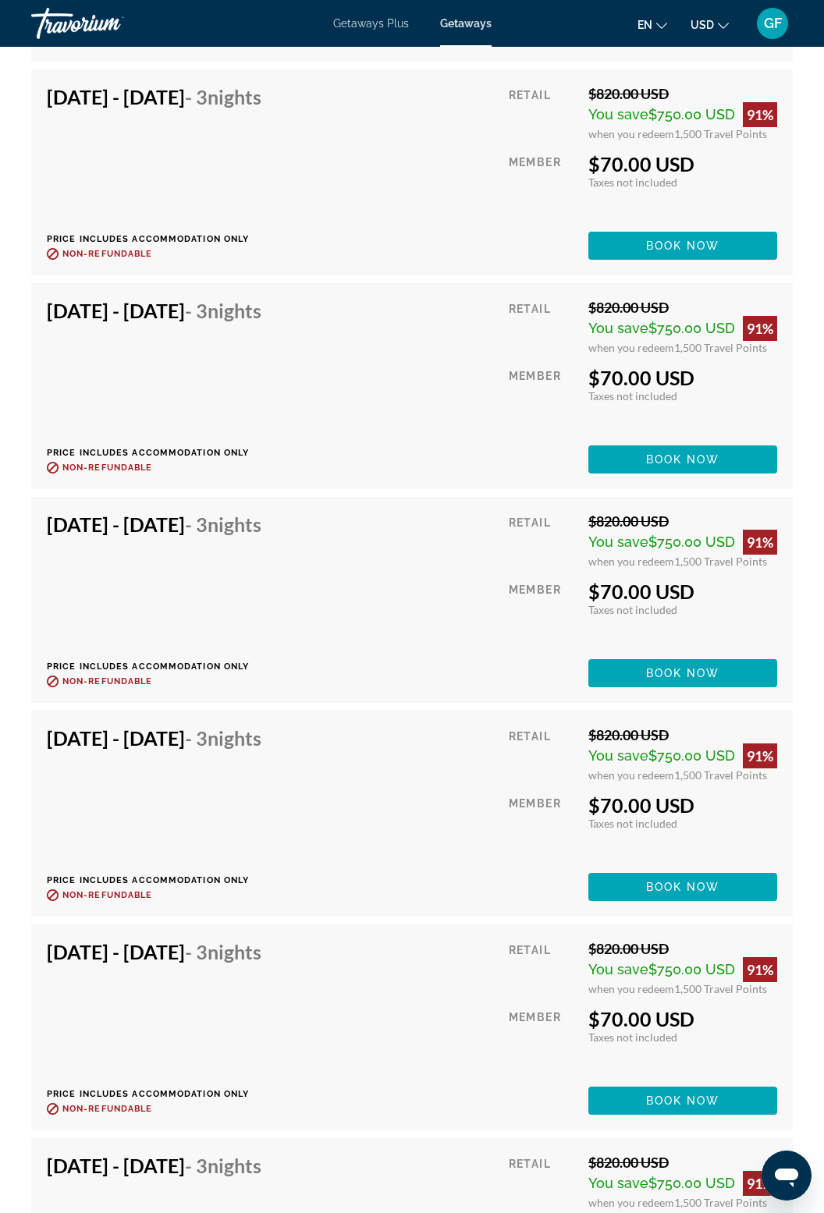
scroll to position [4355, 0]
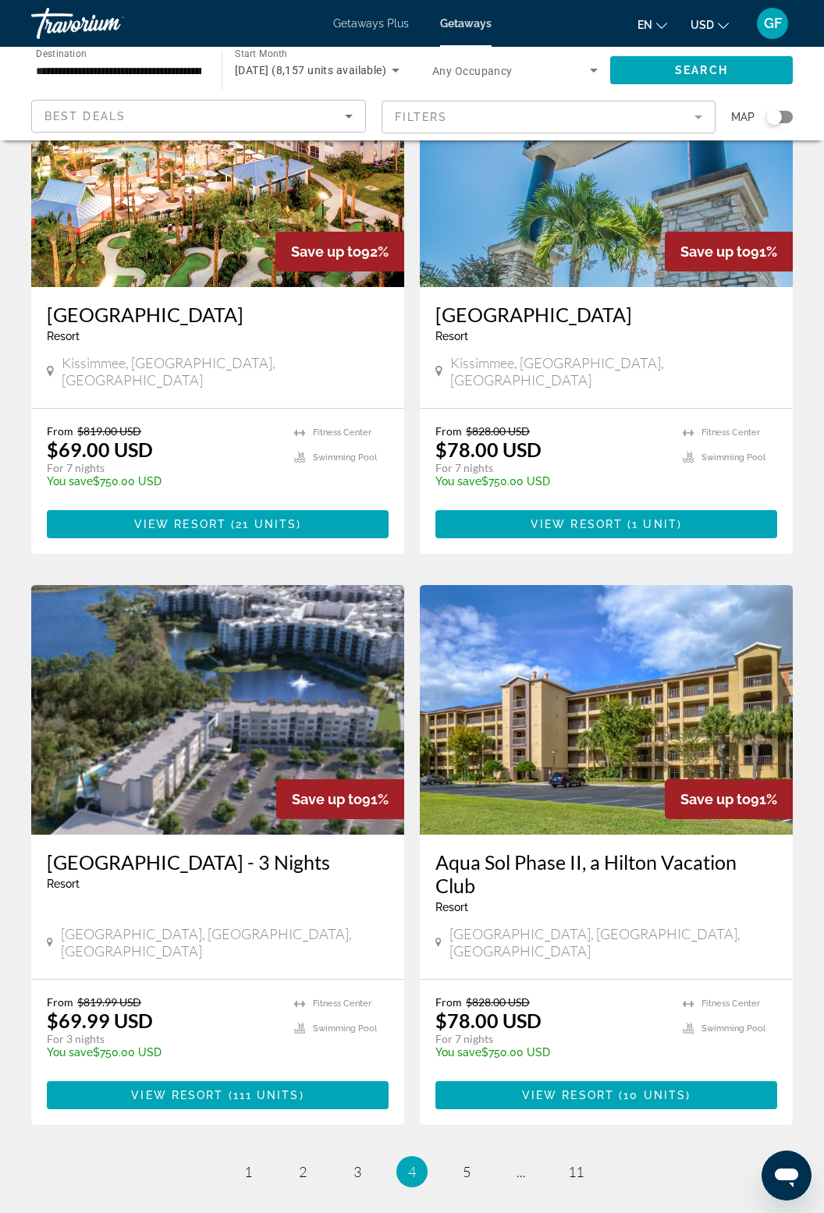
scroll to position [2436, 0]
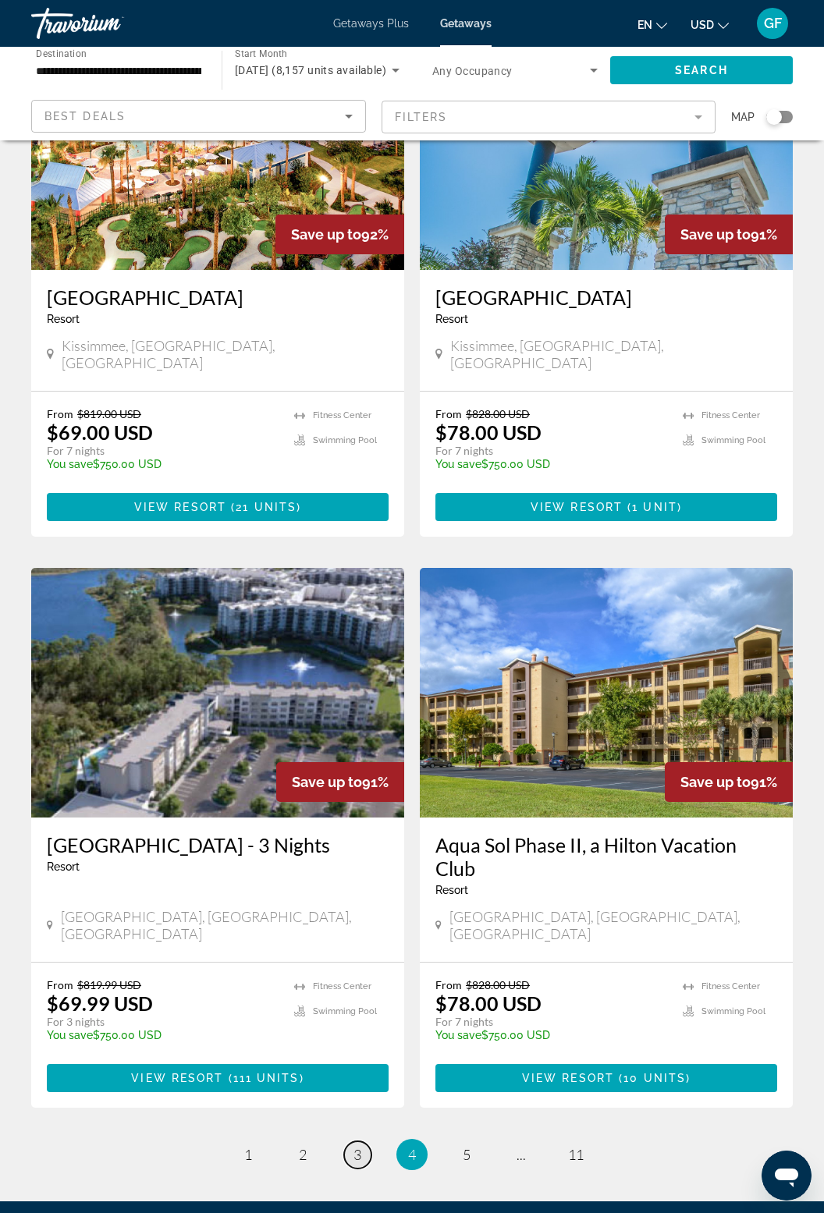
click at [354, 1142] on link "page 3" at bounding box center [357, 1155] width 27 height 27
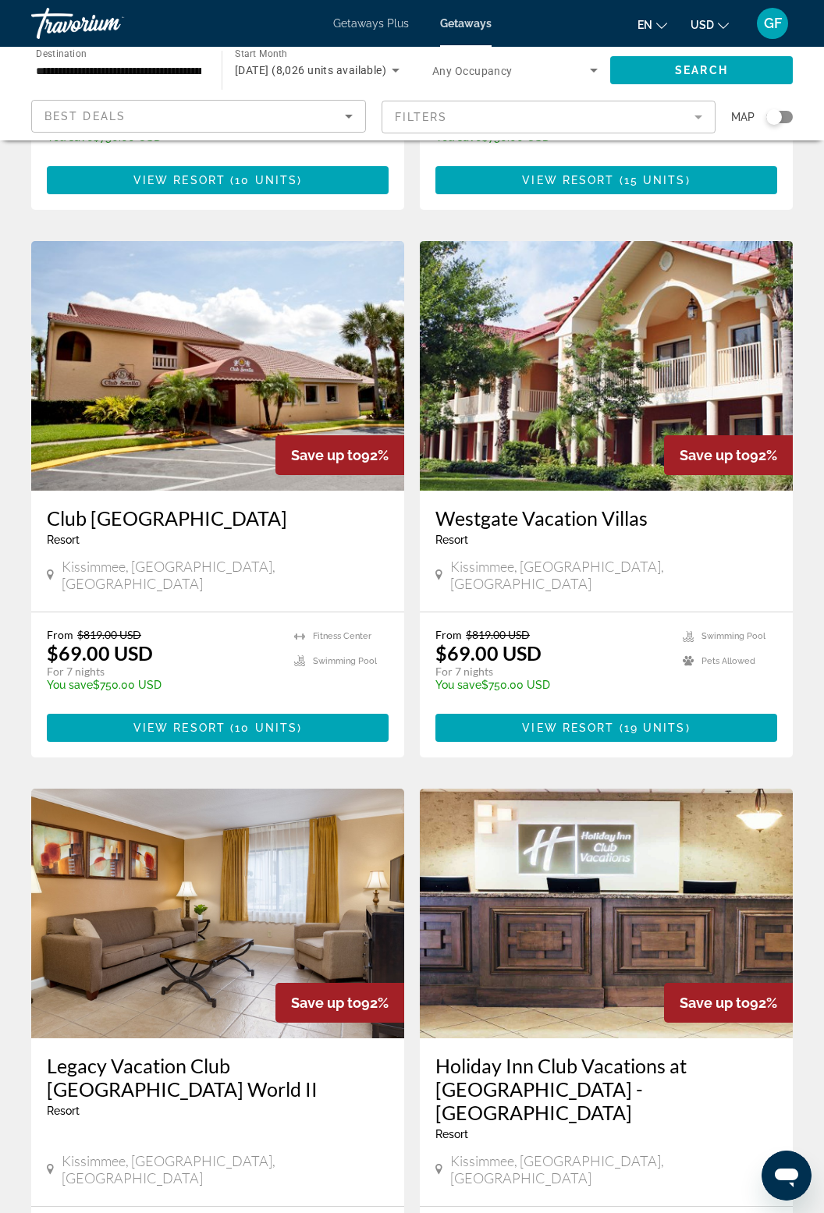
scroll to position [2436, 0]
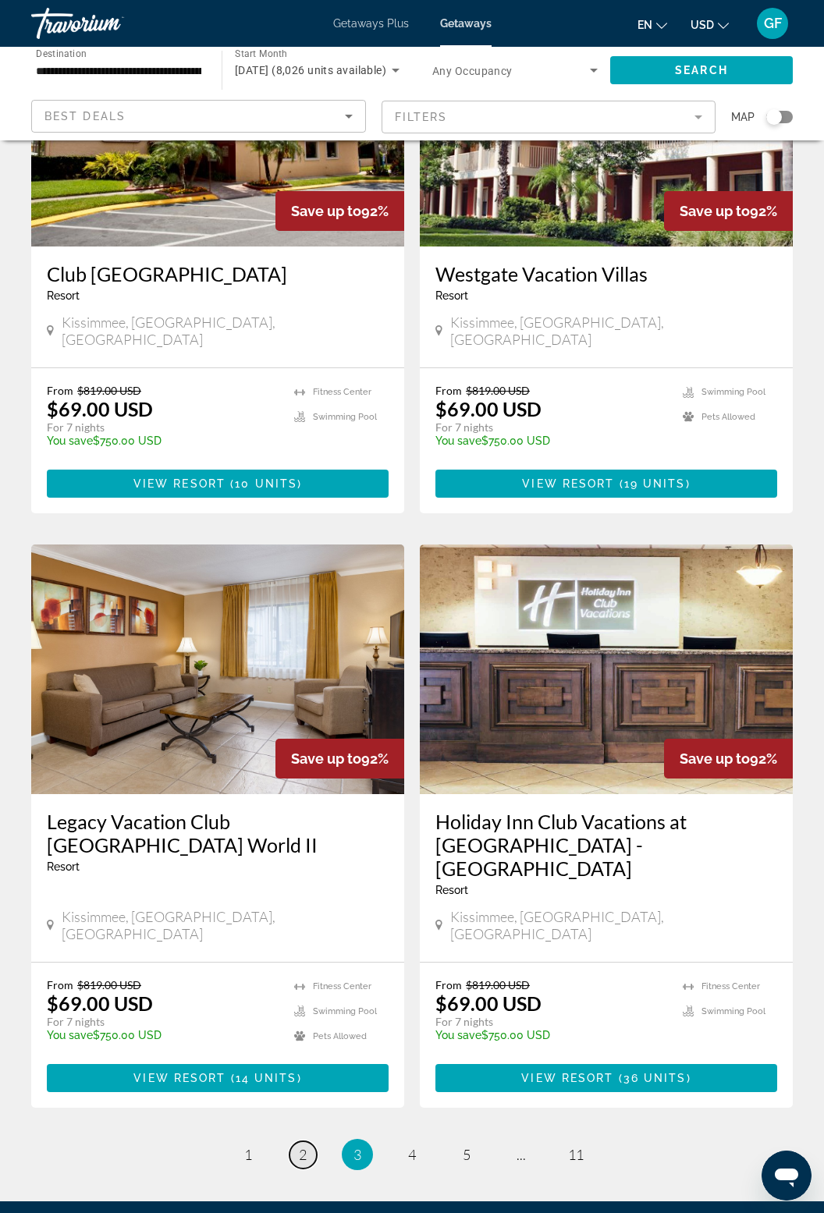
click at [297, 1142] on link "page 2" at bounding box center [302, 1155] width 27 height 27
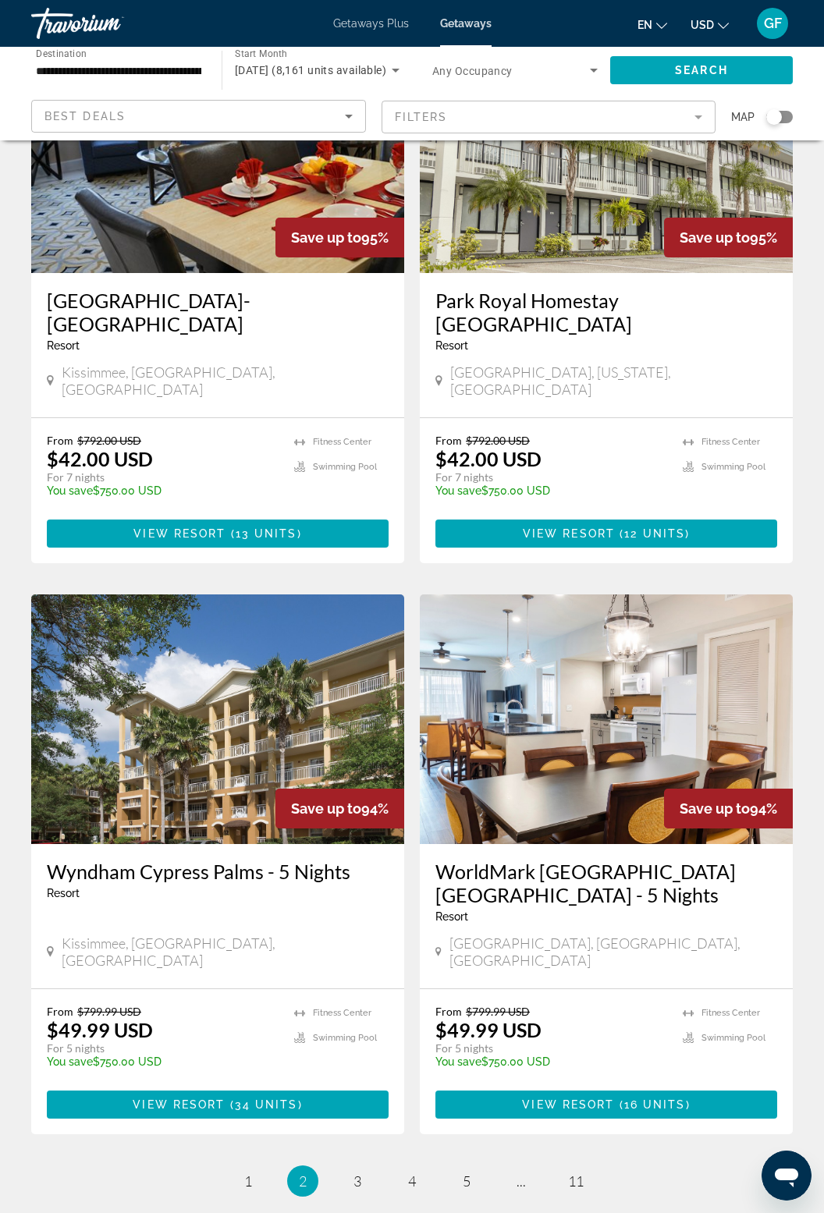
scroll to position [2436, 0]
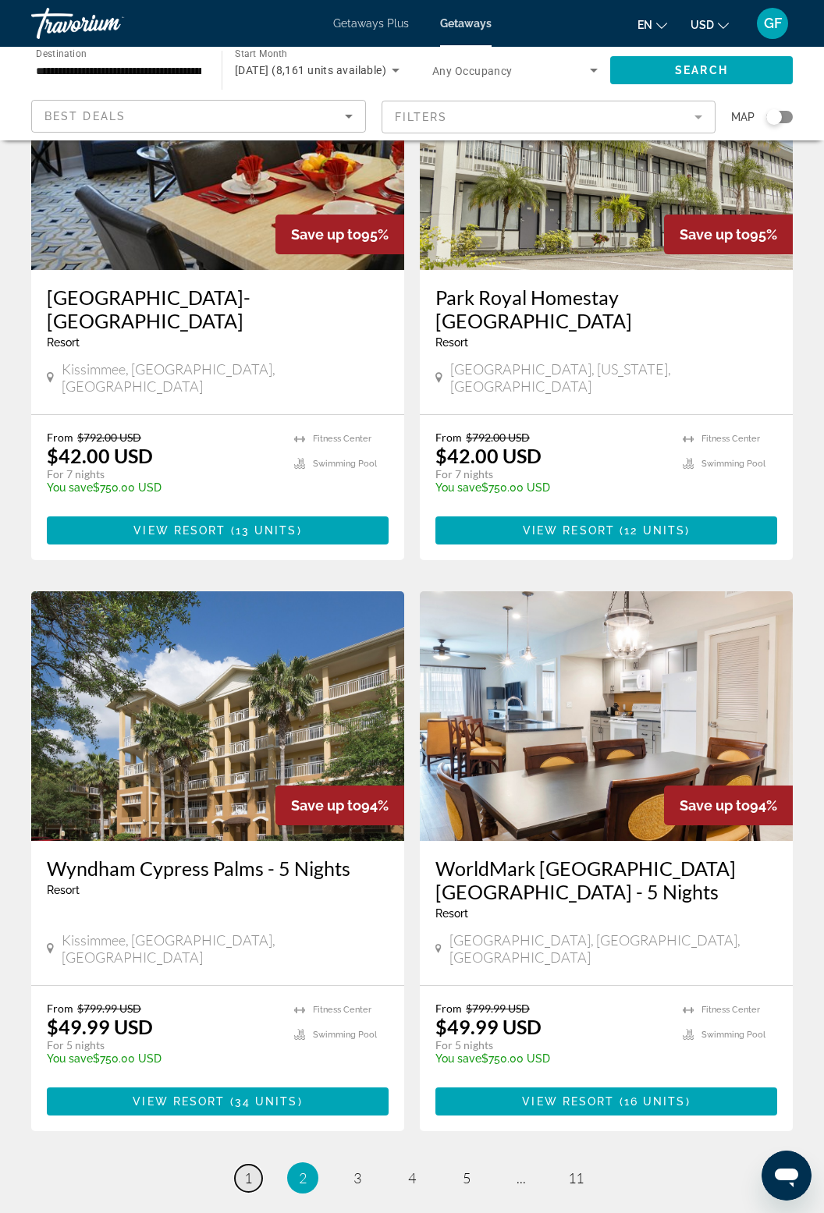
click at [250, 1170] on span "1" at bounding box center [248, 1178] width 8 height 17
